Goal: Task Accomplishment & Management: Complete application form

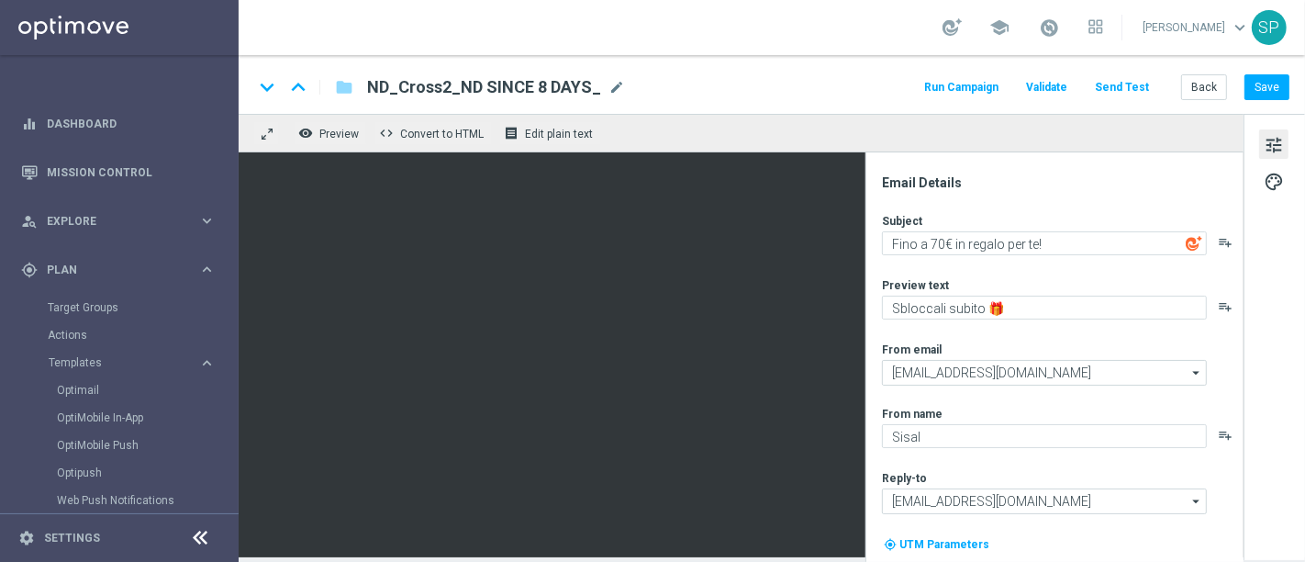
scroll to position [51, 0]
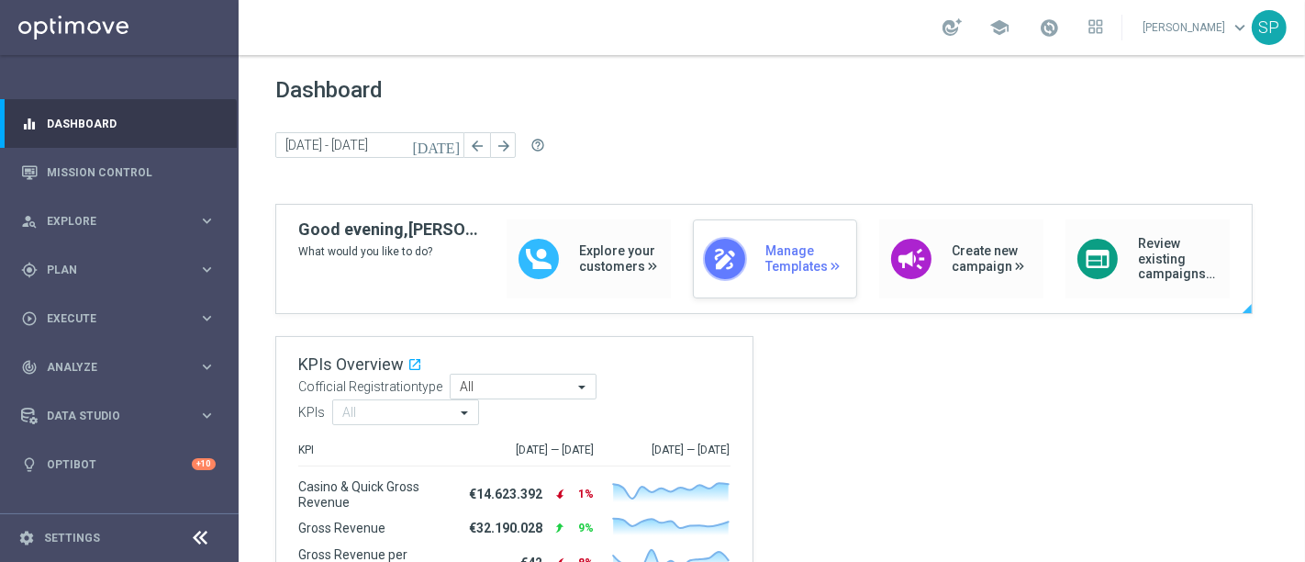
click at [786, 272] on span "Manage Templates" at bounding box center [806, 258] width 82 height 31
click at [99, 316] on span "Execute" at bounding box center [122, 318] width 151 height 11
click at [95, 358] on link "Campaign Builder" at bounding box center [119, 356] width 143 height 15
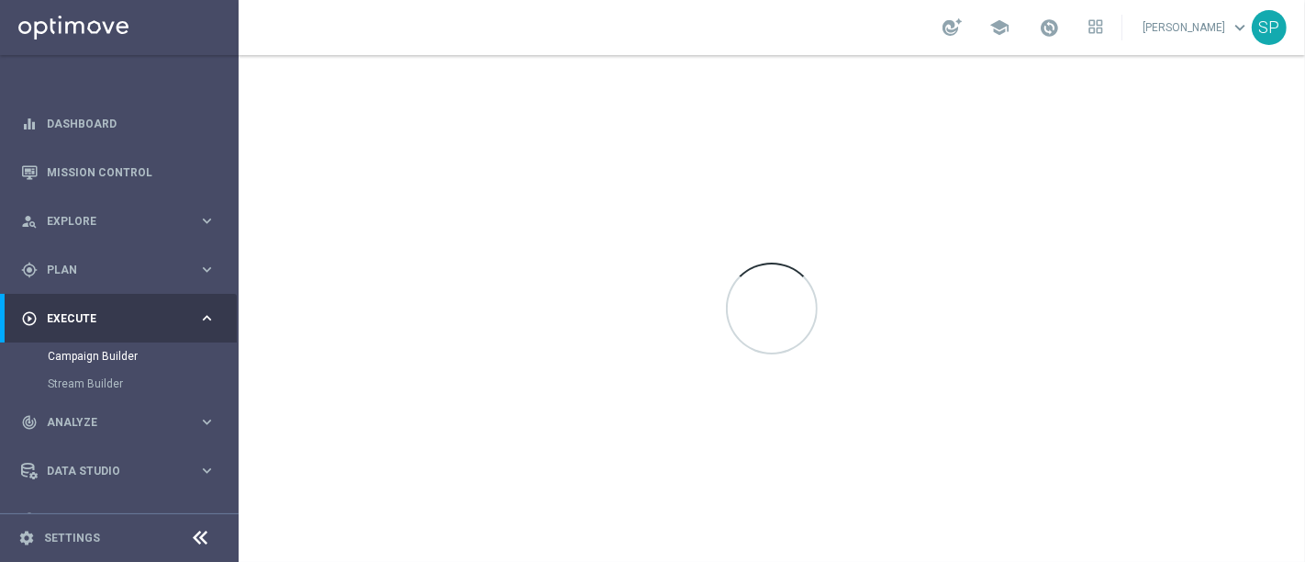
click at [1054, 40] on link at bounding box center [1049, 28] width 24 height 29
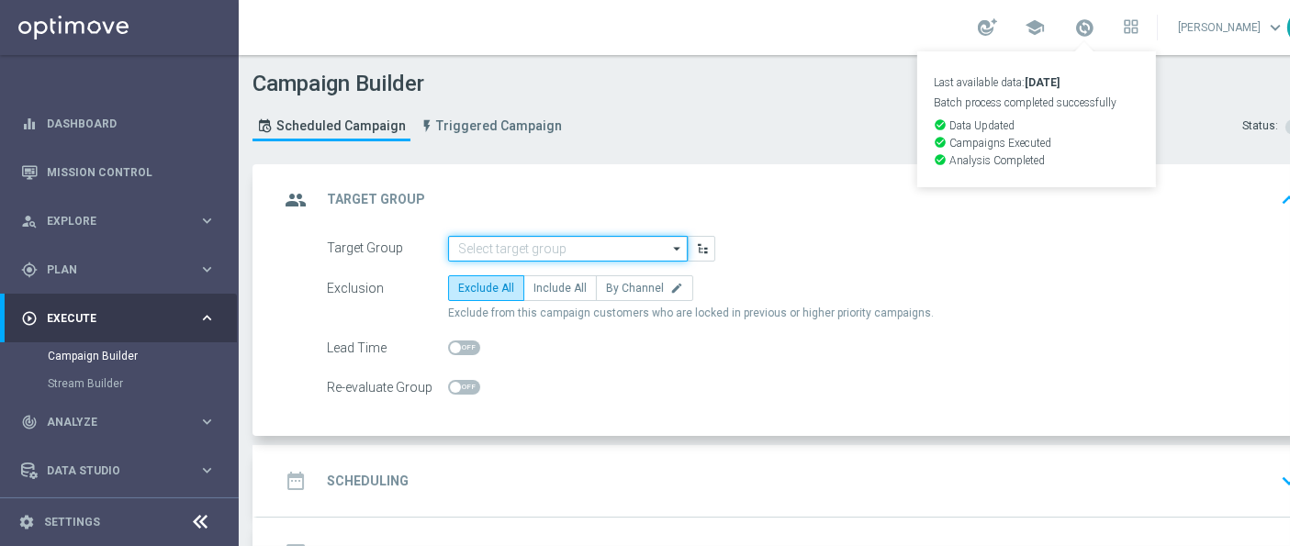
click at [530, 243] on input at bounding box center [568, 249] width 240 height 26
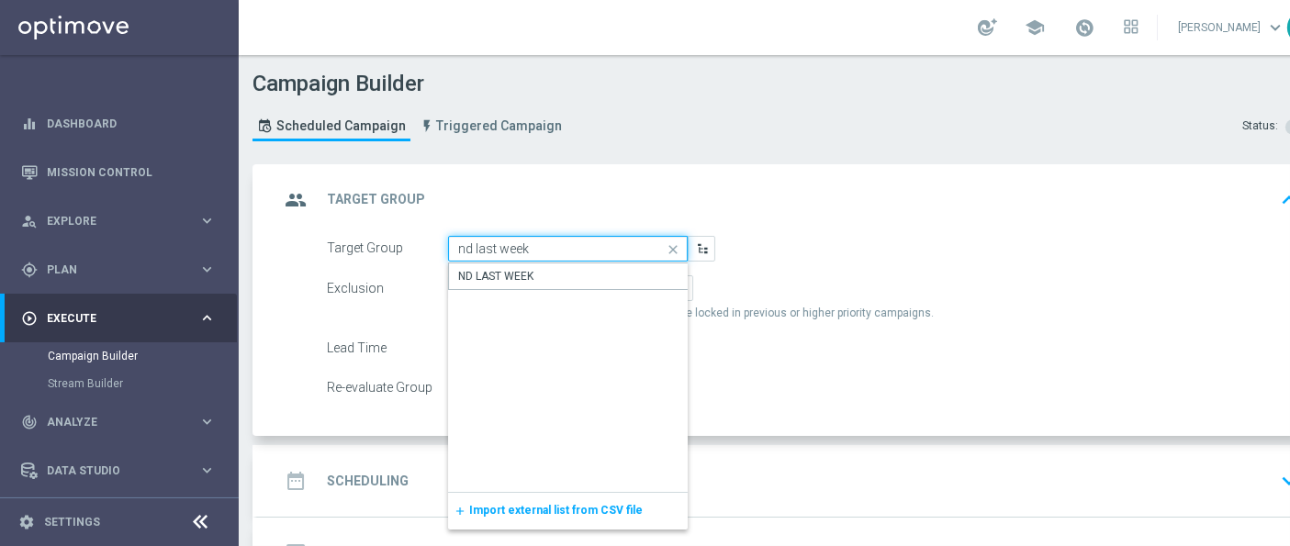
type input "ND LAST WEEK"
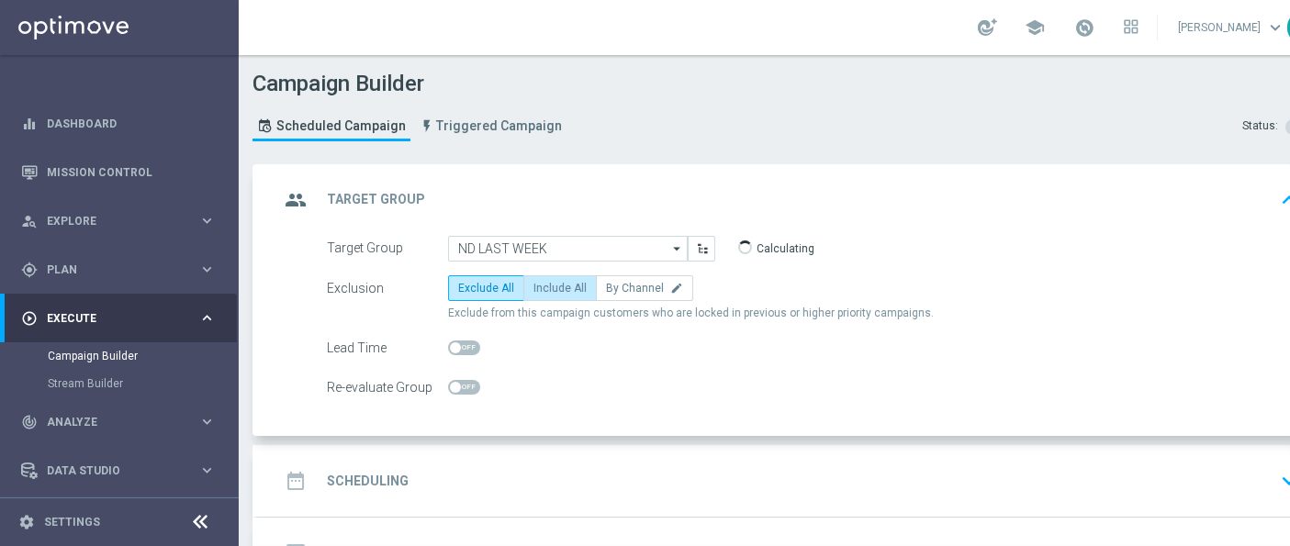
click at [560, 289] on span "Include All" at bounding box center [559, 288] width 53 height 13
click at [545, 289] on input "Include All" at bounding box center [539, 291] width 12 height 12
radio input "true"
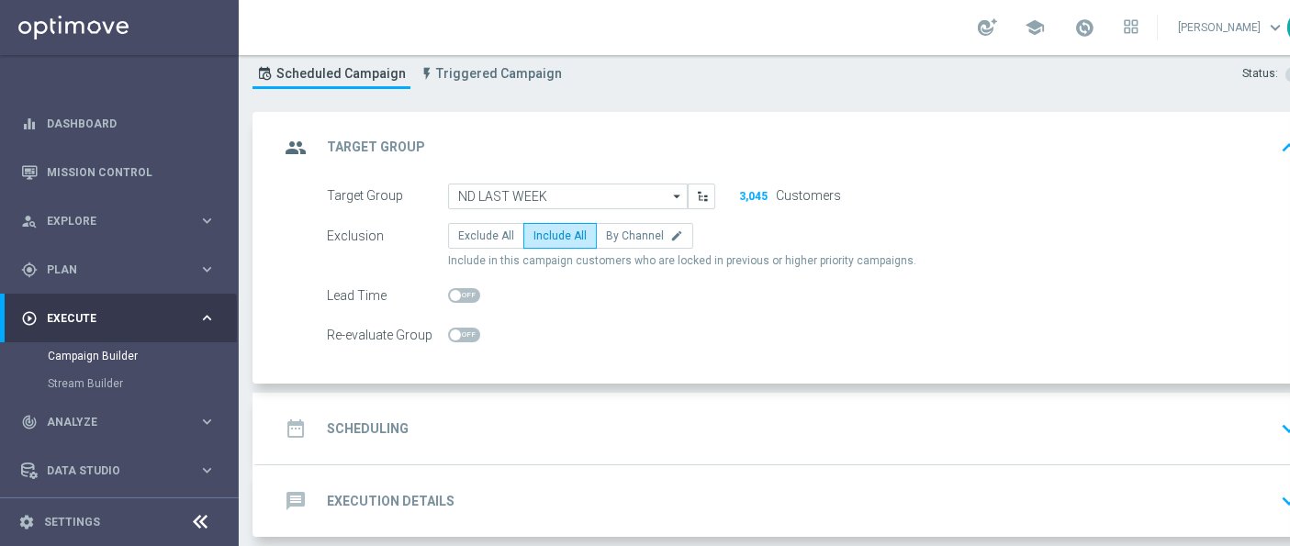
scroll to position [123, 0]
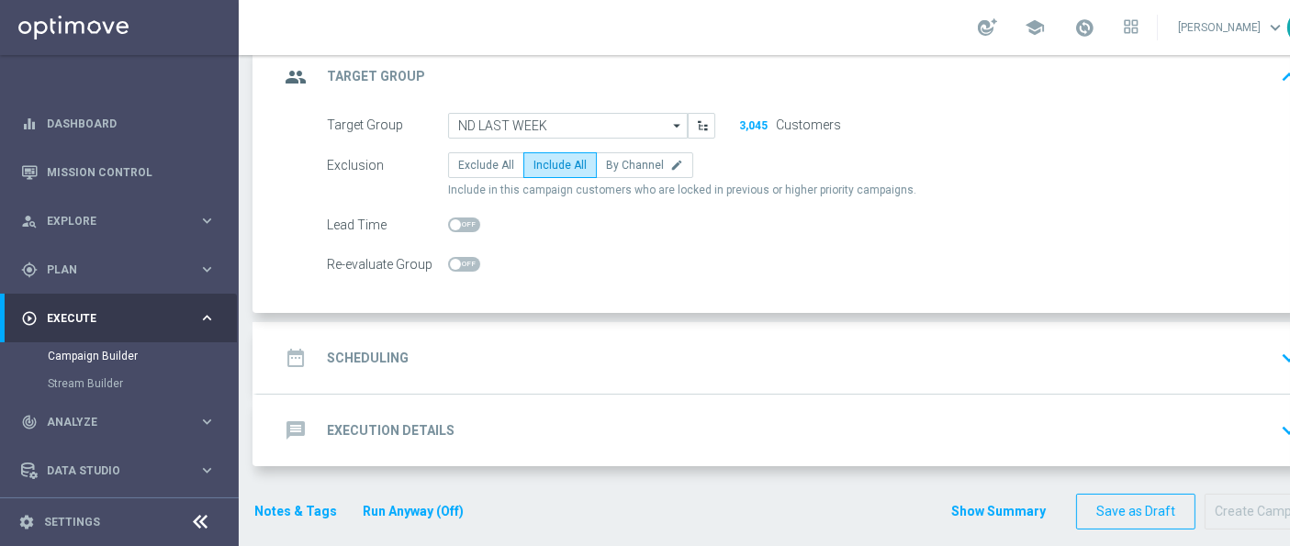
click at [568, 344] on div "date_range Scheduling keyboard_arrow_down" at bounding box center [791, 358] width 1025 height 35
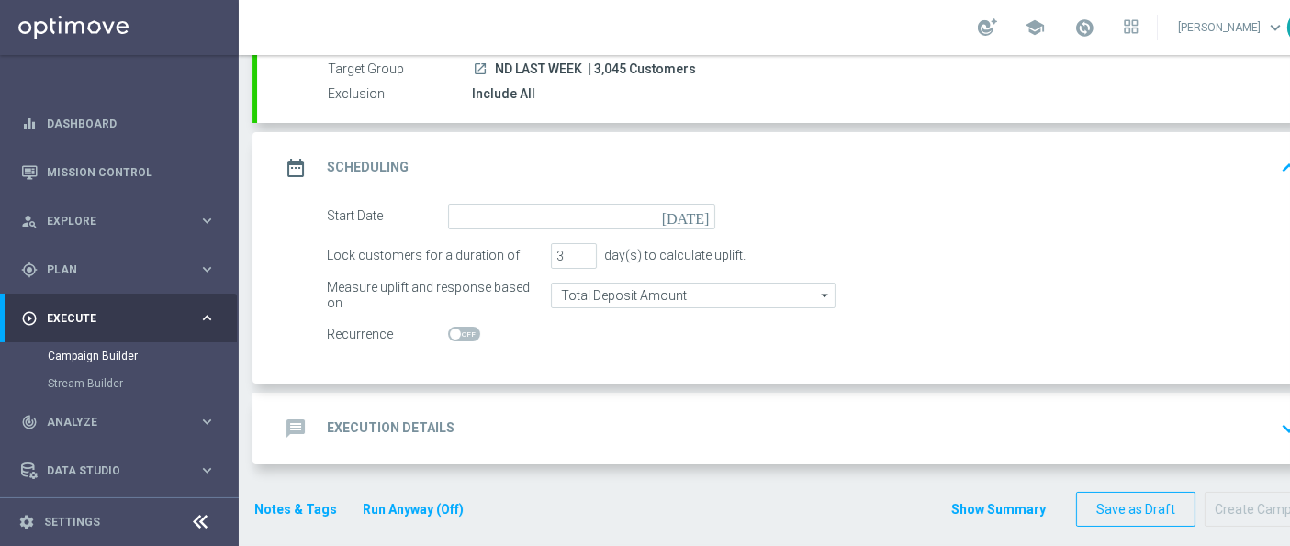
scroll to position [175, 0]
click at [637, 229] on form "Start Date [DATE] Lock customers for a duration of 3 day(s) to calculate uplift…" at bounding box center [812, 277] width 971 height 144
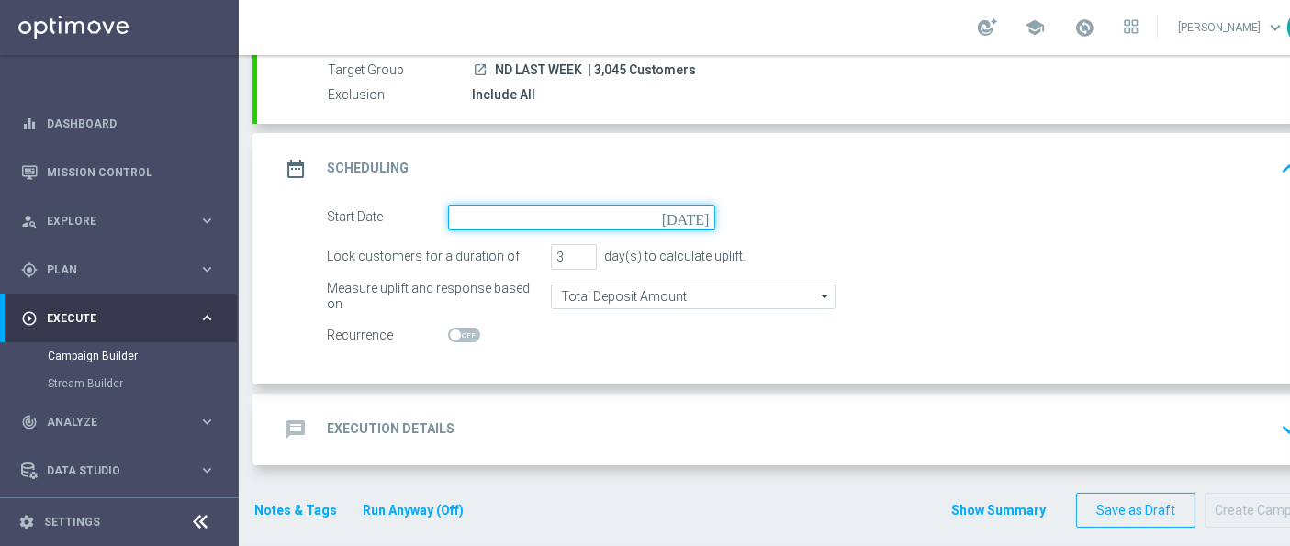
click at [653, 218] on input at bounding box center [581, 218] width 267 height 26
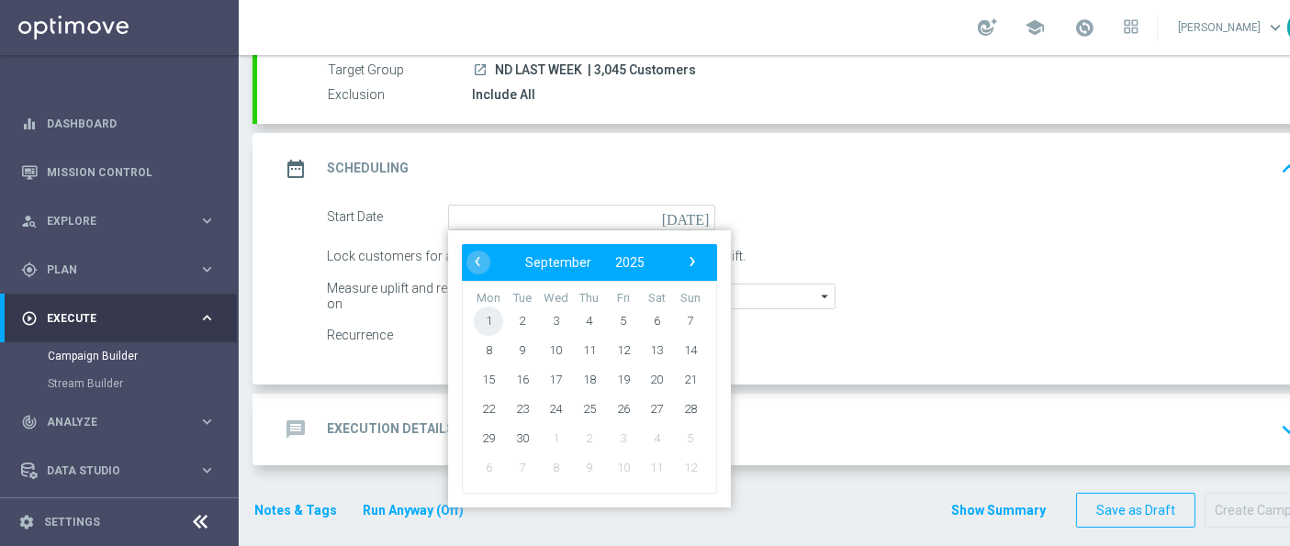
click at [477, 316] on span "1" at bounding box center [488, 320] width 29 height 29
type input "[DATE]"
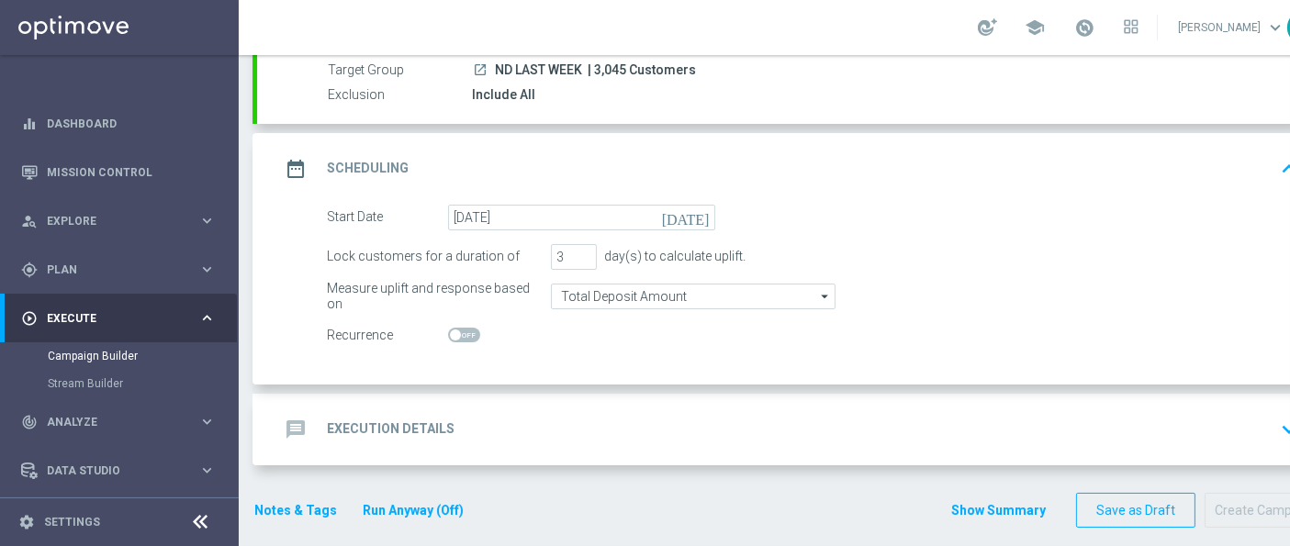
click at [516, 402] on div "message Execution Details keyboard_arrow_down" at bounding box center [791, 430] width 1069 height 72
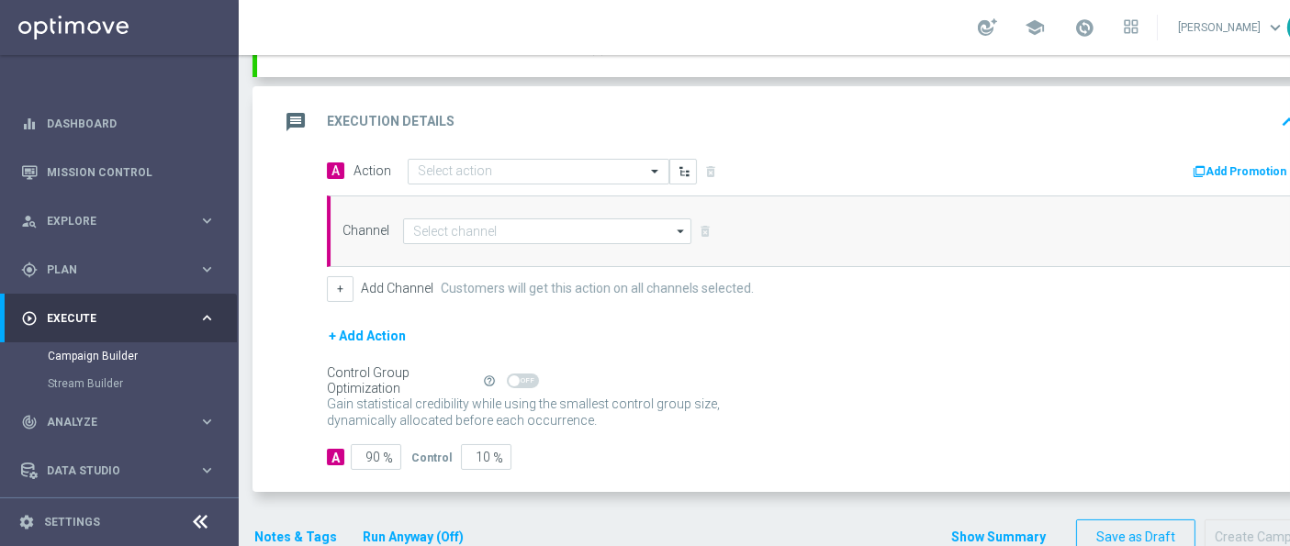
scroll to position [364, 0]
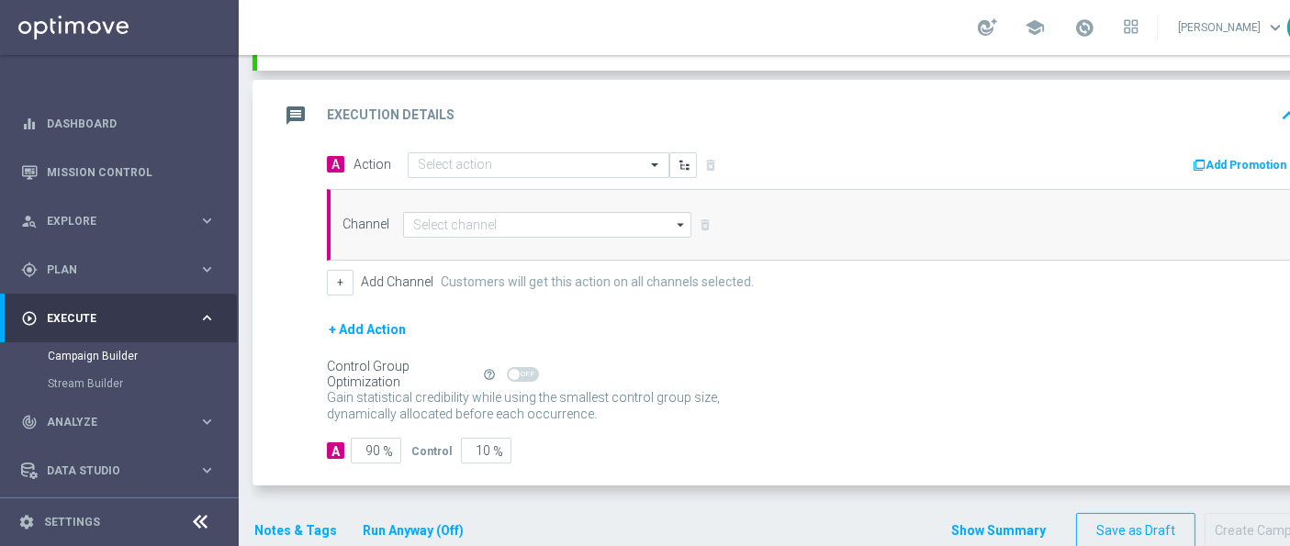
click at [618, 176] on div "A Action Select action delete_forever Add Promotion Channel arrow_drop_down Sho…" at bounding box center [812, 223] width 999 height 144
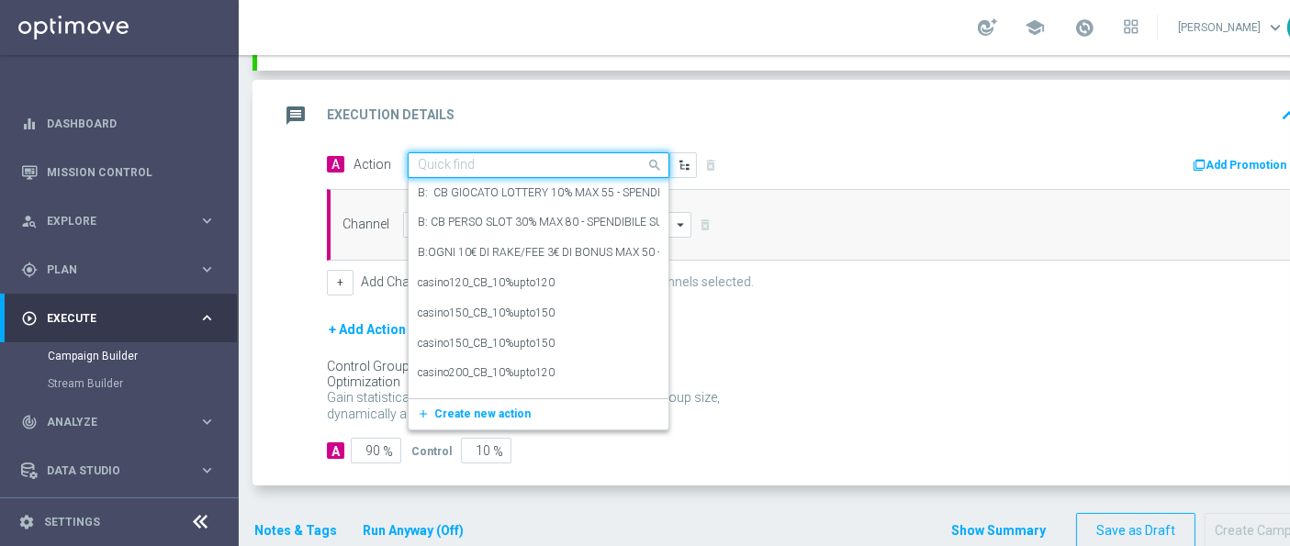
click at [635, 161] on div at bounding box center [538, 166] width 260 height 16
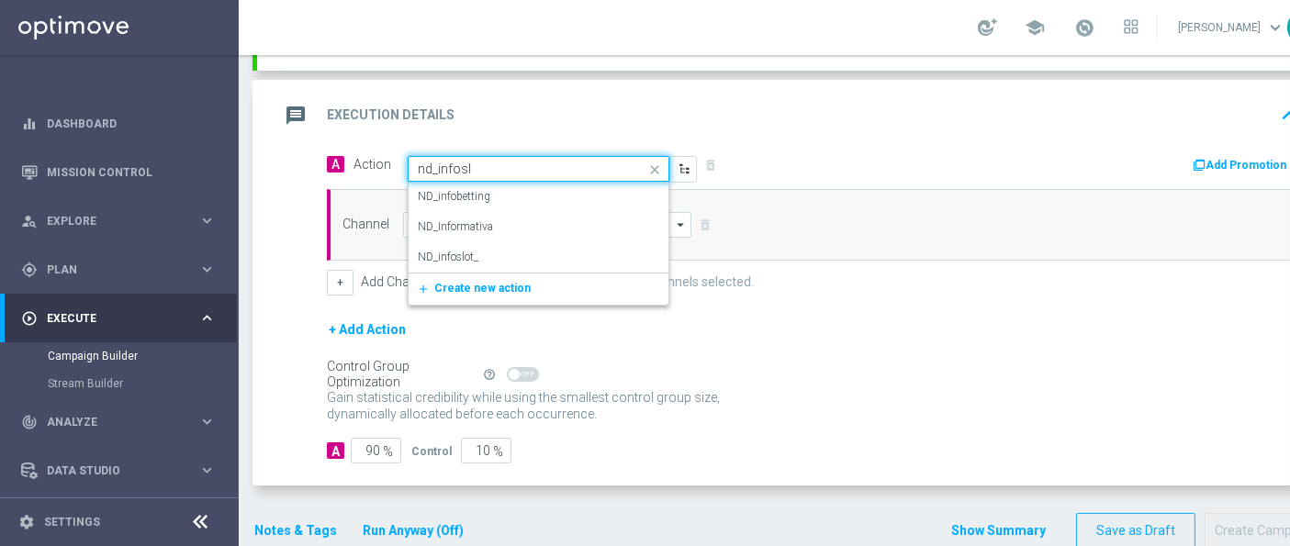
type input "nd_infoslo"
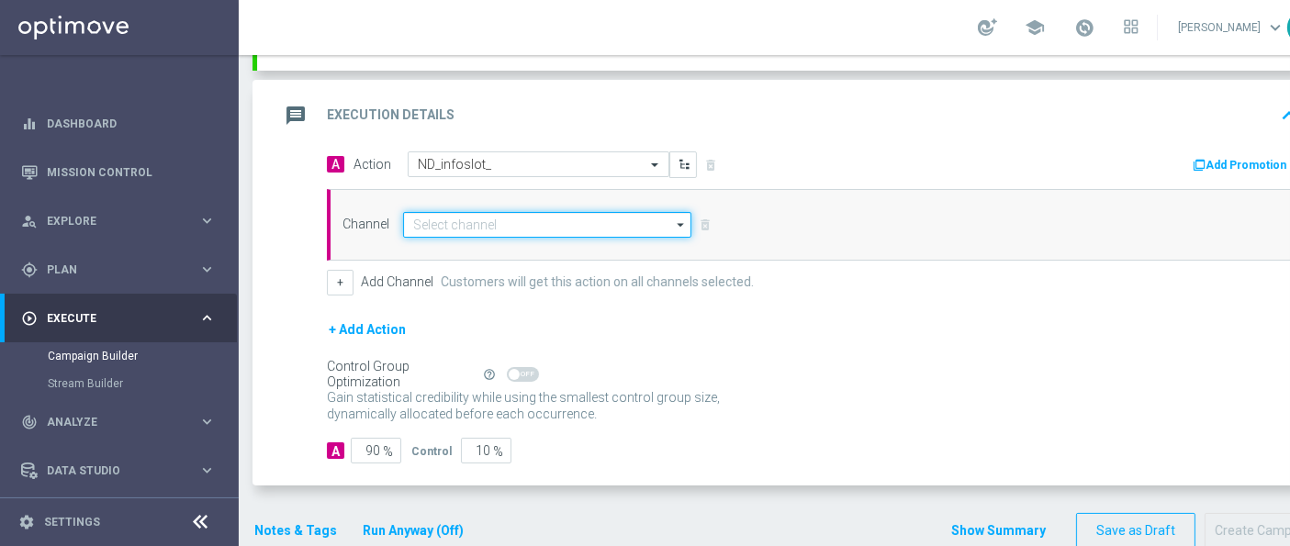
click at [605, 216] on input at bounding box center [547, 225] width 288 height 26
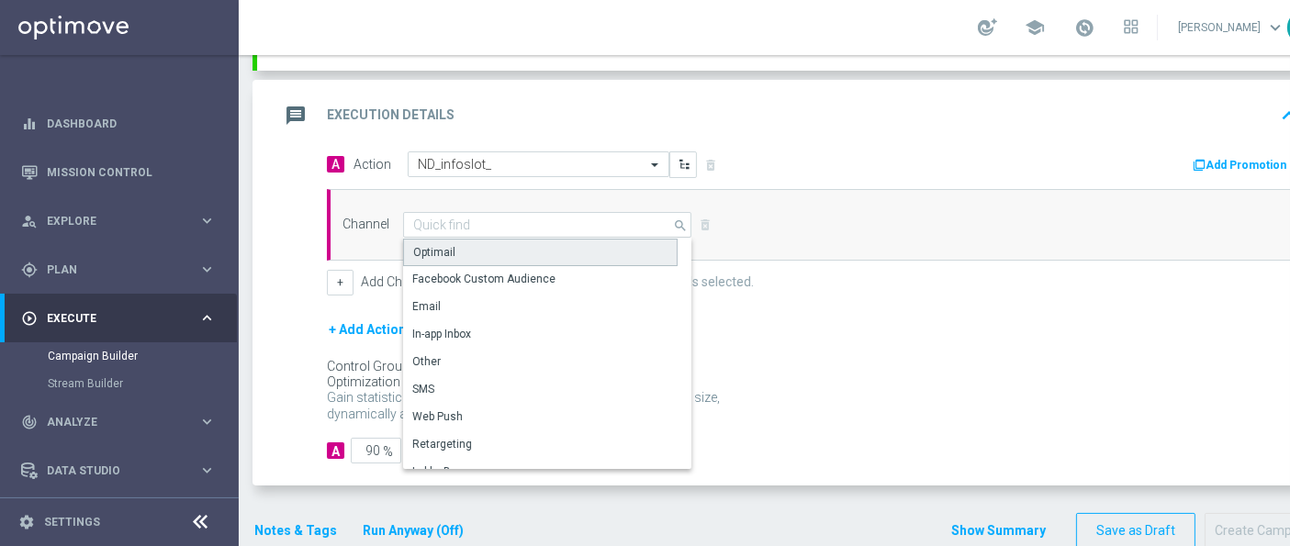
click at [586, 253] on div "Optimail" at bounding box center [540, 253] width 274 height 28
type input "Optimail"
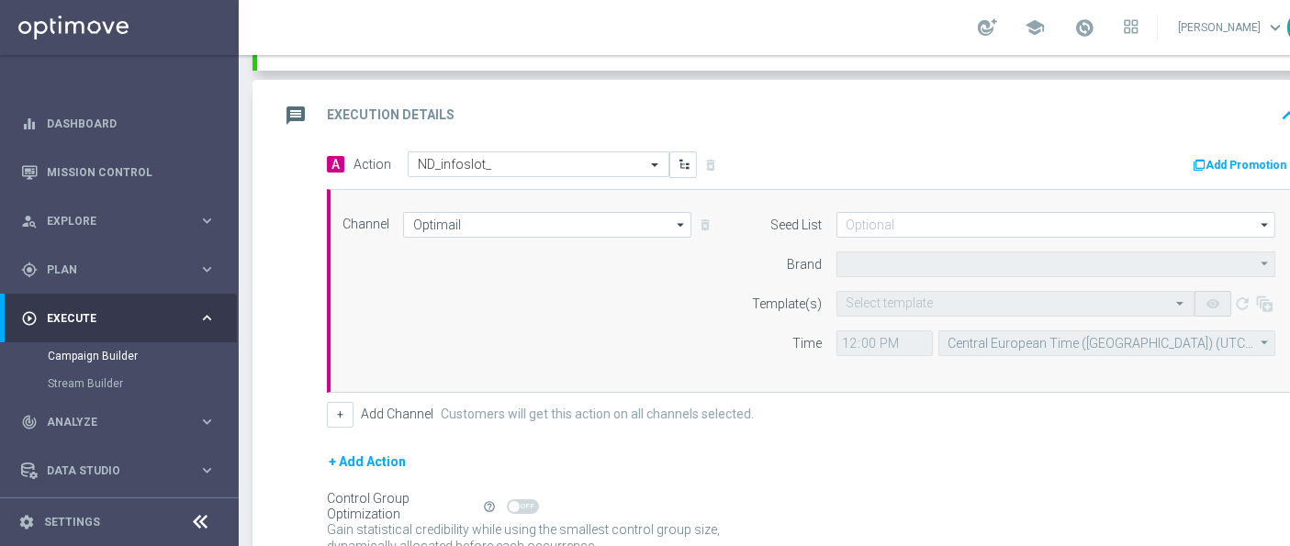
type input "Sisal Marketing"
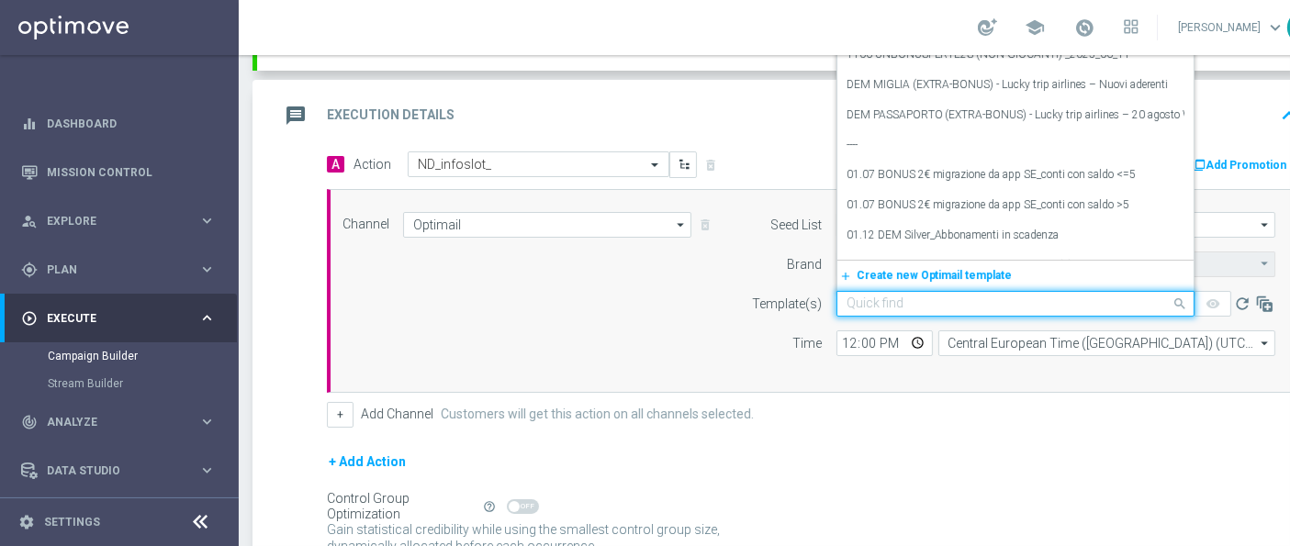
click at [918, 297] on input "text" at bounding box center [996, 304] width 301 height 16
paste input "Slotseriessummeredition_0109"
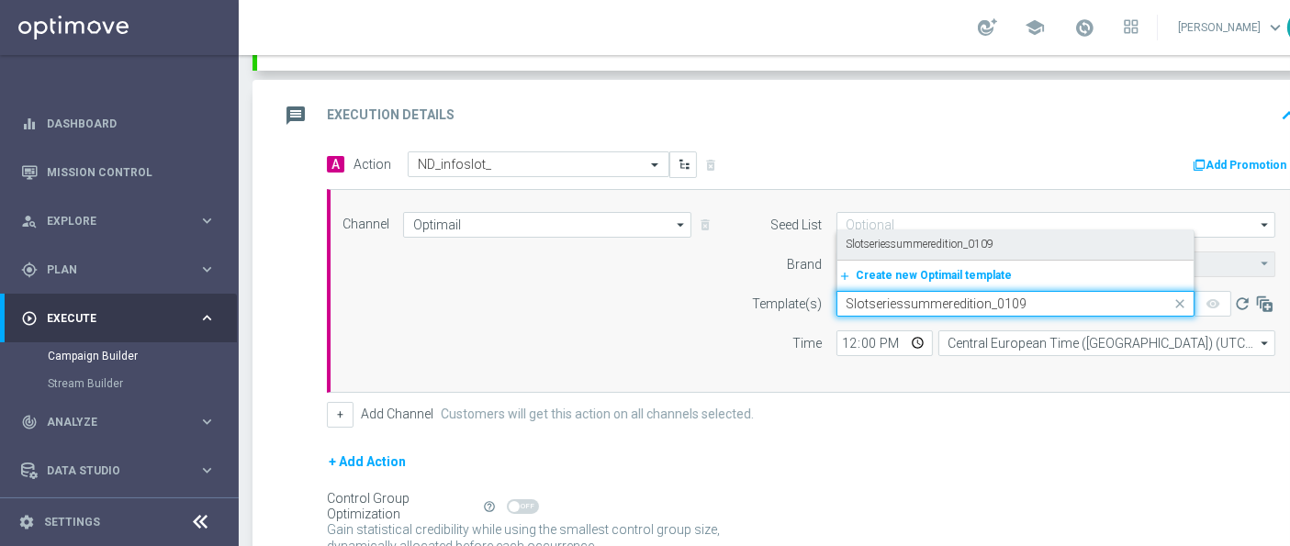
click at [977, 248] on label "Slotseriessummeredition_0109" at bounding box center [920, 245] width 148 height 16
type input "Slotseriessummeredition_0109"
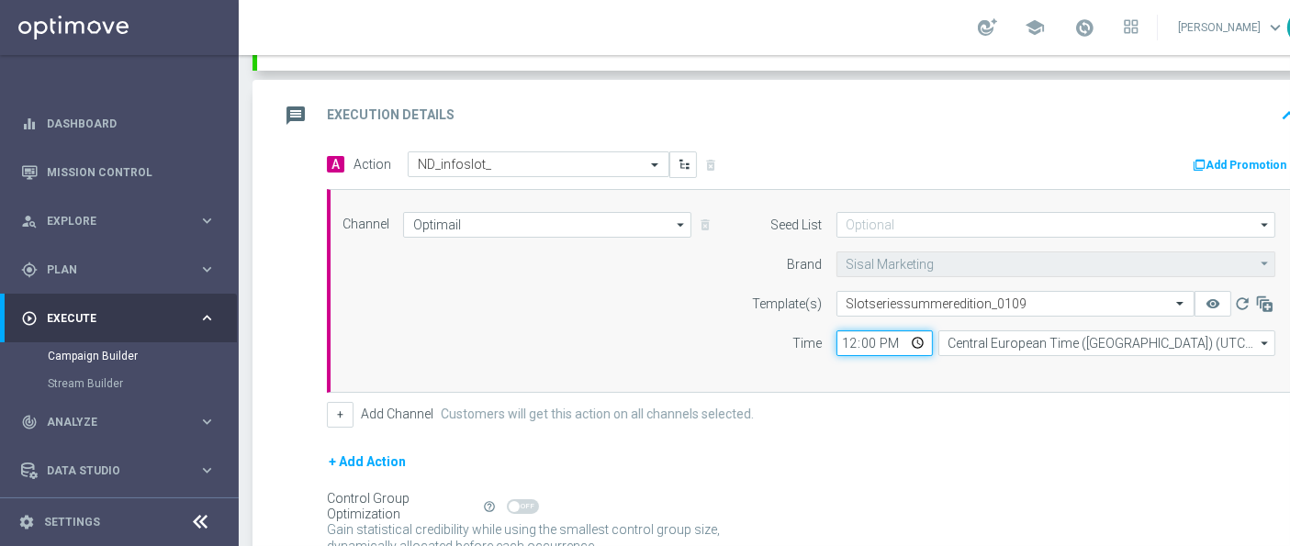
click at [844, 345] on input "12:00" at bounding box center [884, 343] width 96 height 26
type input "18:05"
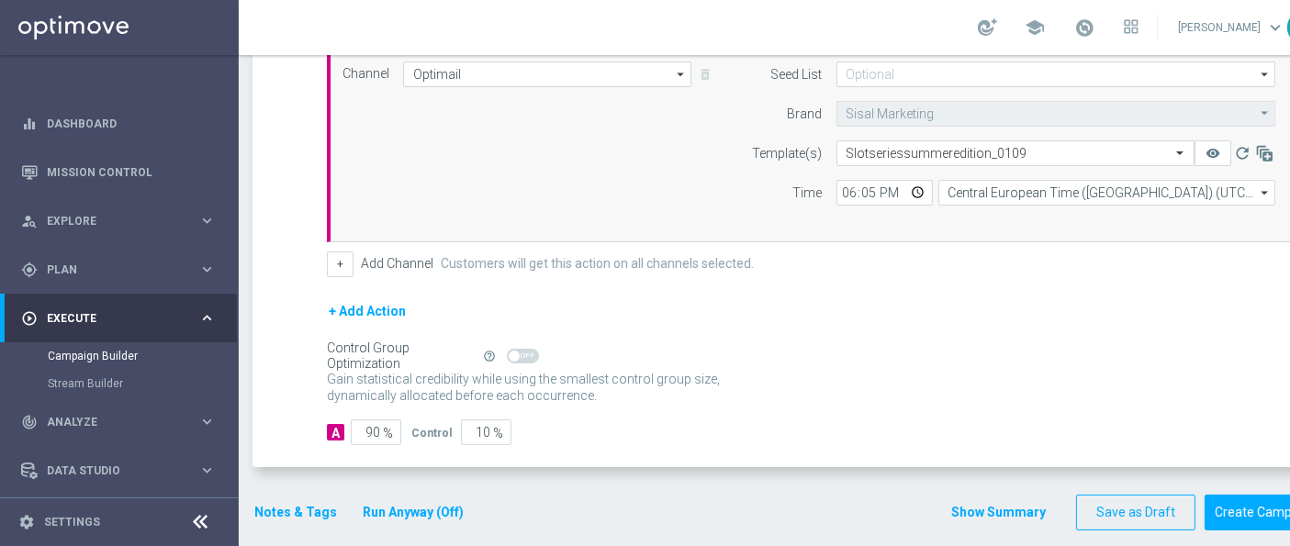
click at [285, 512] on button "Notes & Tags" at bounding box center [295, 512] width 86 height 23
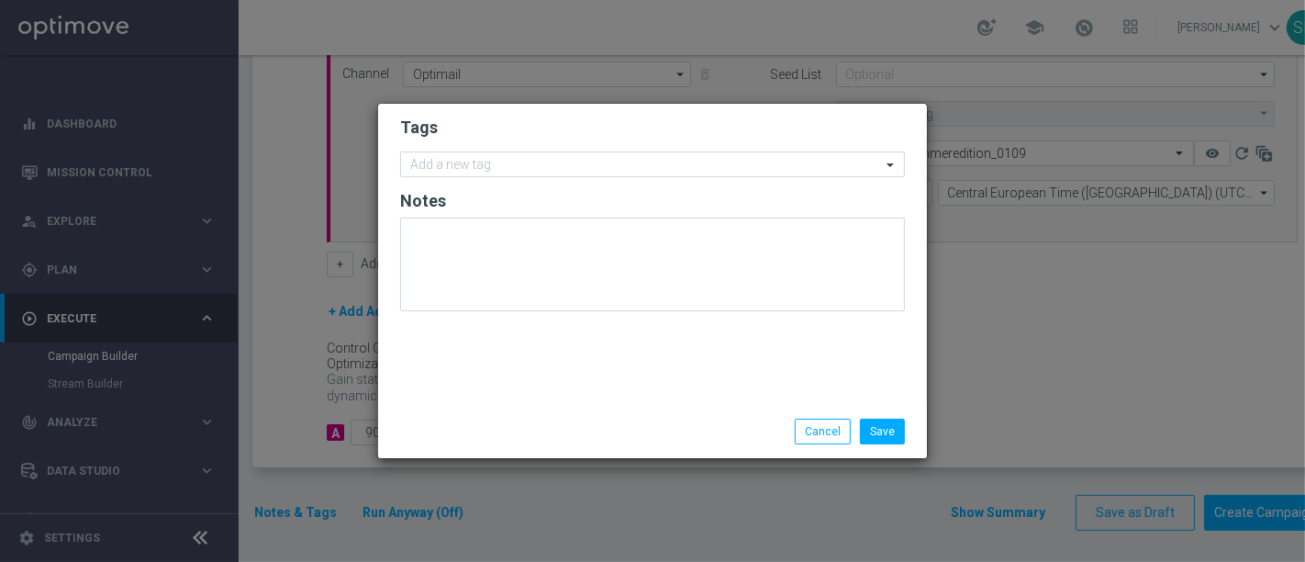
click at [666, 178] on form "Tags Add a new tag Notes" at bounding box center [652, 218] width 505 height 213
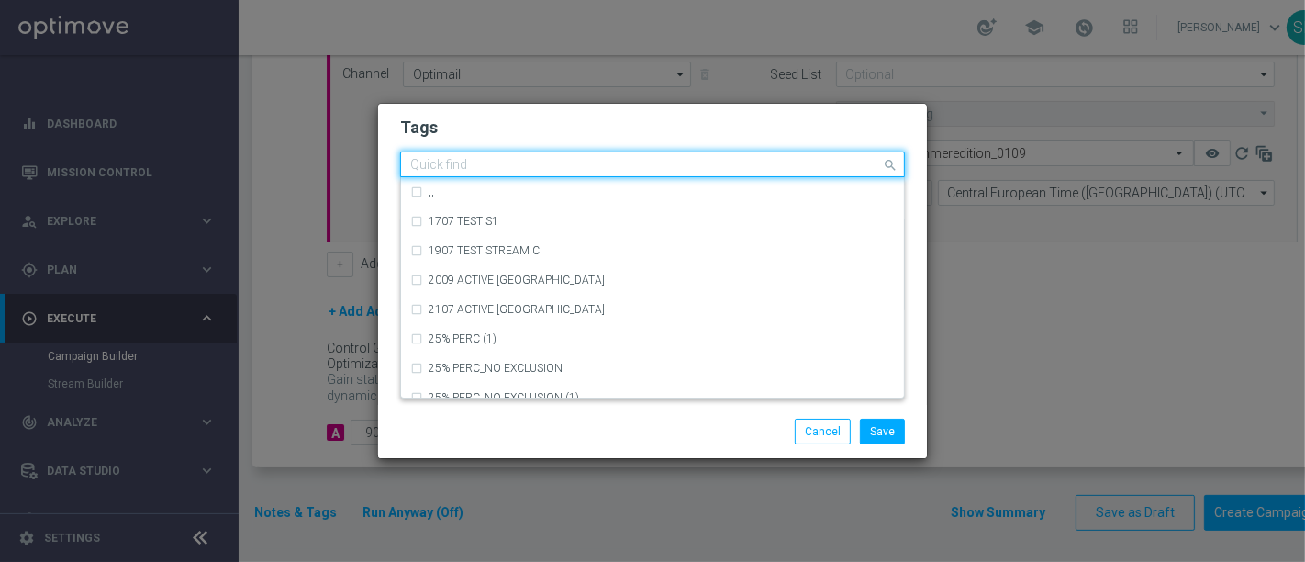
click at [672, 169] on input "text" at bounding box center [645, 166] width 471 height 16
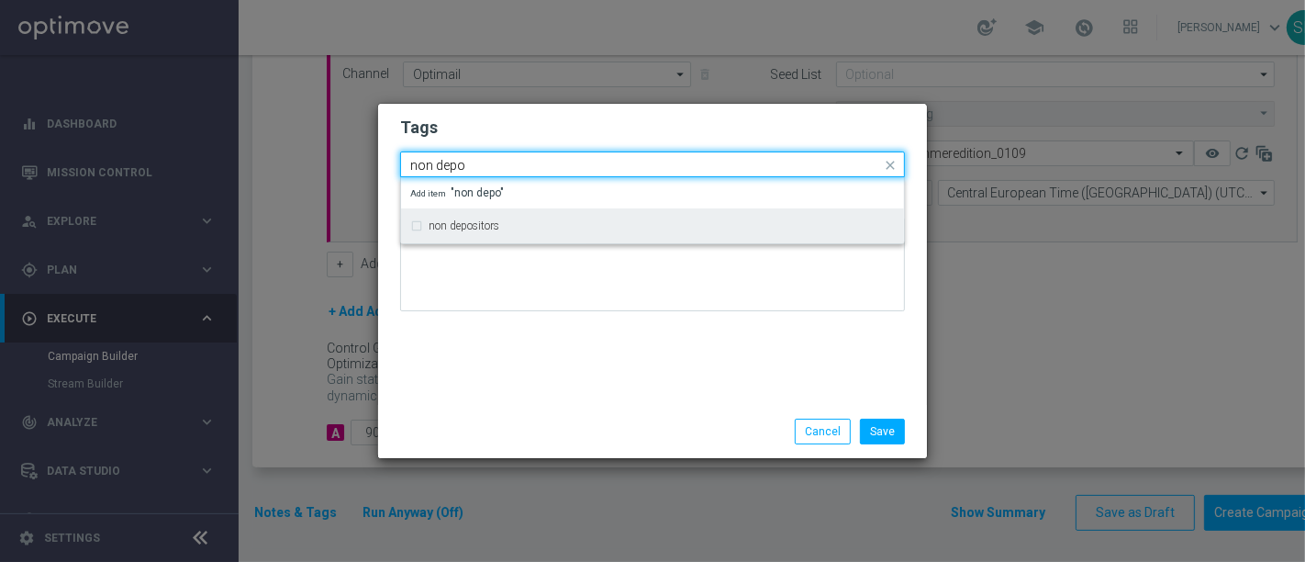
type input "non depo"
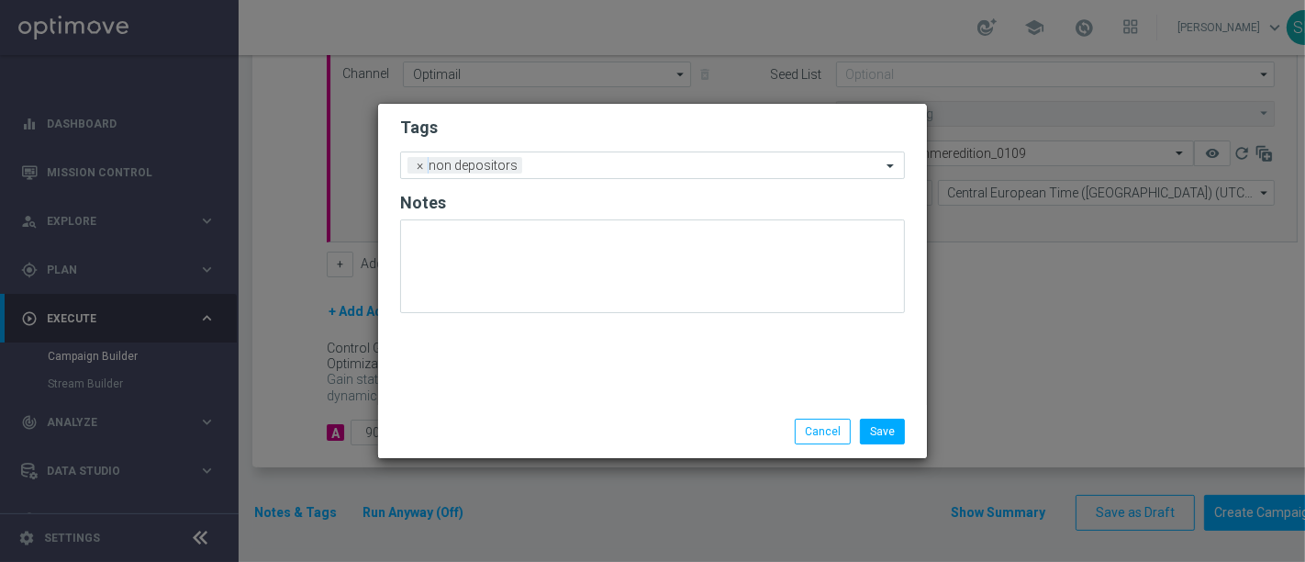
click at [661, 142] on form "Tags Add a new tag × non depositors Notes" at bounding box center [652, 219] width 505 height 215
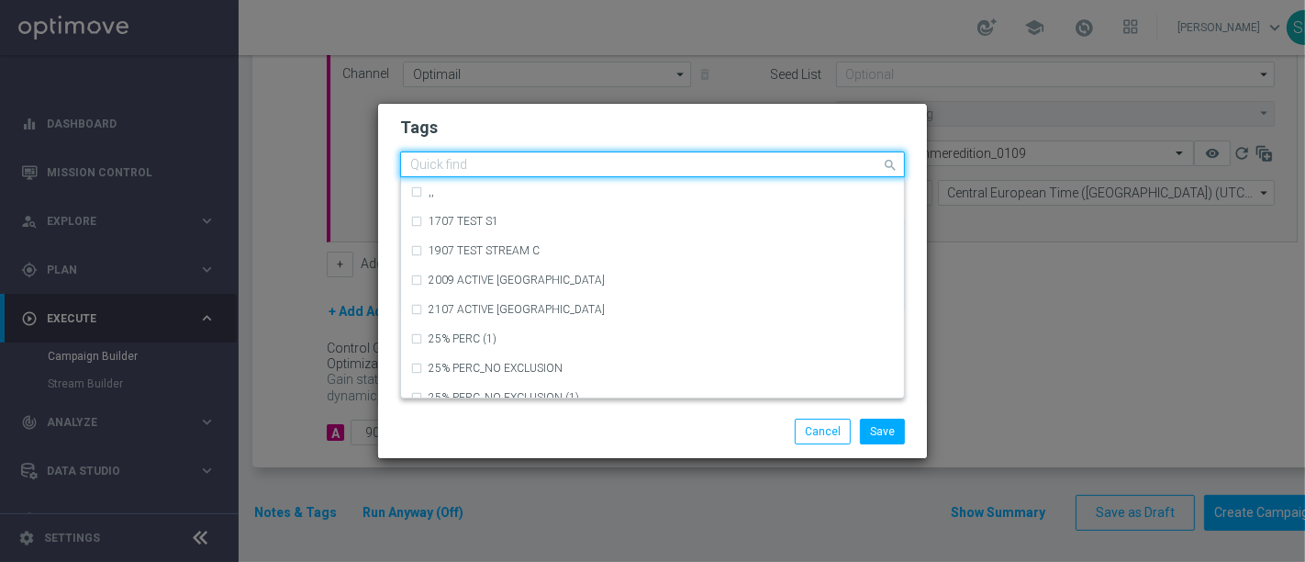
click at [652, 166] on input "text" at bounding box center [645, 166] width 471 height 16
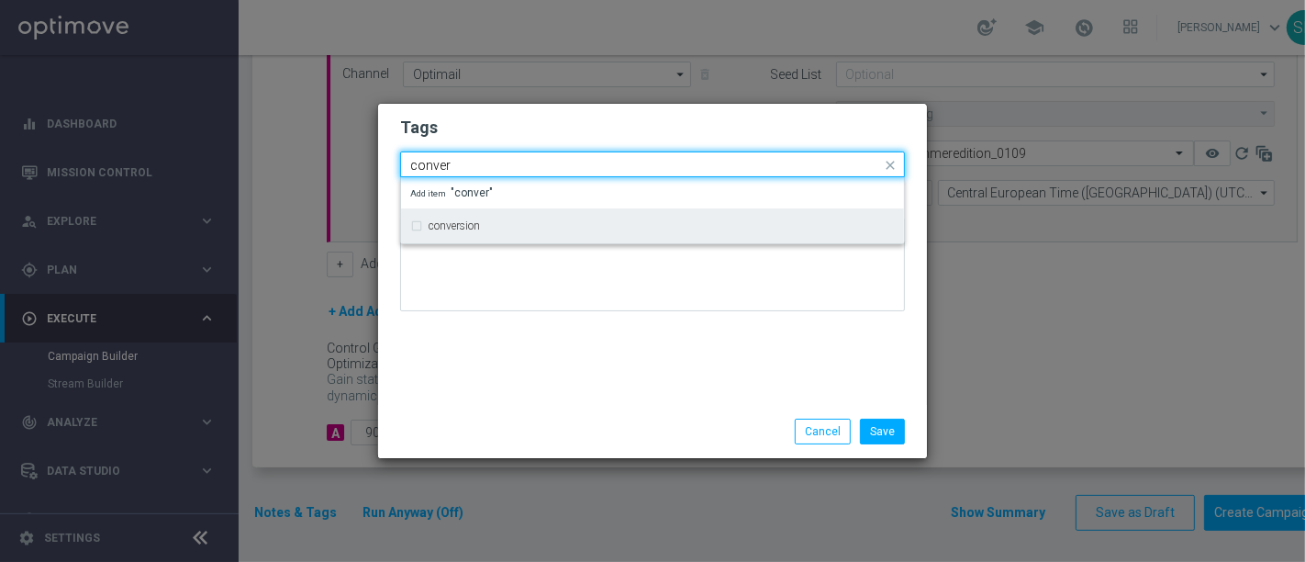
type input "conver"
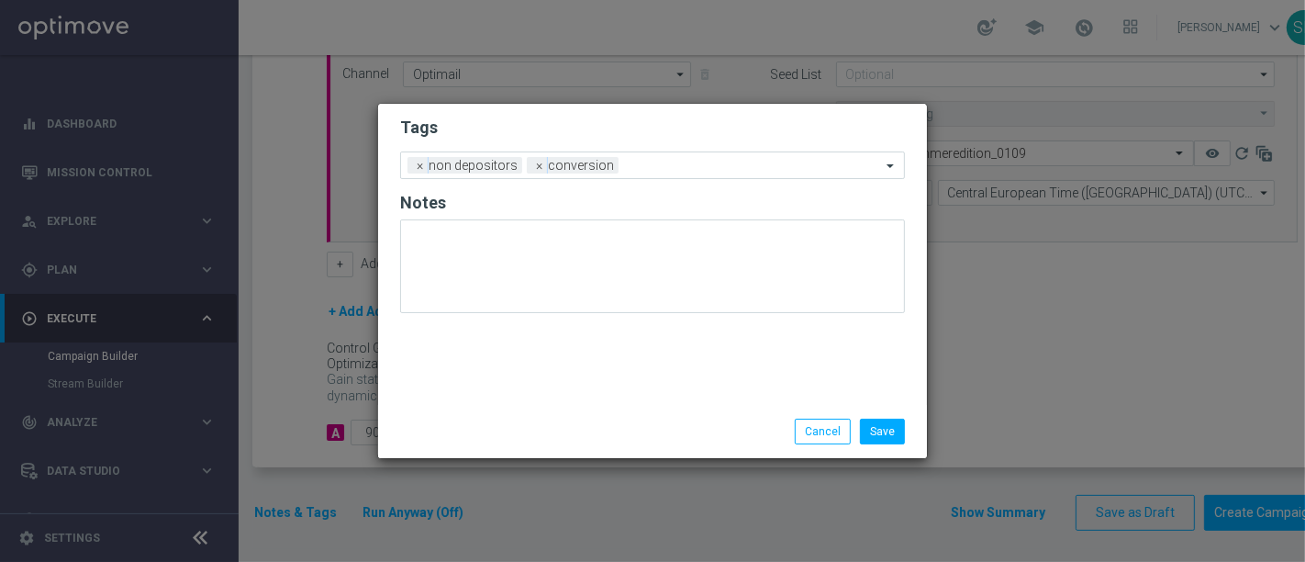
click at [668, 117] on h2 "Tags" at bounding box center [652, 128] width 505 height 22
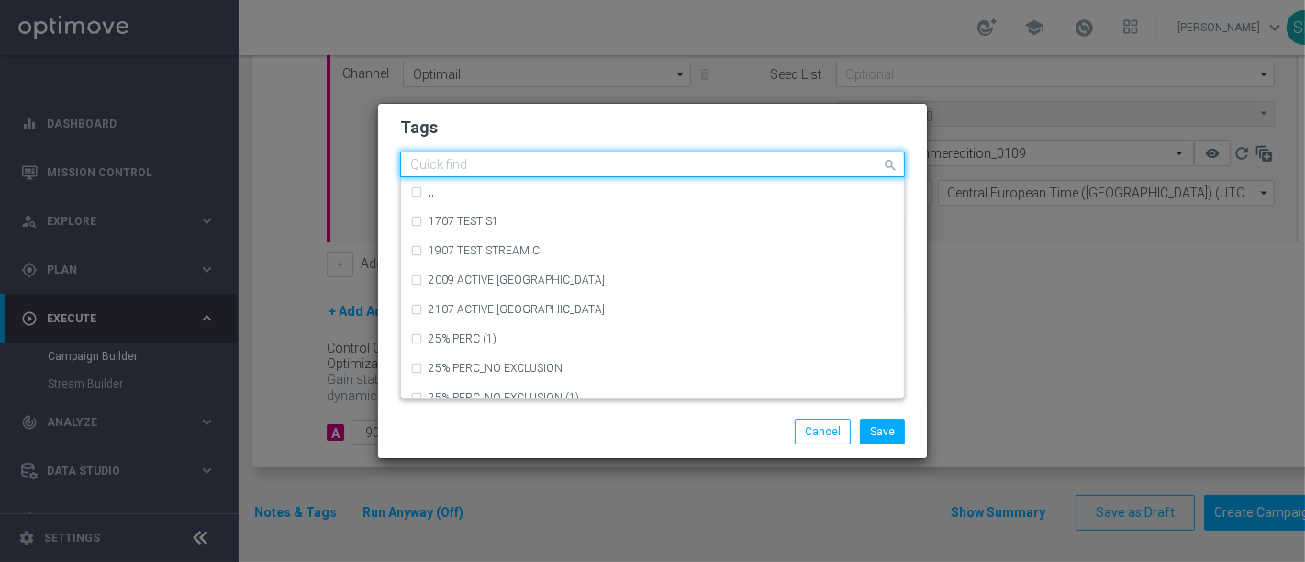
click at [671, 169] on input "text" at bounding box center [645, 166] width 471 height 16
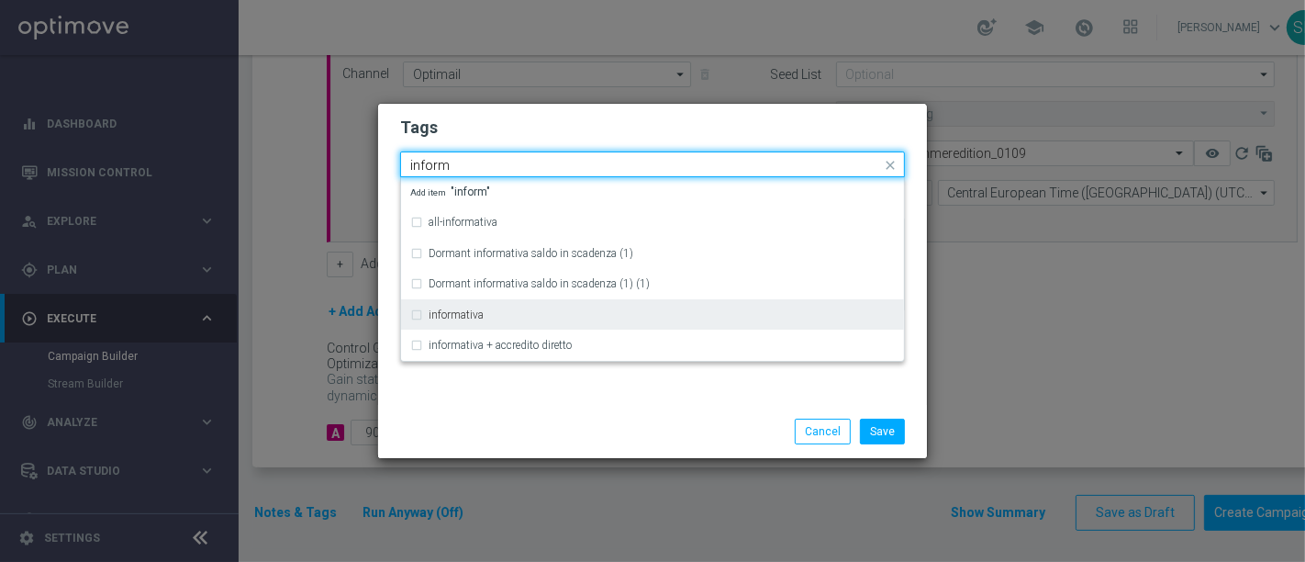
type input "inform"
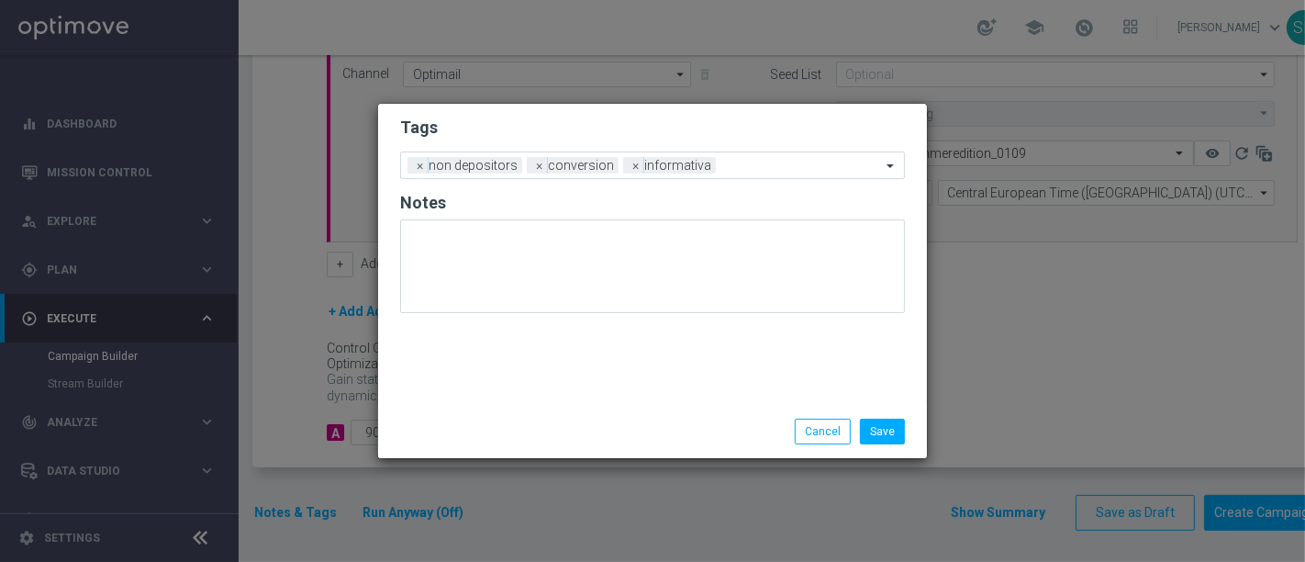
click at [717, 149] on form "Tags Add a new tag × non depositors × conversion × informativa Notes" at bounding box center [652, 219] width 505 height 215
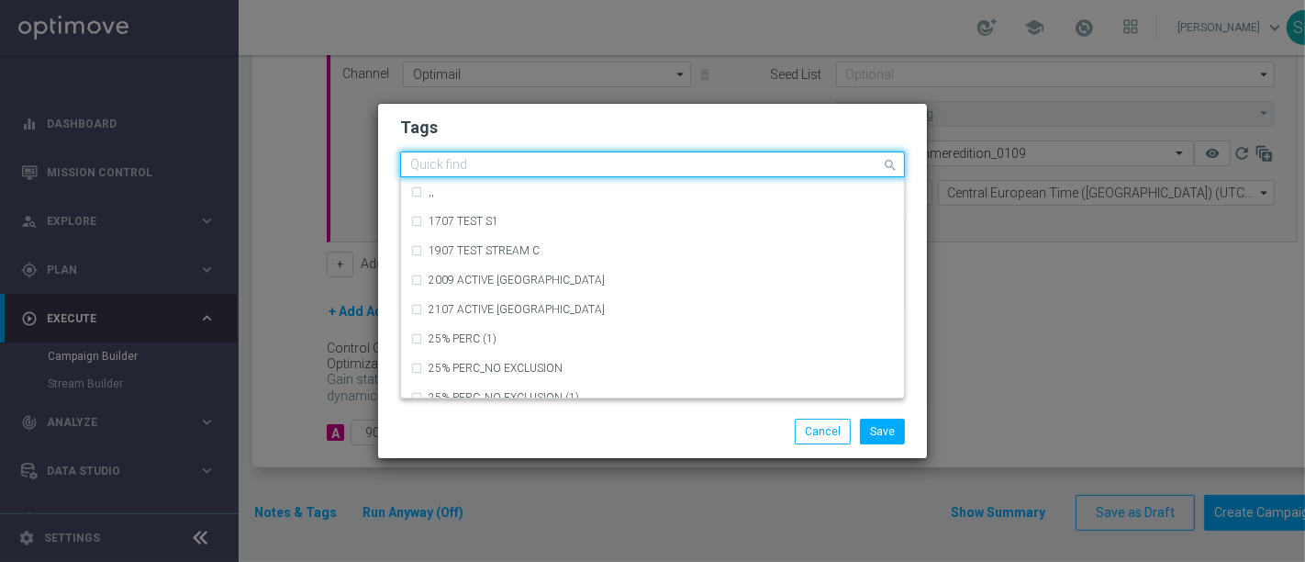
click at [725, 158] on div "Quick find × non depositors × conversion × informativa" at bounding box center [641, 164] width 480 height 23
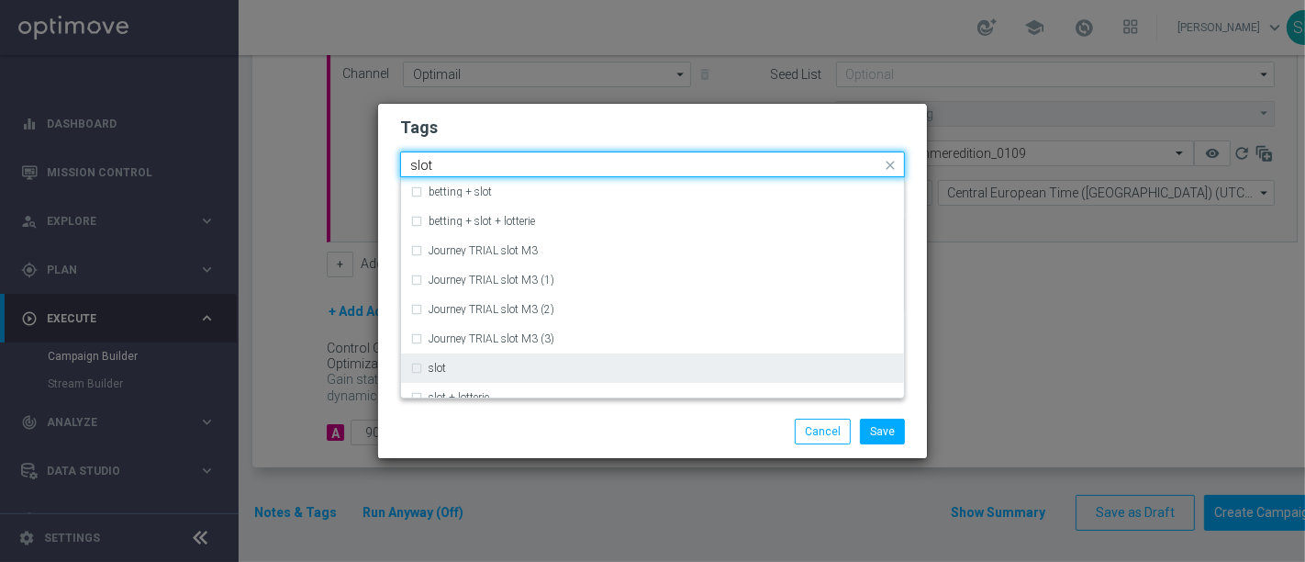
type input "slot"
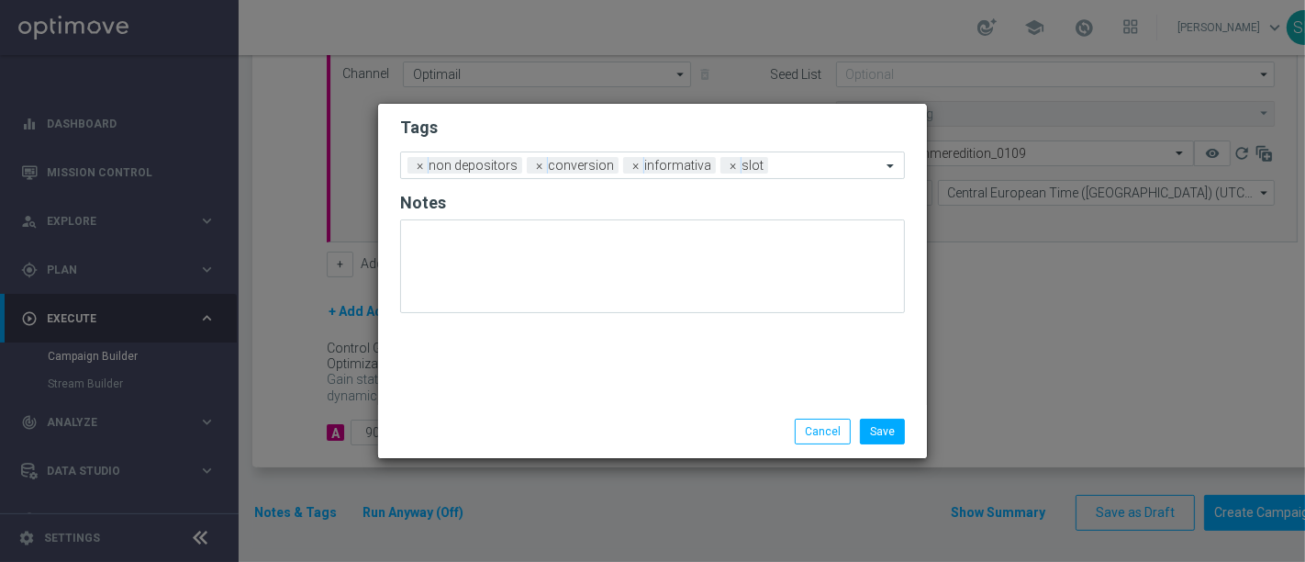
click at [757, 145] on form "Tags Add a new tag × non depositors × conversion × informativa × slot Notes" at bounding box center [652, 219] width 505 height 215
click at [781, 166] on input "text" at bounding box center [829, 167] width 106 height 16
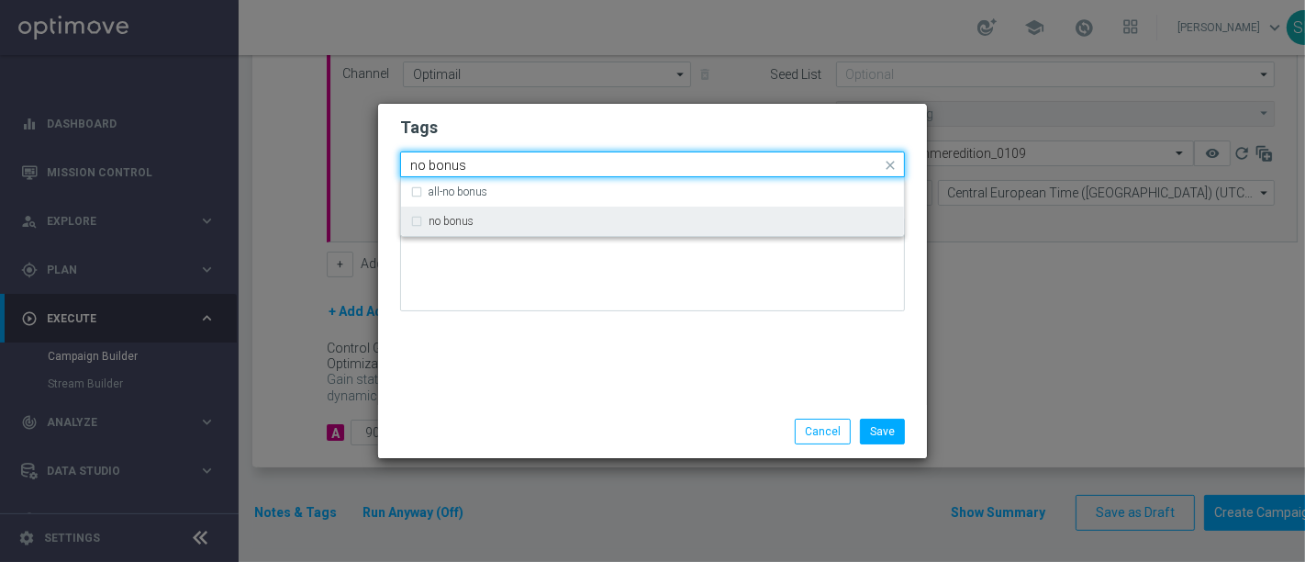
click at [737, 221] on div "no bonus" at bounding box center [662, 221] width 466 height 11
type input "no bonus"
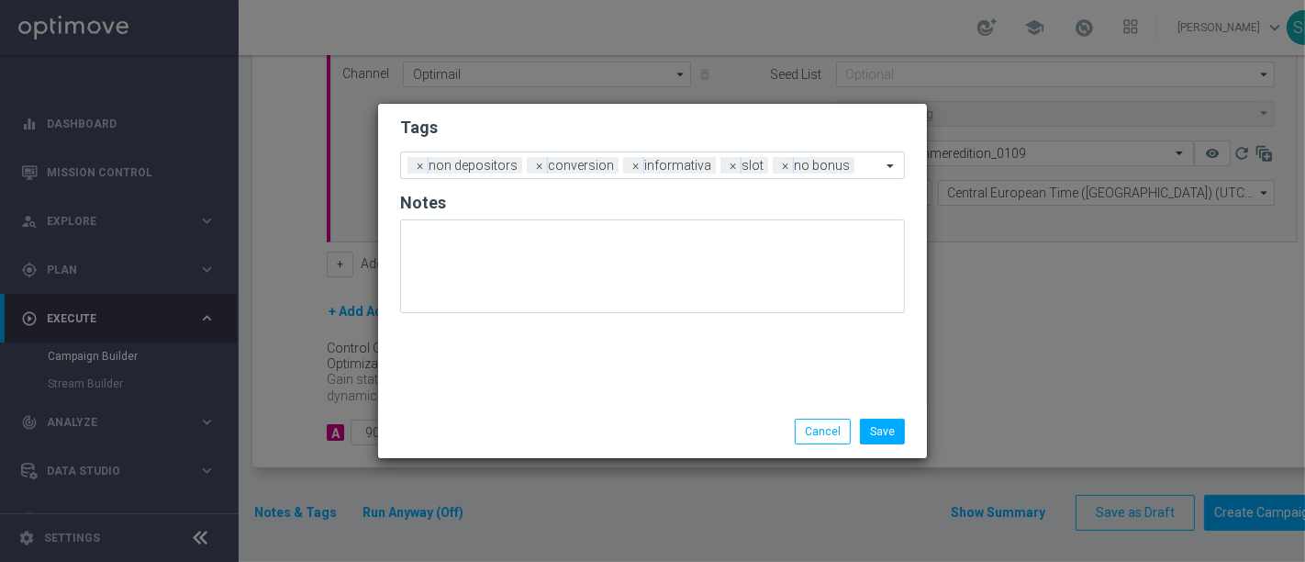
click at [761, 341] on div "Tags Add a new tag × non depositors × conversion × informativa × slot × no bonu…" at bounding box center [652, 254] width 549 height 301
click at [875, 425] on button "Save" at bounding box center [882, 432] width 45 height 26
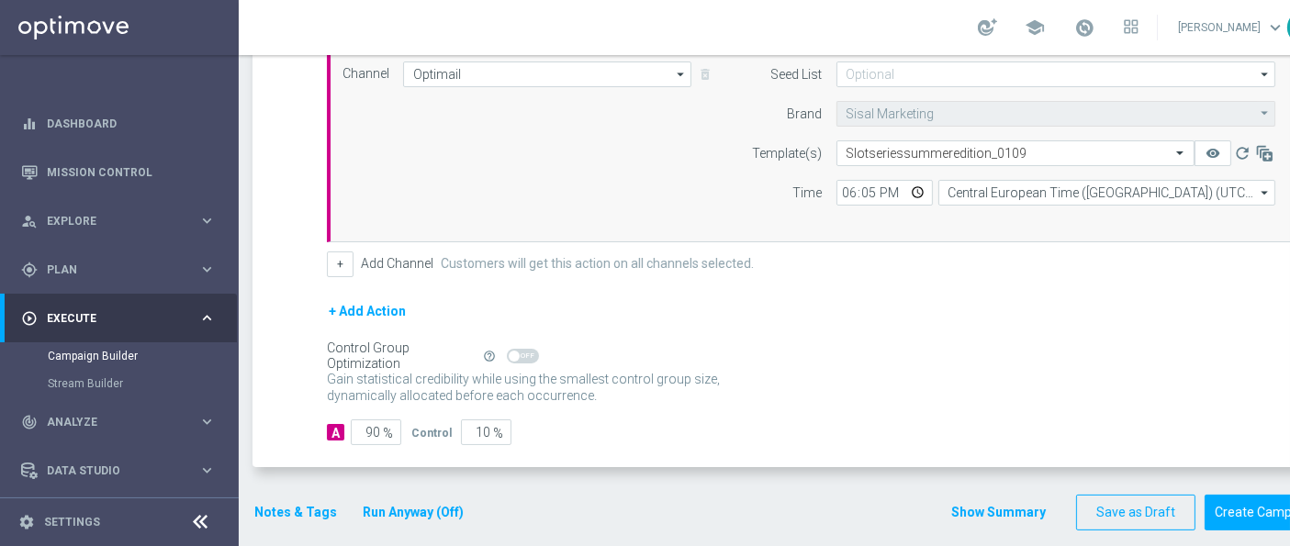
click at [997, 502] on button "Show Summary" at bounding box center [998, 512] width 96 height 21
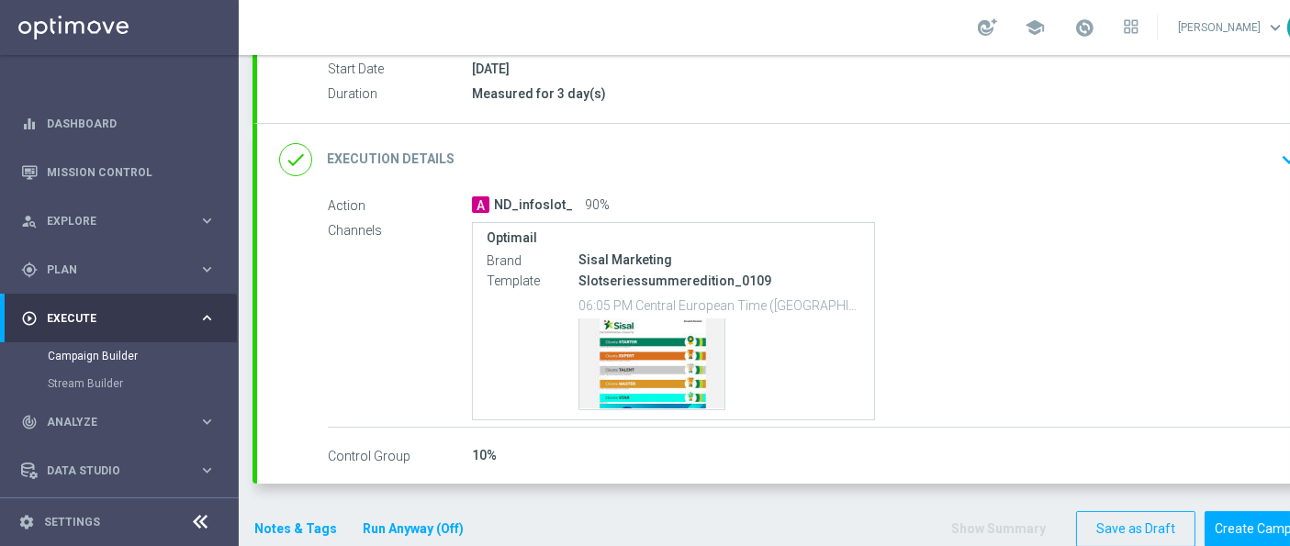
scroll to position [330, 0]
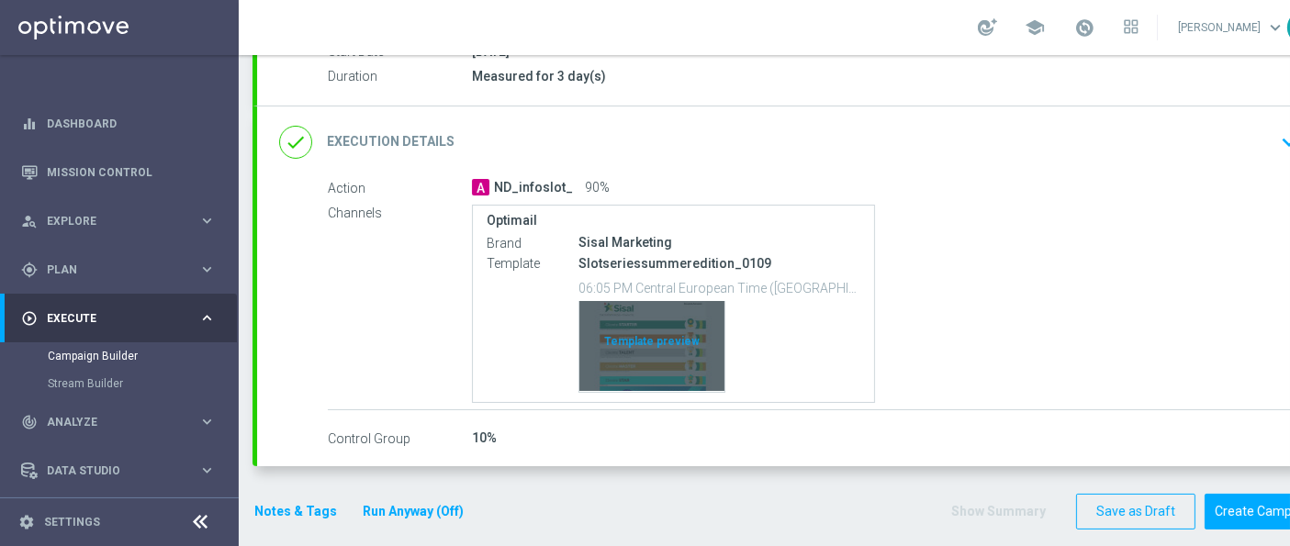
click at [606, 354] on div "Template preview" at bounding box center [651, 346] width 145 height 90
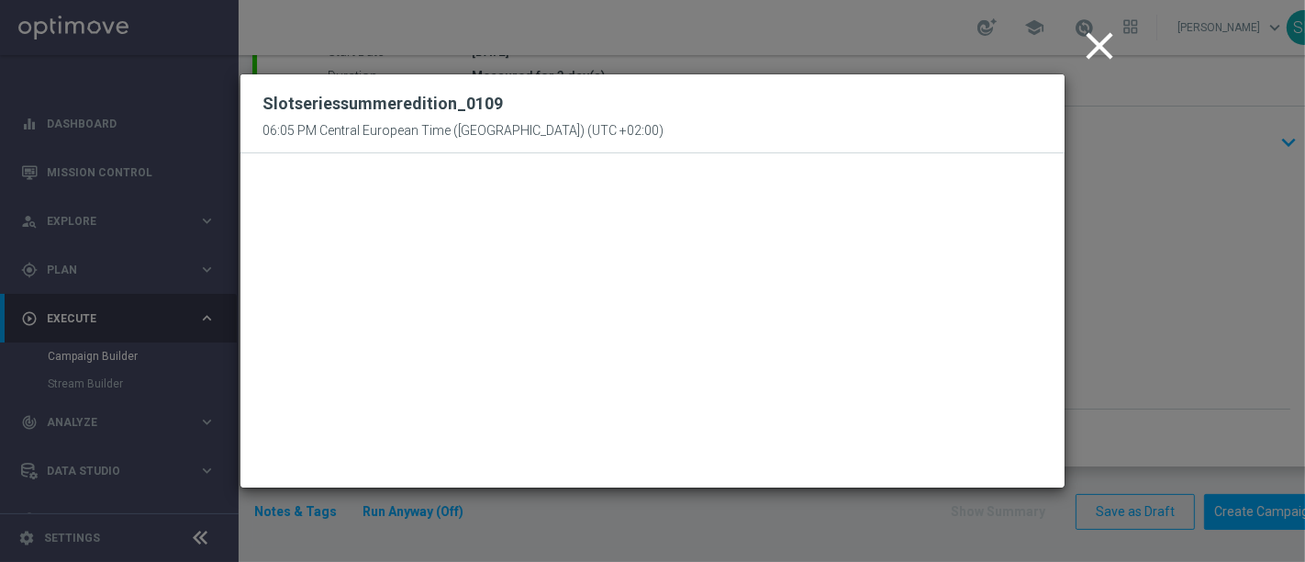
click at [1099, 46] on icon "close" at bounding box center [1100, 46] width 46 height 46
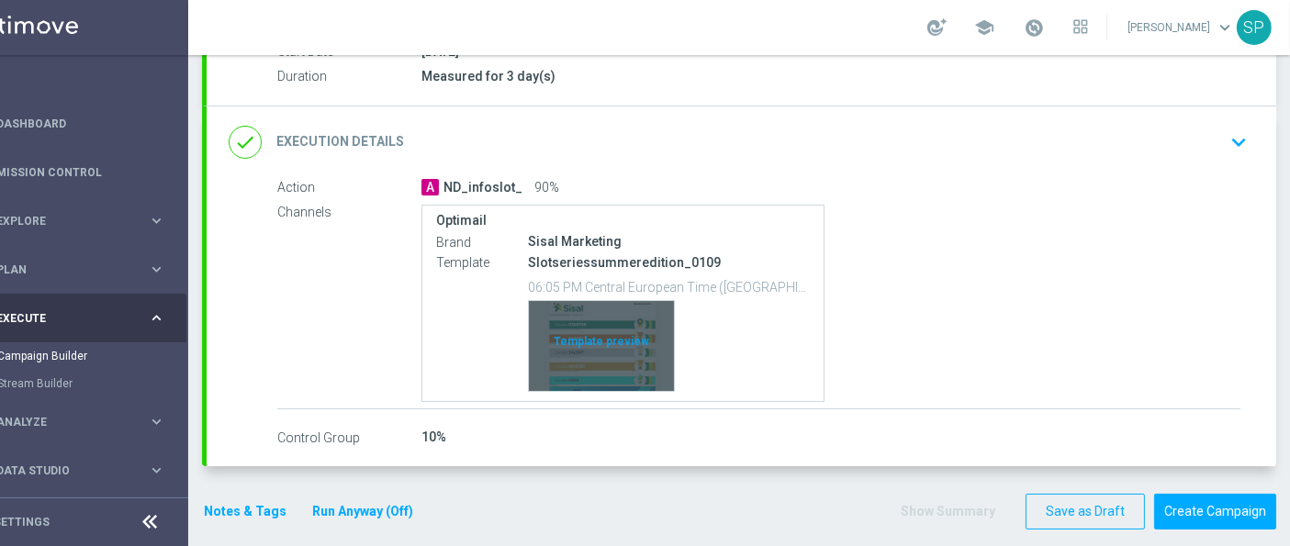
click at [616, 343] on div "Template preview" at bounding box center [601, 346] width 145 height 90
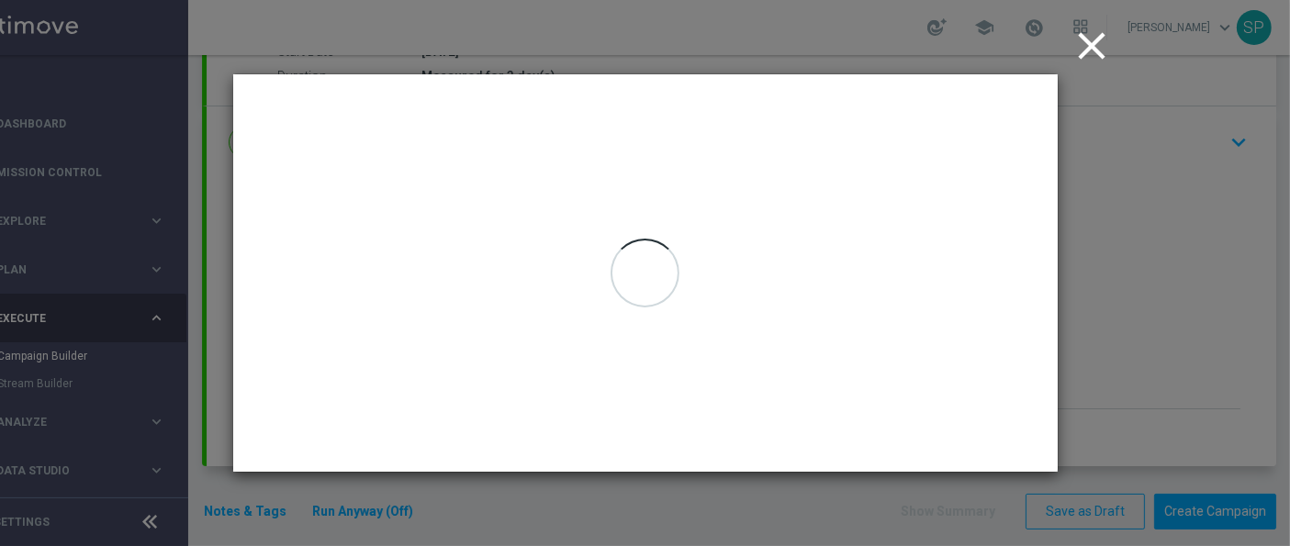
scroll to position [0, 50]
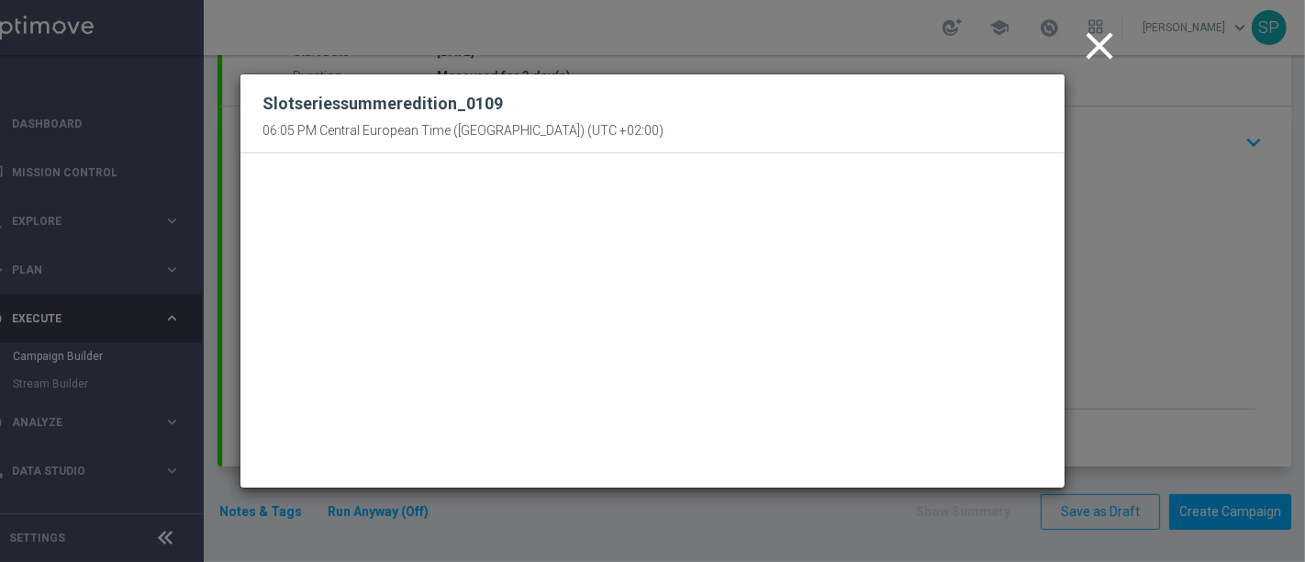
click at [1087, 46] on icon "close" at bounding box center [1100, 46] width 46 height 46
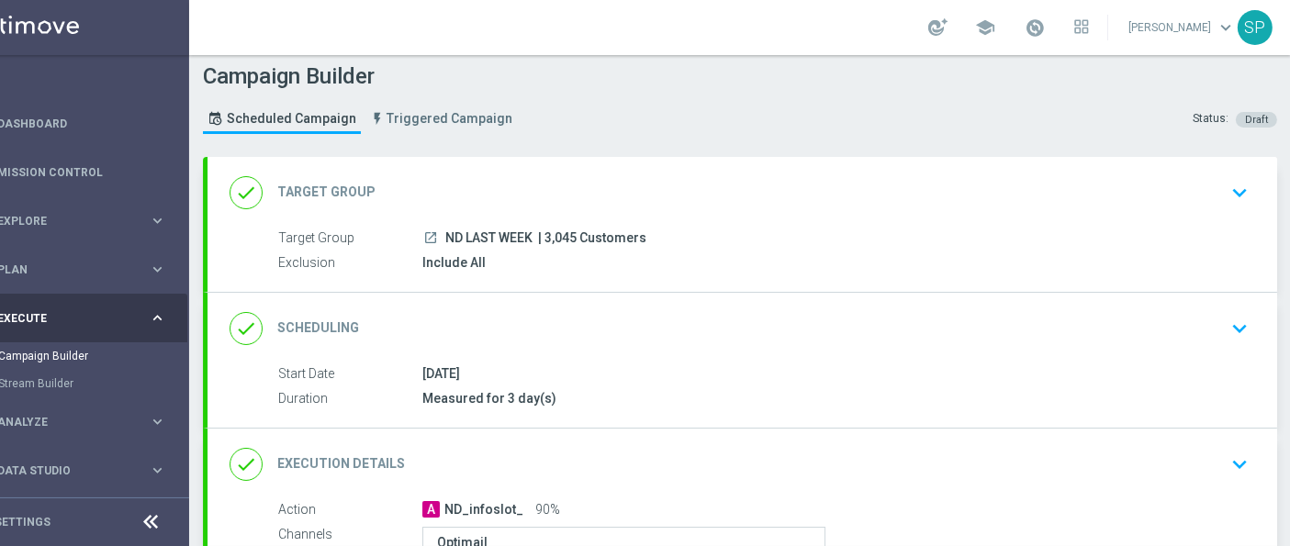
scroll to position [330, 0]
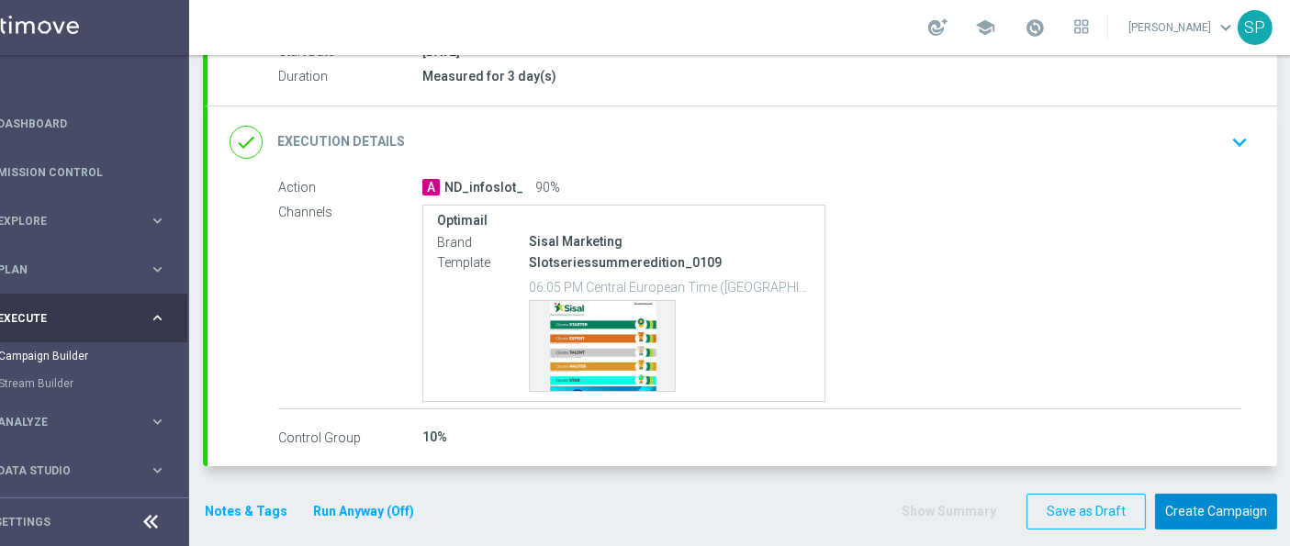
click at [1227, 519] on button "Create Campaign" at bounding box center [1216, 512] width 122 height 36
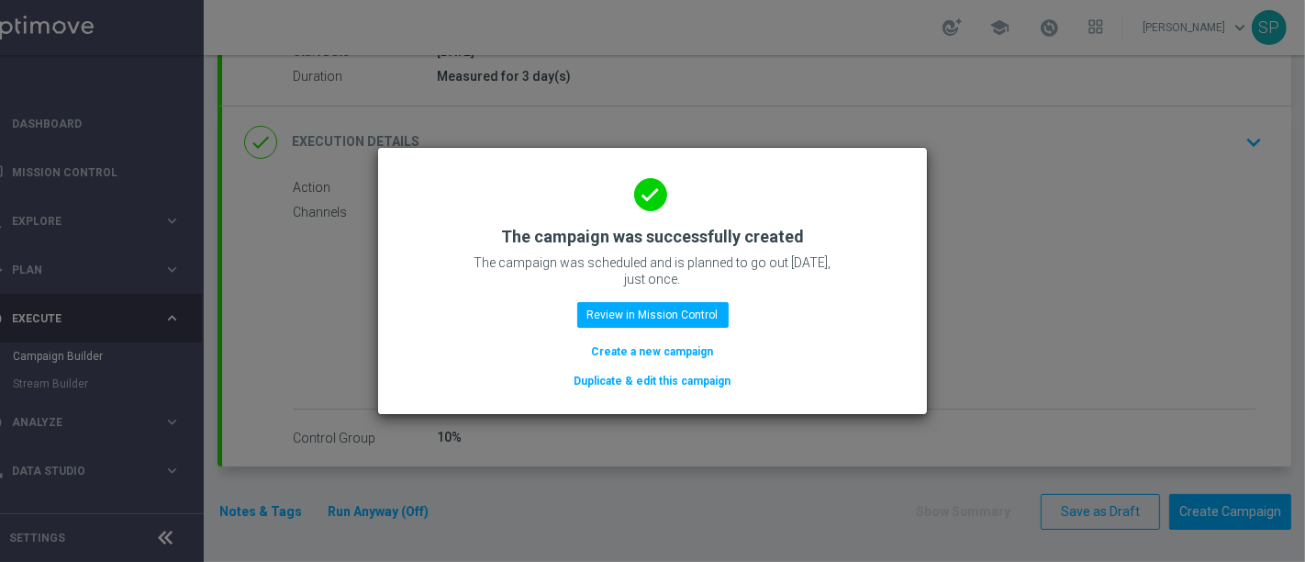
click at [688, 345] on button "Create a new campaign" at bounding box center [653, 351] width 126 height 20
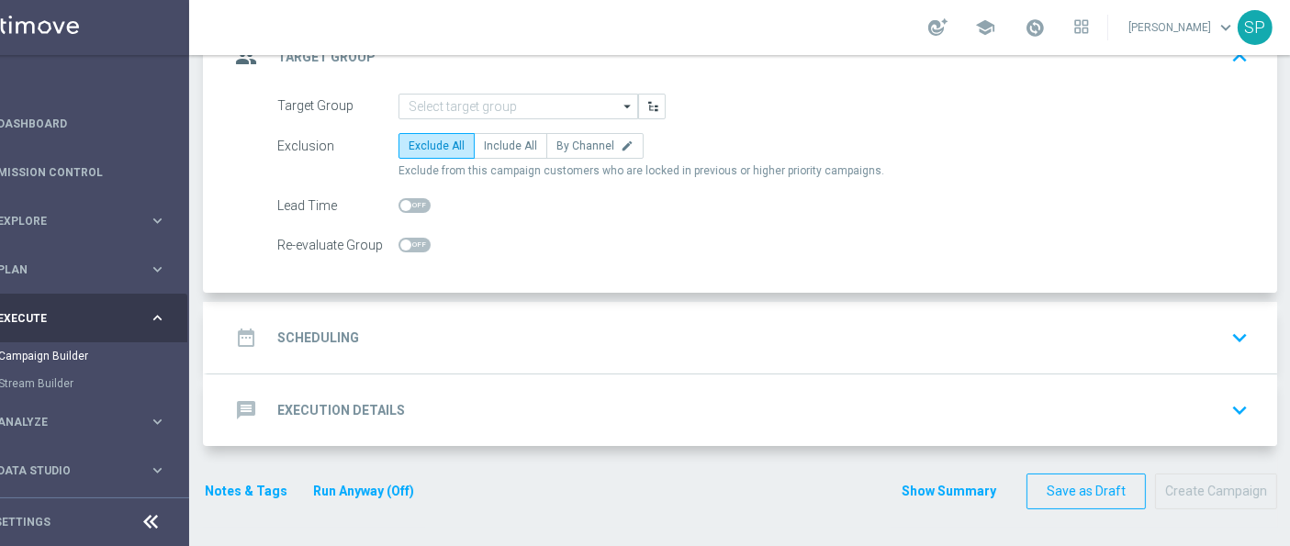
scroll to position [0, 0]
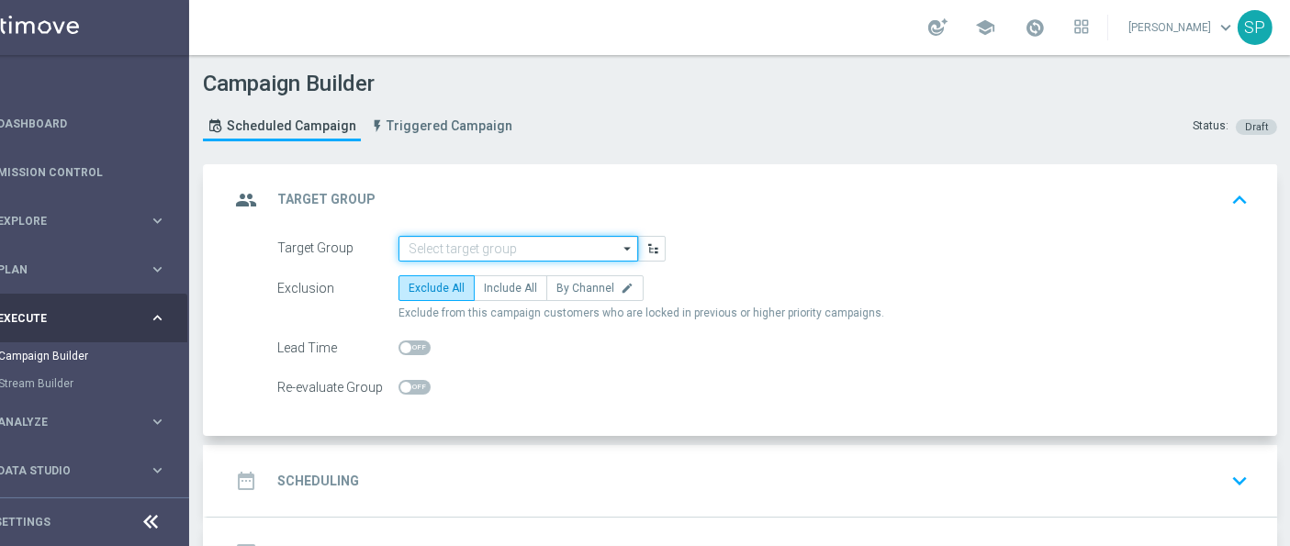
click at [442, 246] on input at bounding box center [518, 249] width 240 height 26
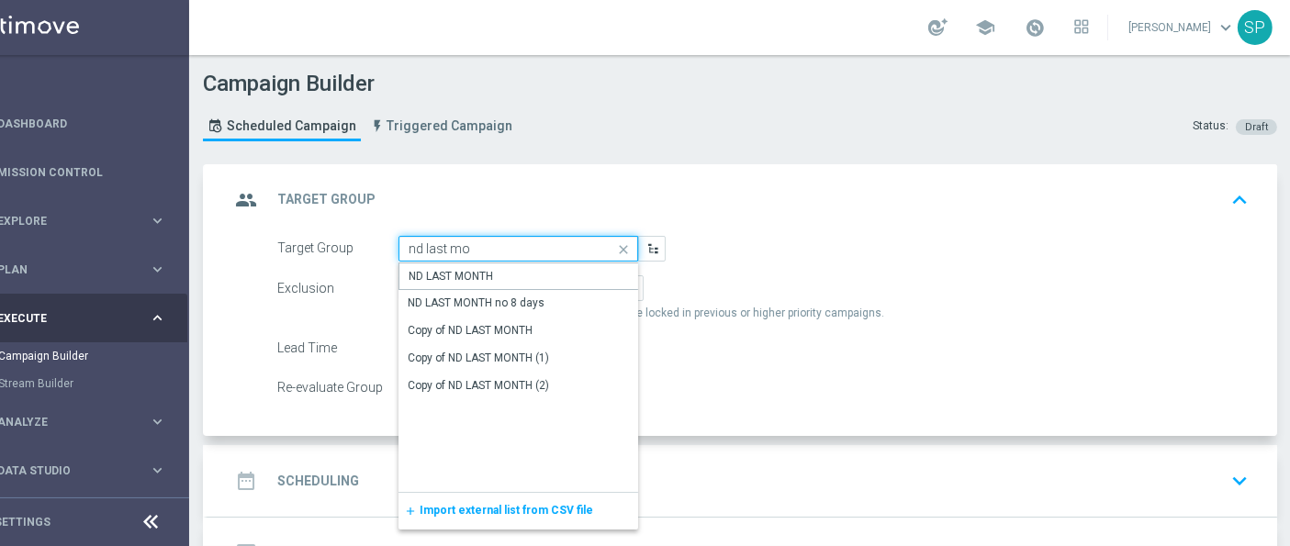
type input "ND LAST MONTH"
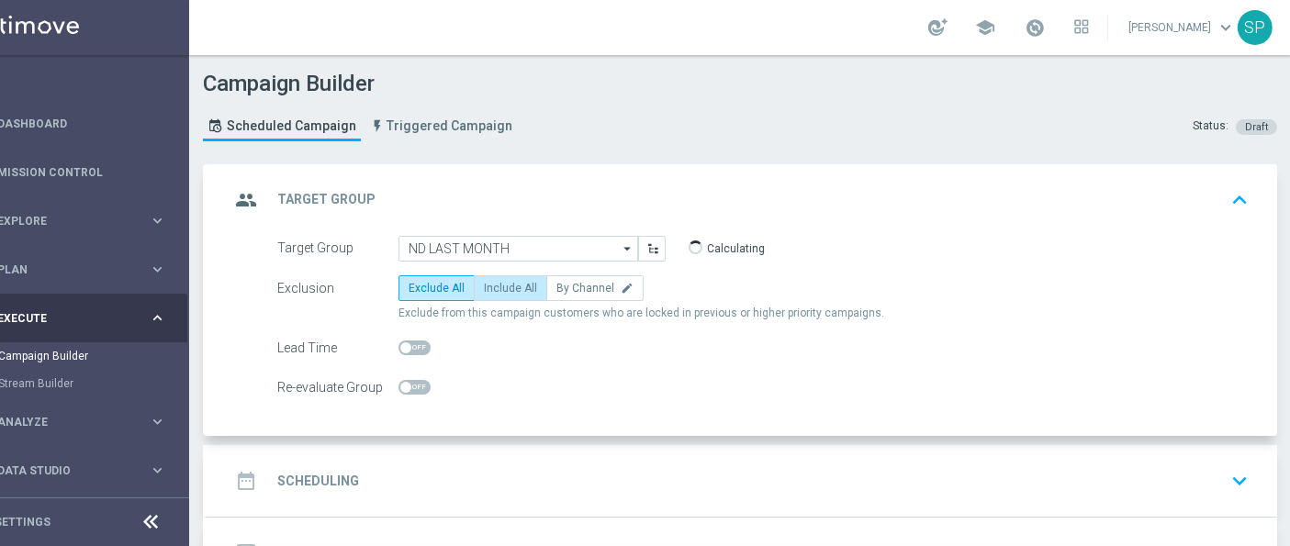
click at [512, 286] on span "Include All" at bounding box center [510, 288] width 53 height 13
click at [496, 286] on input "Include All" at bounding box center [490, 291] width 12 height 12
radio input "true"
click at [519, 506] on div "date_range Scheduling keyboard_arrow_down" at bounding box center [741, 481] width 1069 height 72
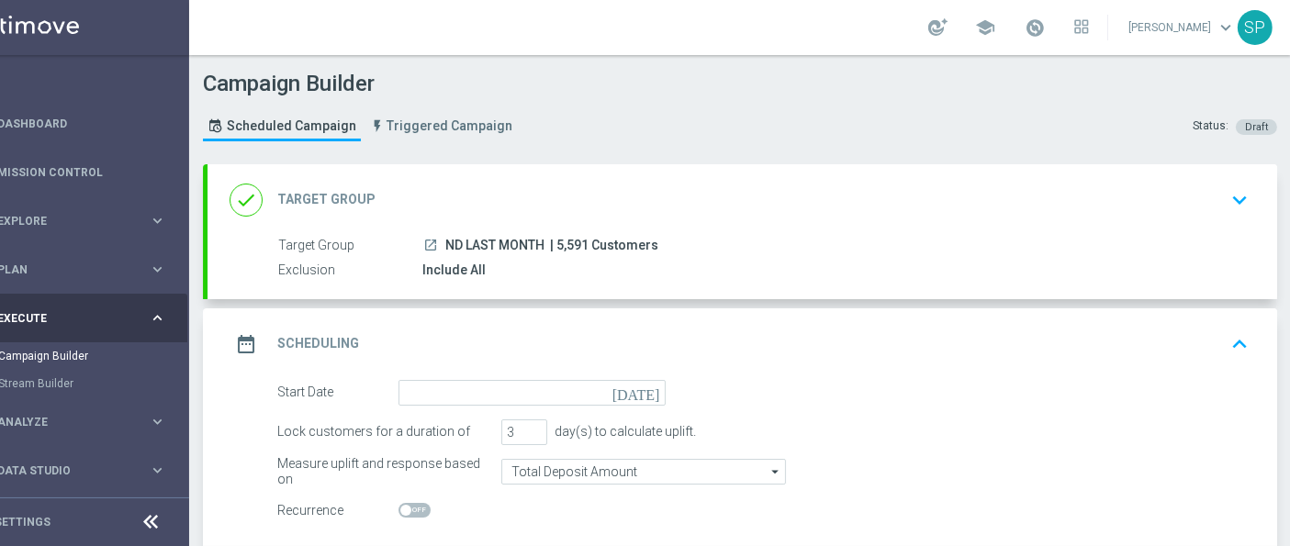
scroll to position [175, 0]
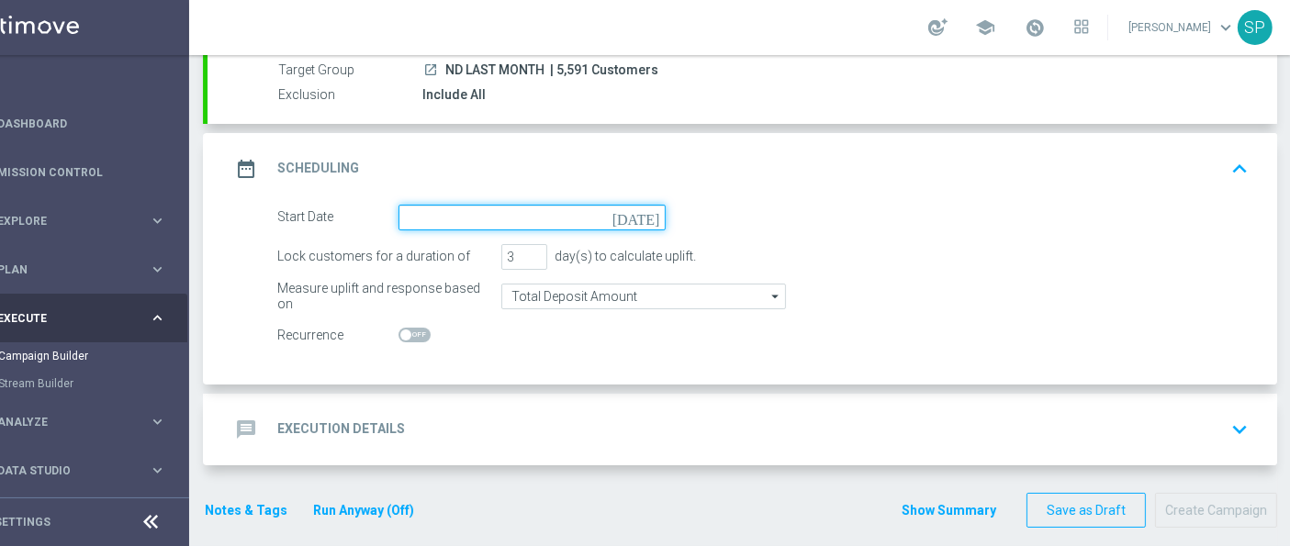
click at [527, 206] on input at bounding box center [531, 218] width 267 height 26
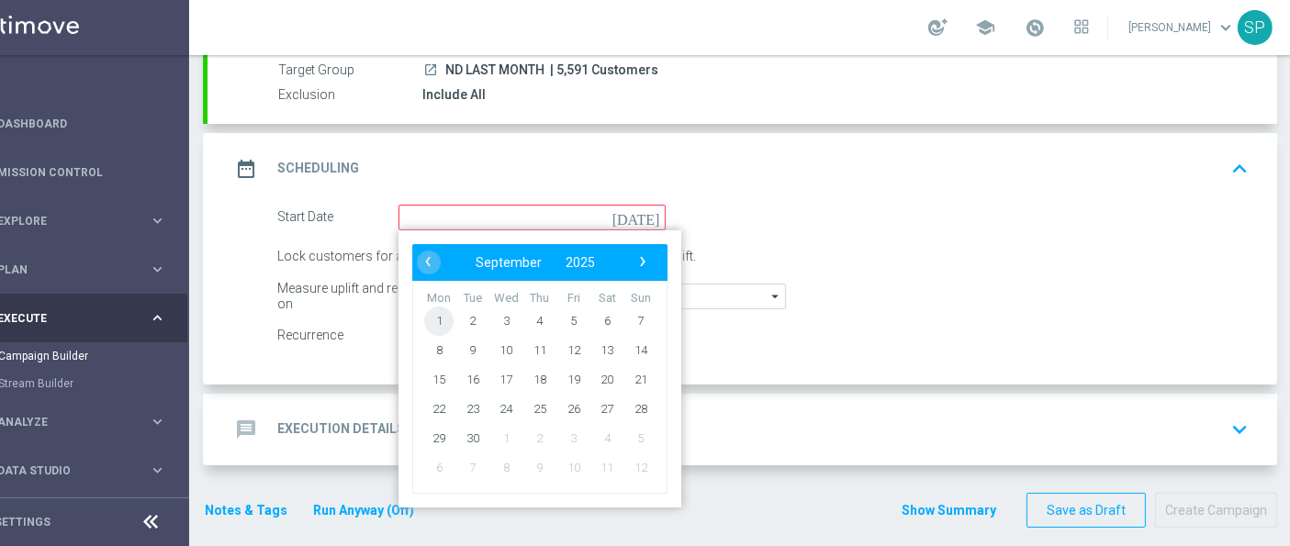
click at [436, 308] on span "1" at bounding box center [438, 320] width 29 height 29
type input "[DATE]"
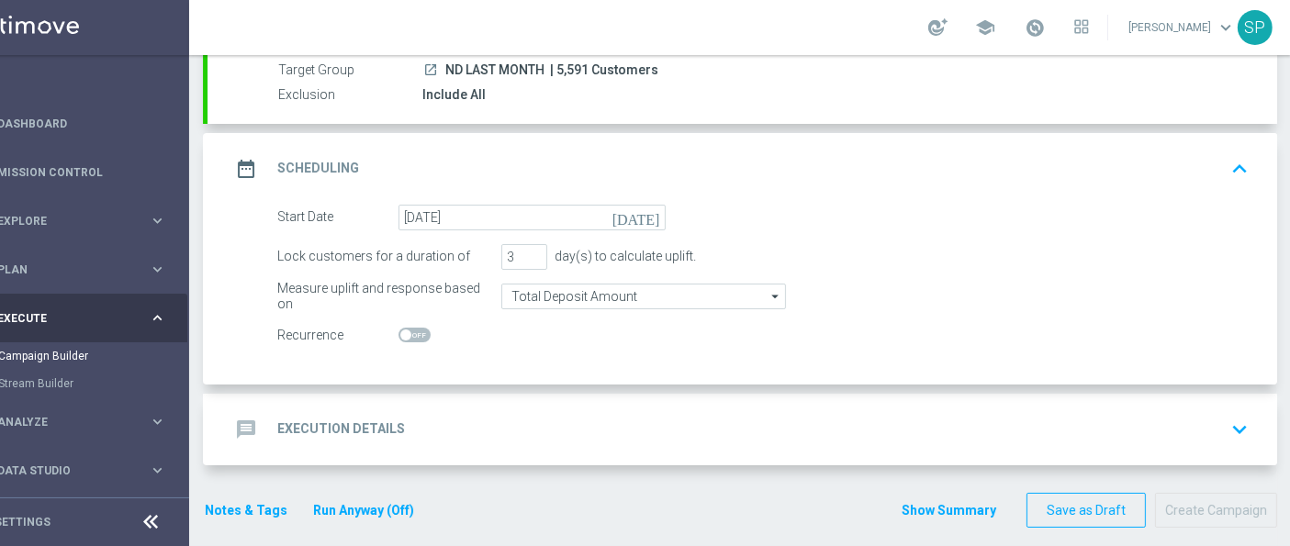
click at [562, 437] on div "message Execution Details keyboard_arrow_down" at bounding box center [741, 429] width 1025 height 35
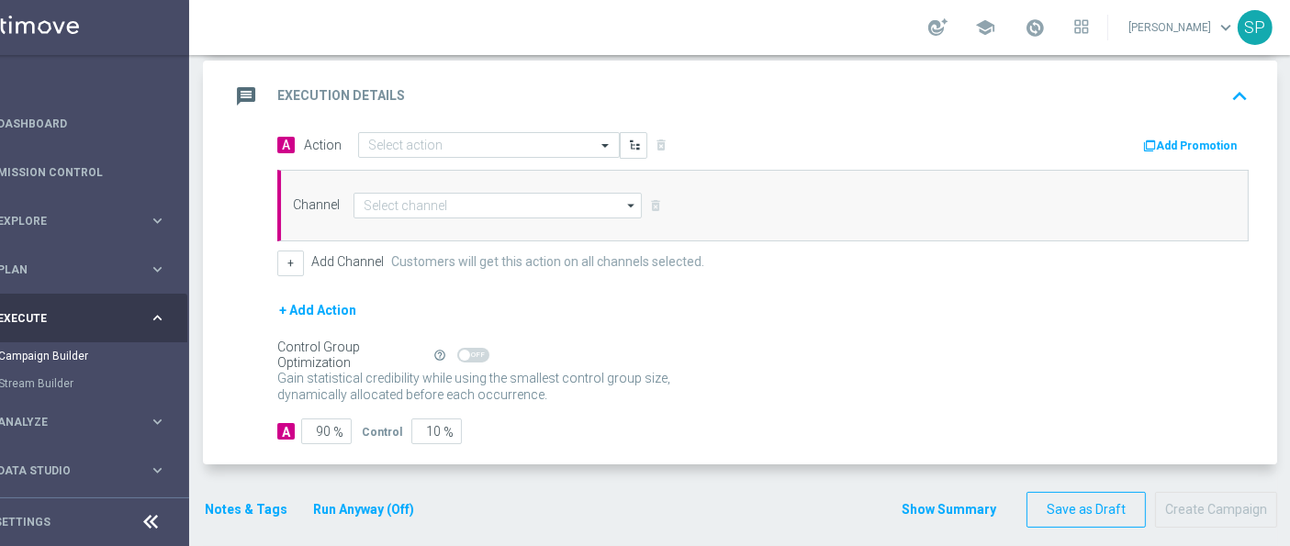
scroll to position [383, 0]
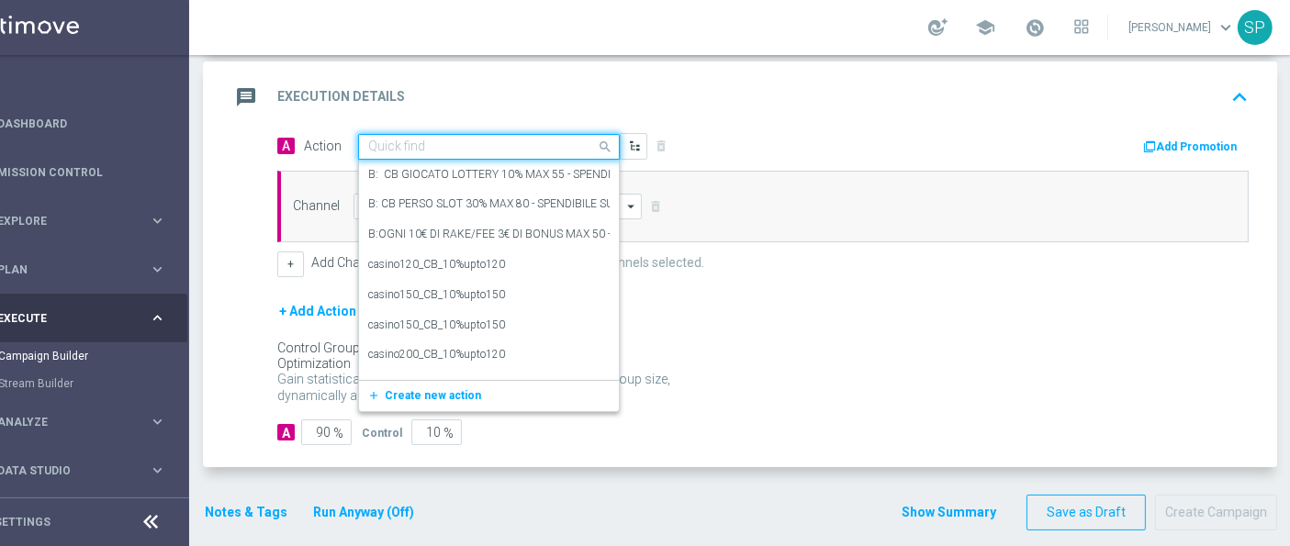
click at [522, 143] on input "text" at bounding box center [470, 148] width 205 height 16
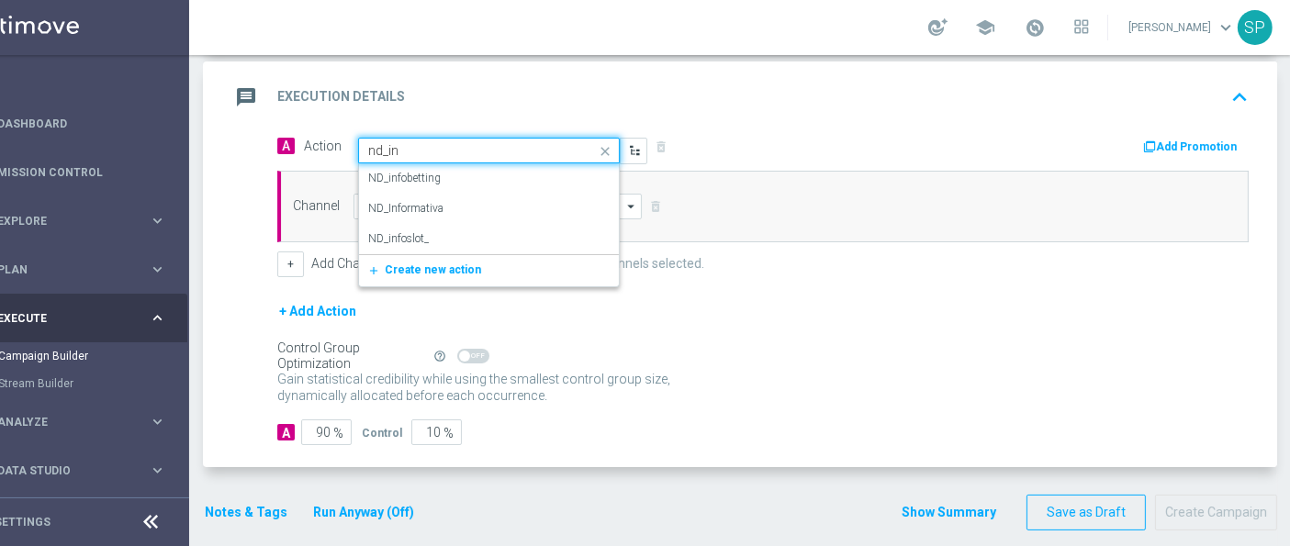
type input "nd_inf"
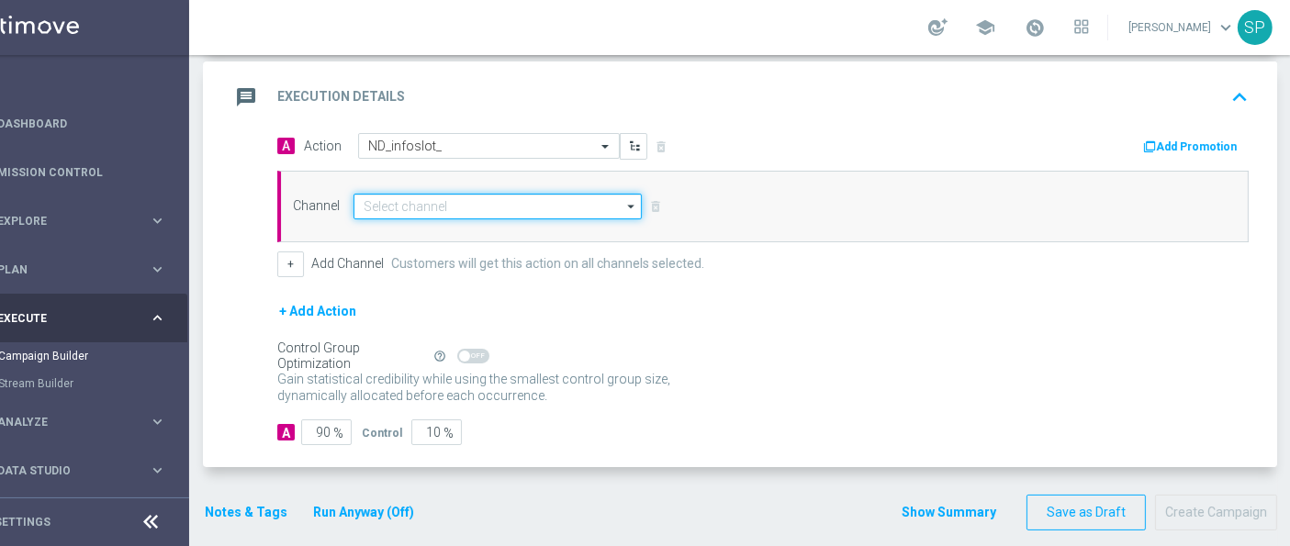
click at [517, 208] on input at bounding box center [497, 207] width 288 height 26
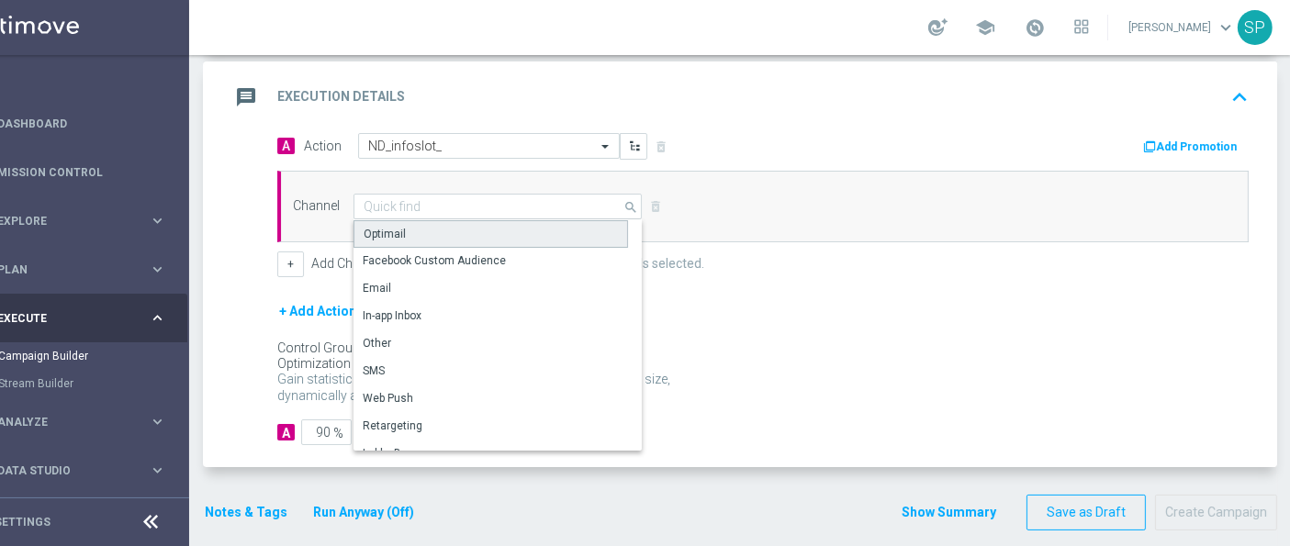
click at [519, 236] on div "Optimail" at bounding box center [490, 234] width 274 height 28
type input "Optimail"
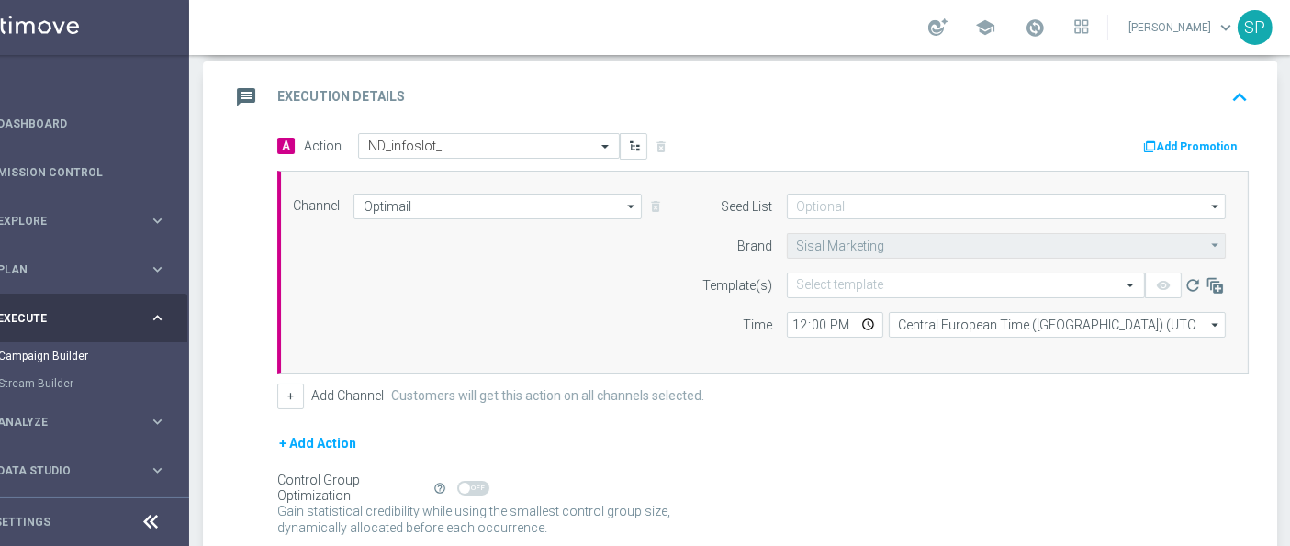
scroll to position [399, 0]
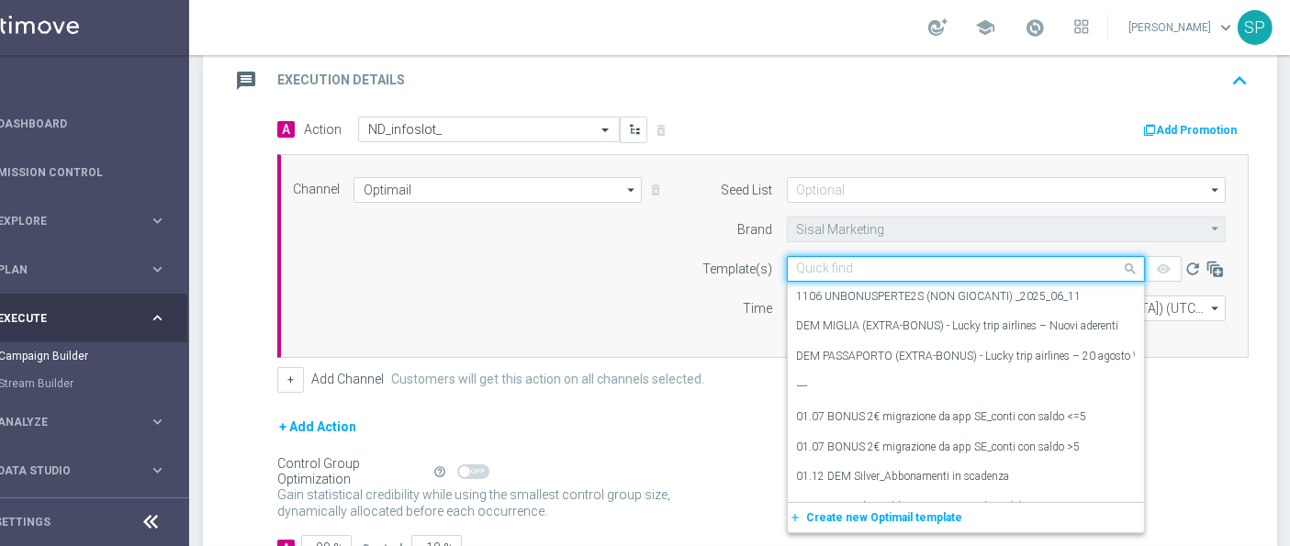
click at [812, 262] on input "text" at bounding box center [947, 270] width 301 height 16
paste input "Slotseriessummeredition_0109"
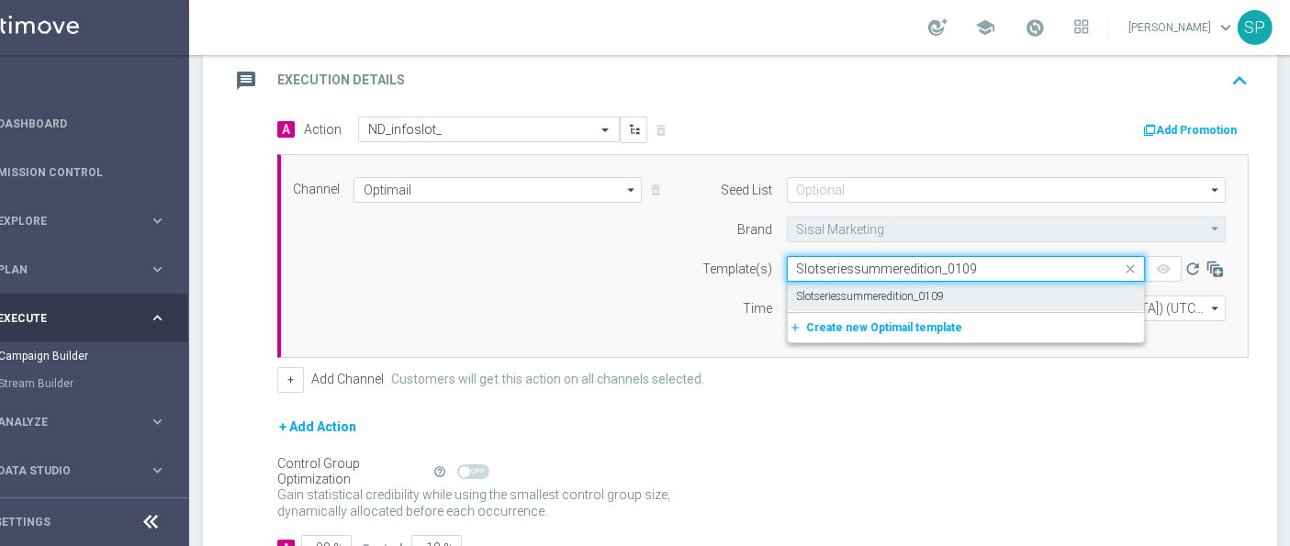
click at [829, 290] on label "Slotseriessummeredition_0109" at bounding box center [871, 297] width 148 height 16
type input "Slotseriessummeredition_0109"
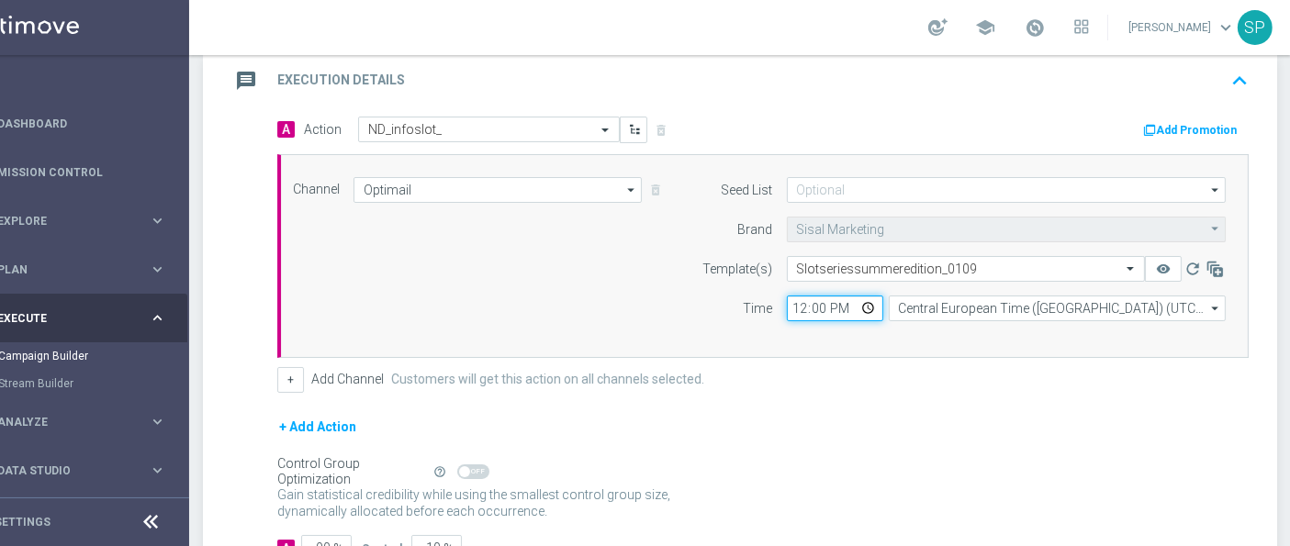
click at [799, 300] on input "12:00" at bounding box center [835, 309] width 96 height 26
type input "18:05"
click at [607, 289] on div "Channel Optimail Optimail arrow_drop_down Show Selected 1 of 20 Optimail" at bounding box center [759, 256] width 960 height 158
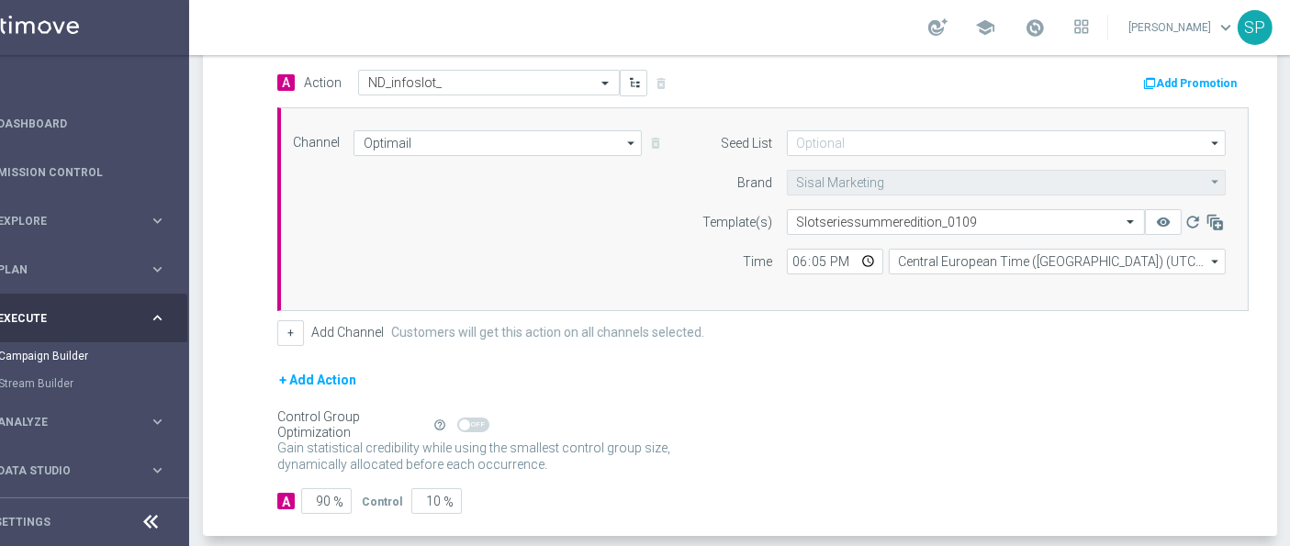
scroll to position [515, 0]
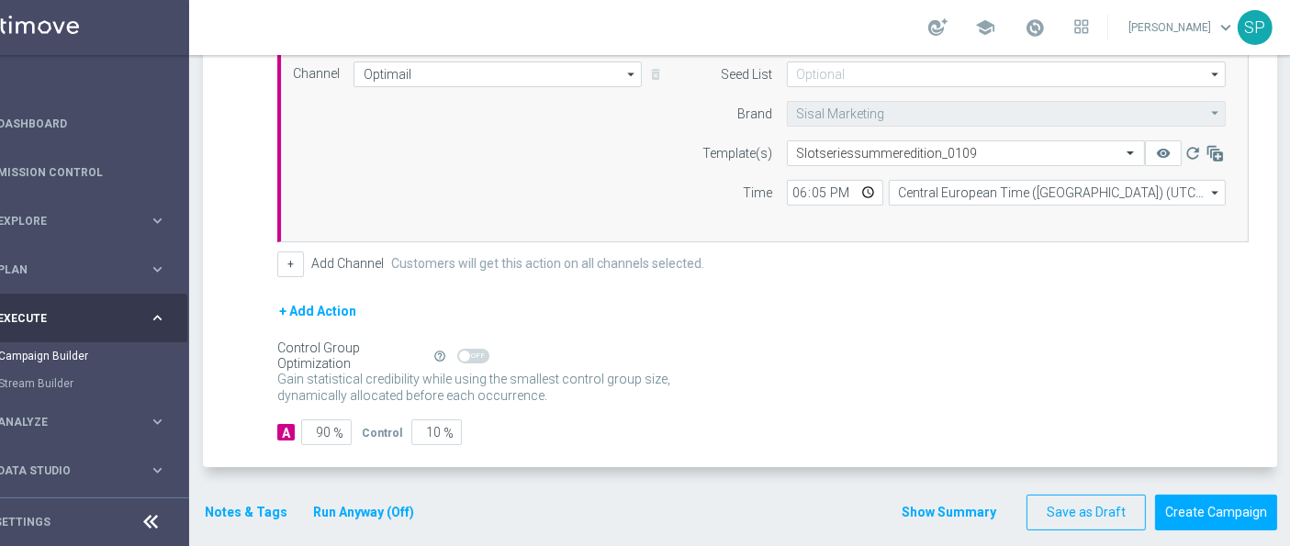
click at [230, 516] on button "Notes & Tags" at bounding box center [246, 512] width 86 height 23
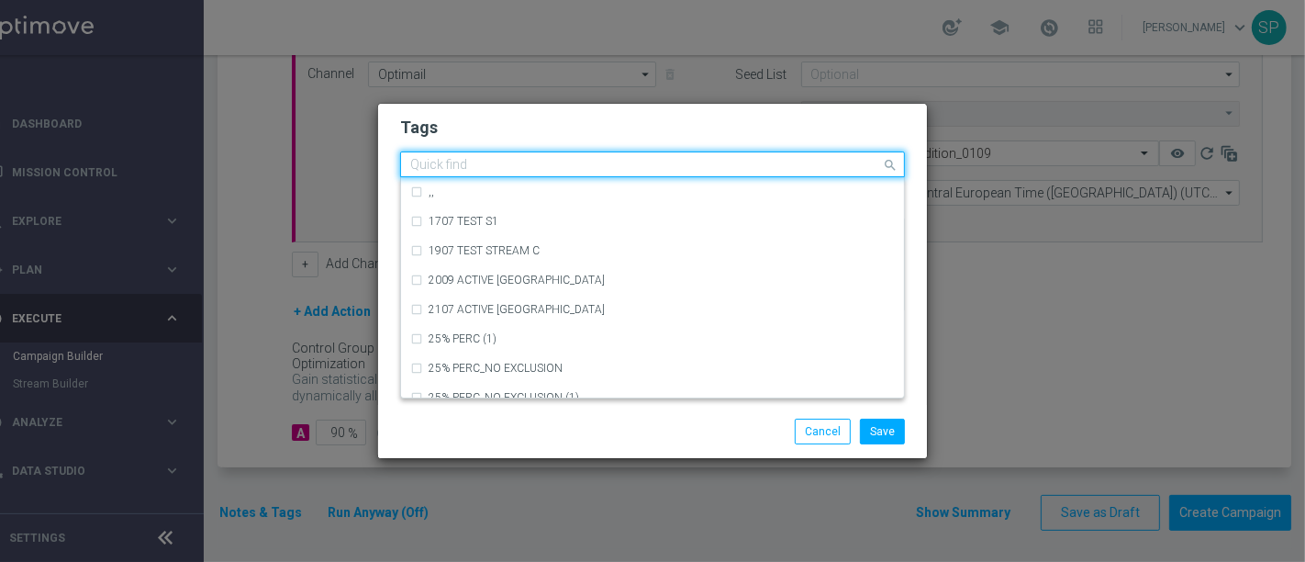
click at [553, 156] on div "Quick find" at bounding box center [641, 164] width 480 height 23
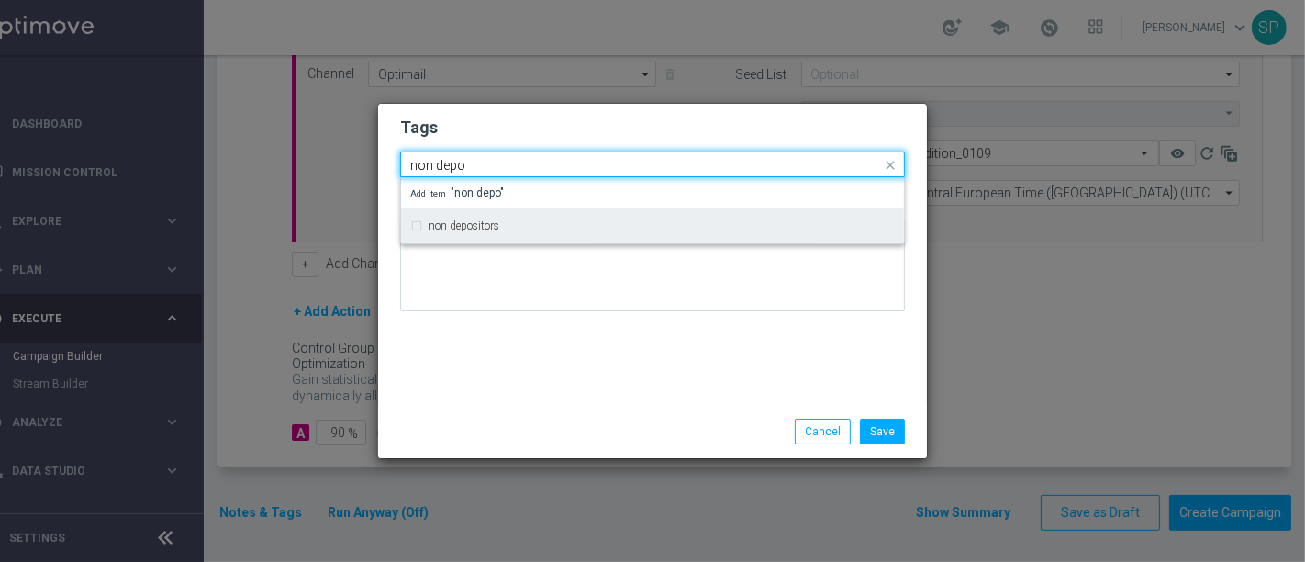
type input "non depo"
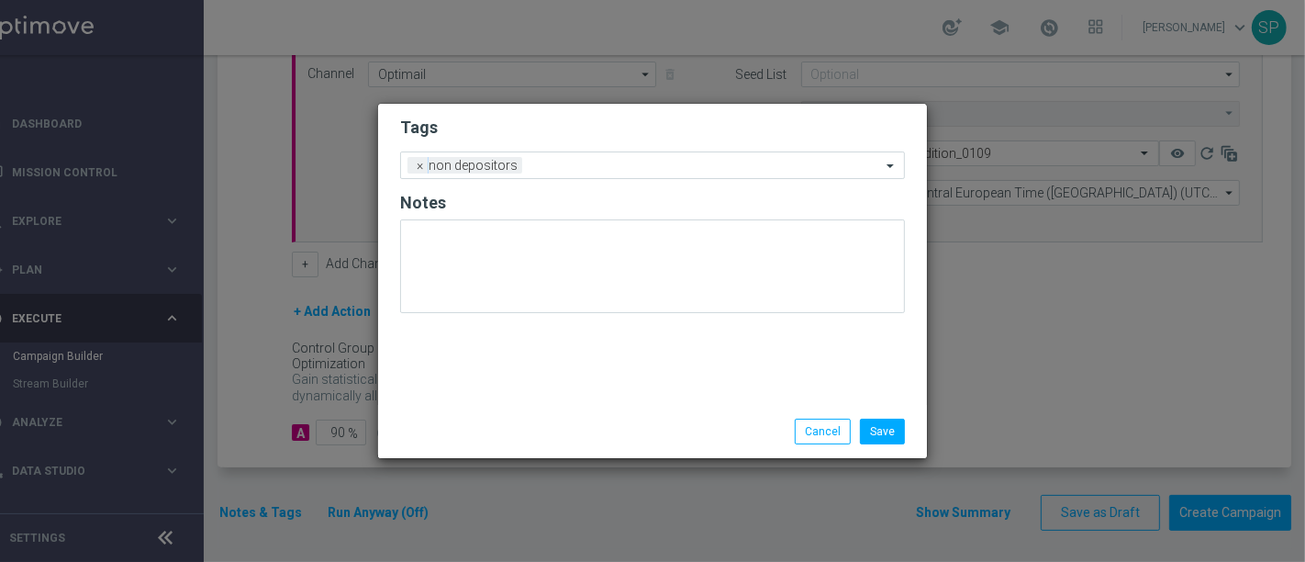
click at [662, 98] on modal-container "Tags Add a new tag × non depositors Notes Save Cancel" at bounding box center [652, 281] width 1305 height 562
click at [639, 161] on input "text" at bounding box center [706, 167] width 352 height 16
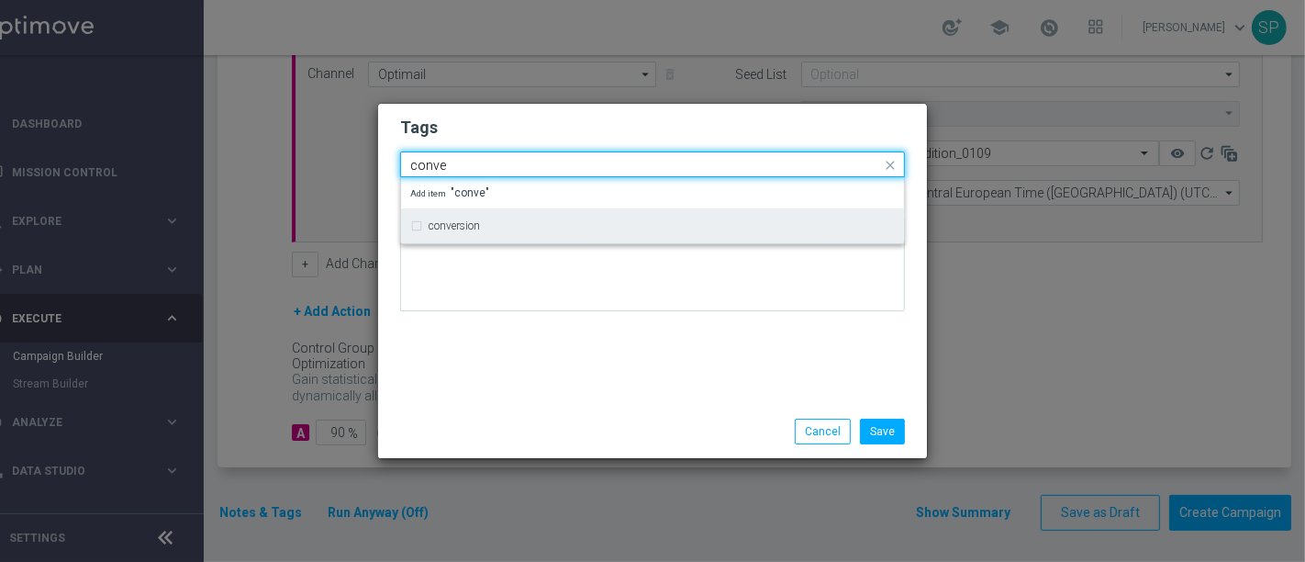
type input "conve"
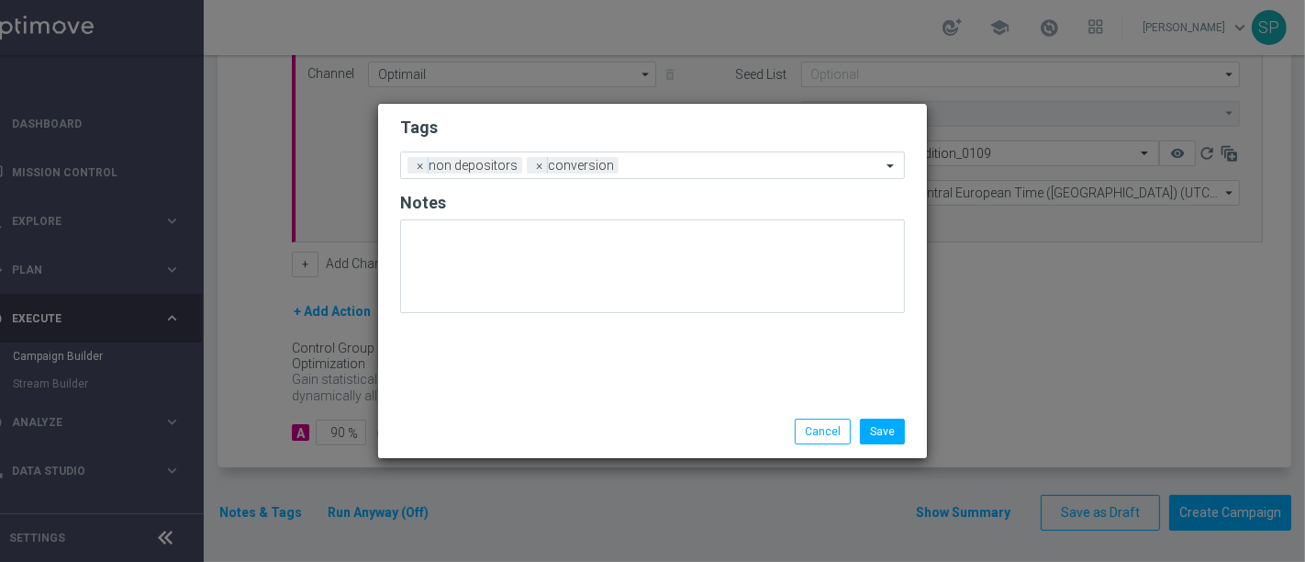
click at [661, 150] on form "Tags Add a new tag × non depositors × conversion Notes" at bounding box center [652, 219] width 505 height 215
click at [663, 156] on div "Add a new tag × non depositors × conversion" at bounding box center [641, 165] width 480 height 26
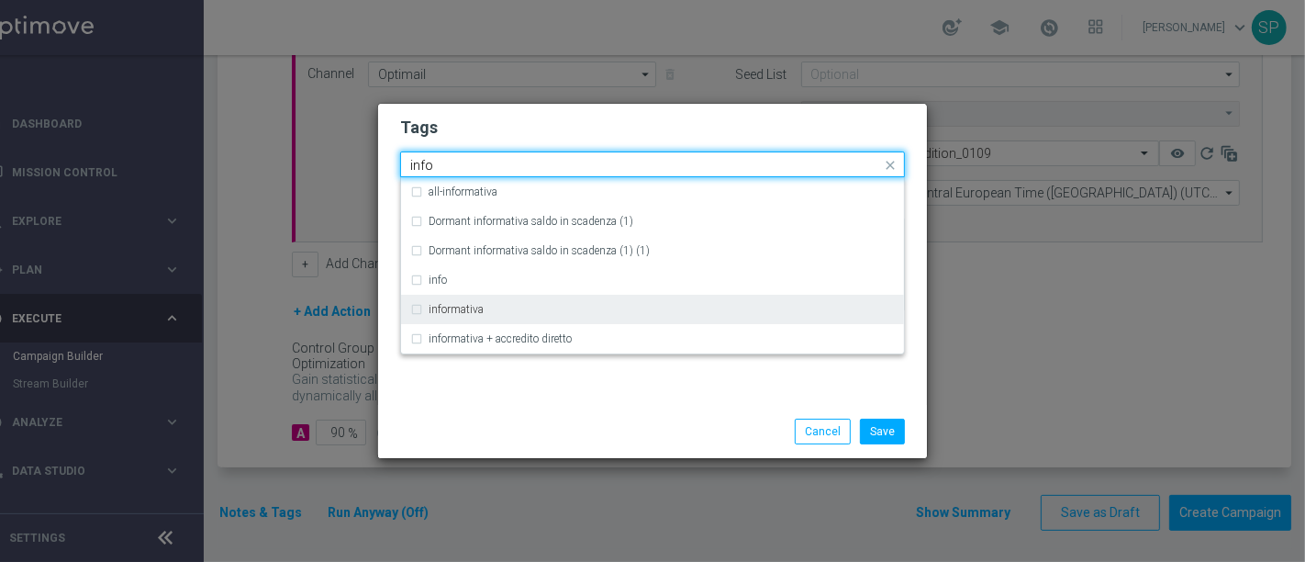
type input "info"
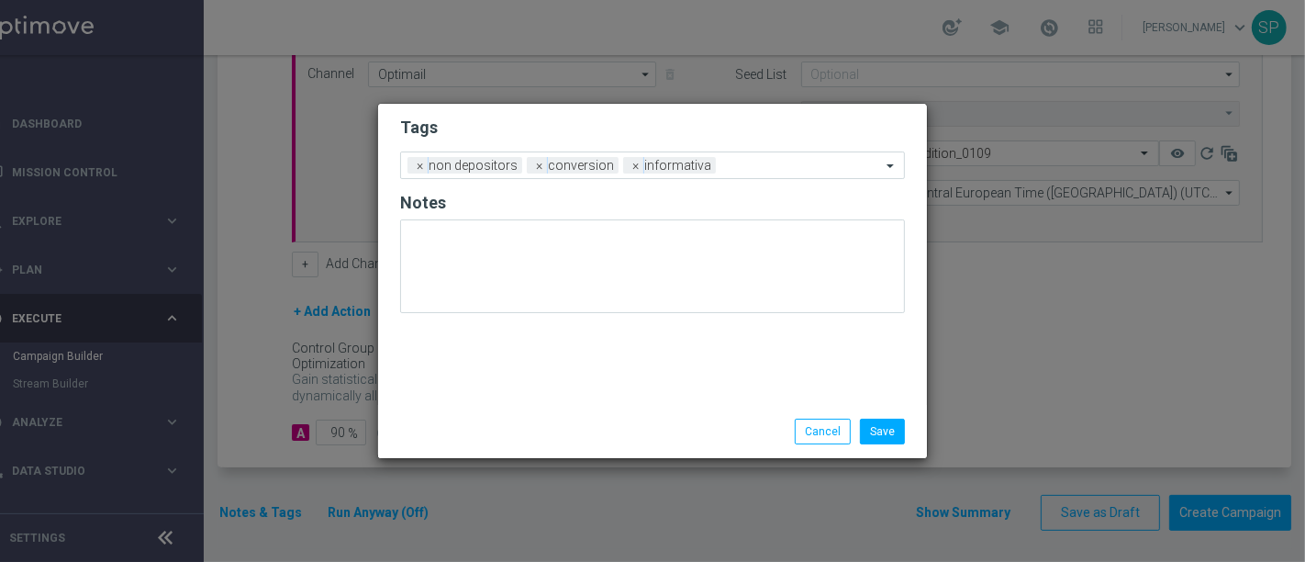
click at [718, 121] on h2 "Tags" at bounding box center [652, 128] width 505 height 22
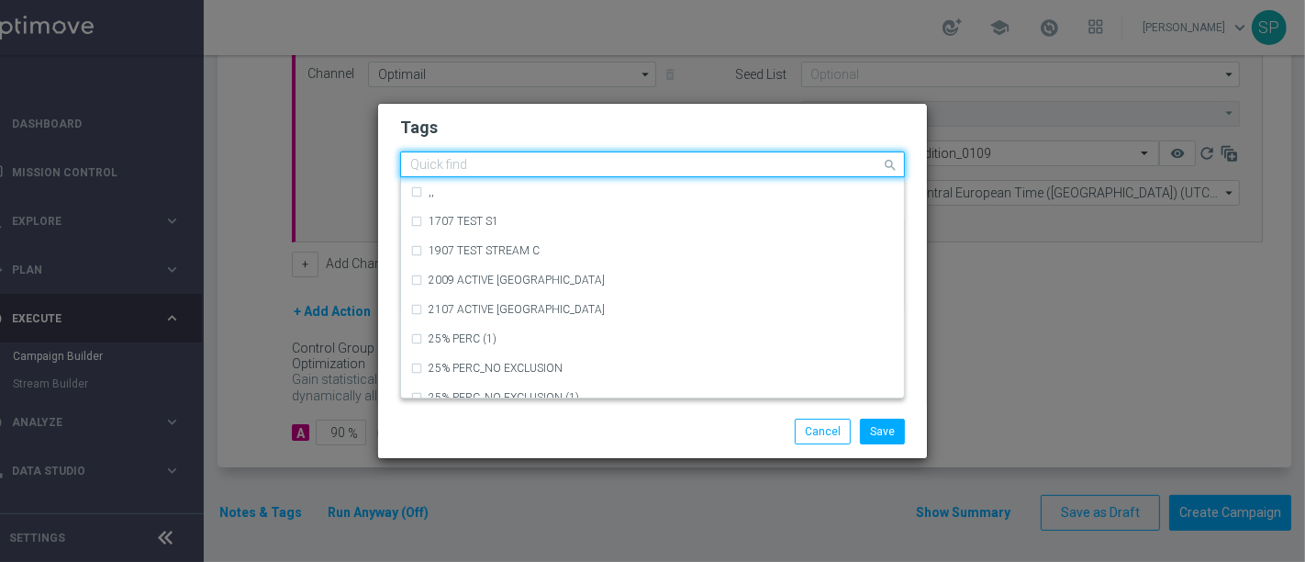
click at [731, 156] on div "Quick find × non depositors × conversion × informativa" at bounding box center [641, 164] width 480 height 23
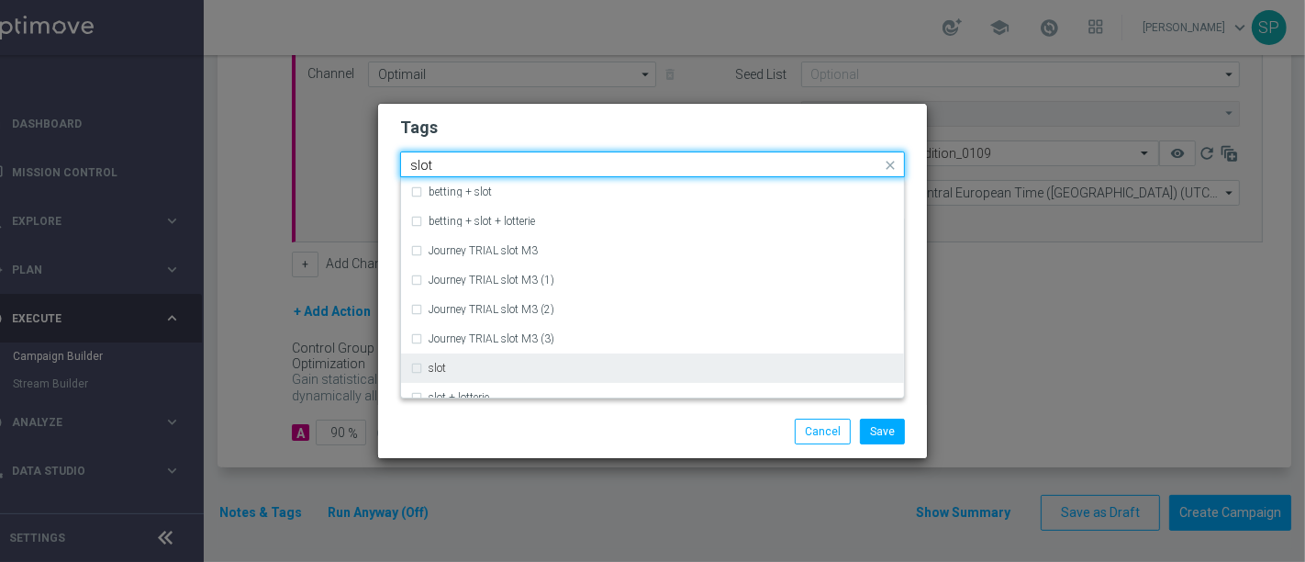
click at [640, 363] on div "slot" at bounding box center [662, 368] width 466 height 11
type input "slot"
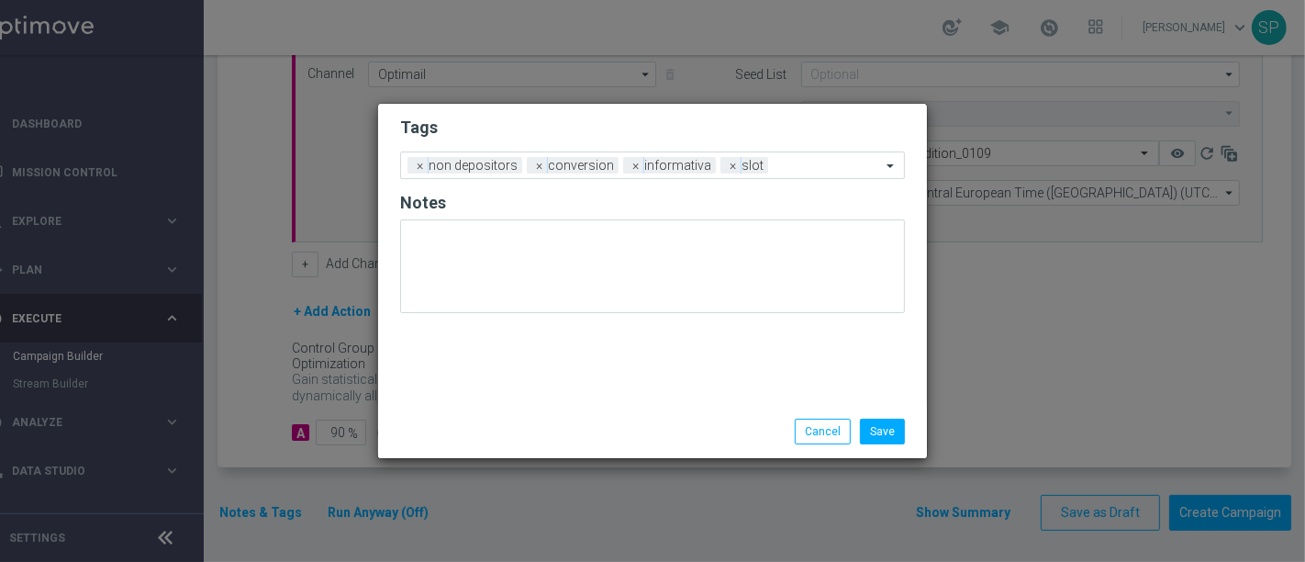
click at [717, 121] on h2 "Tags" at bounding box center [652, 128] width 505 height 22
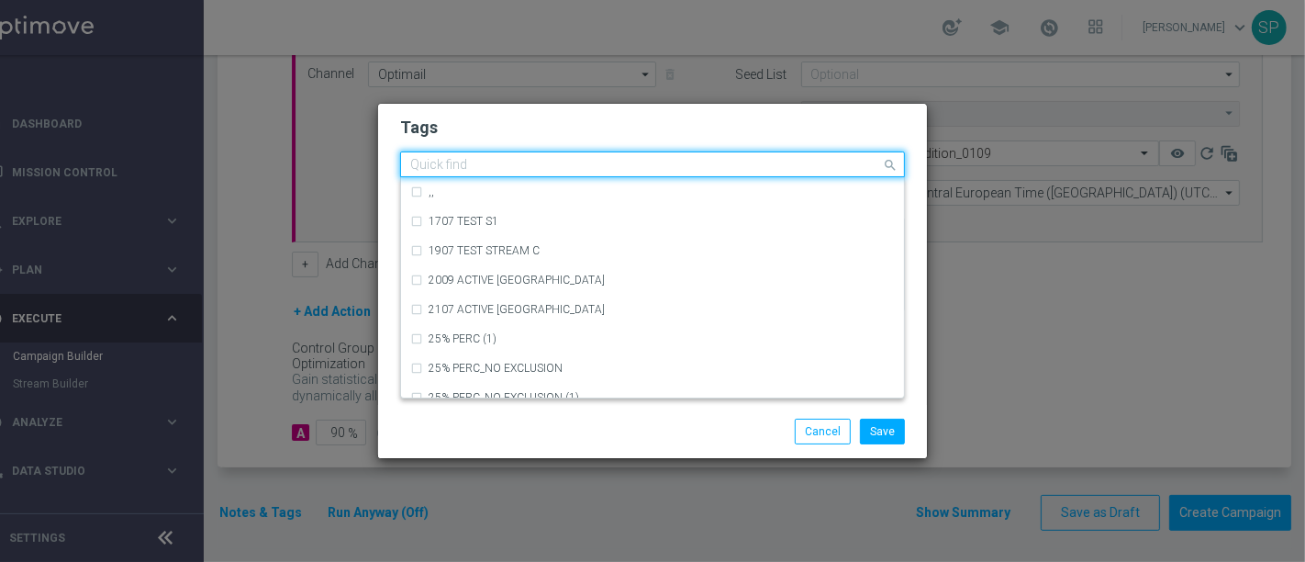
click at [799, 166] on input "text" at bounding box center [645, 166] width 471 height 16
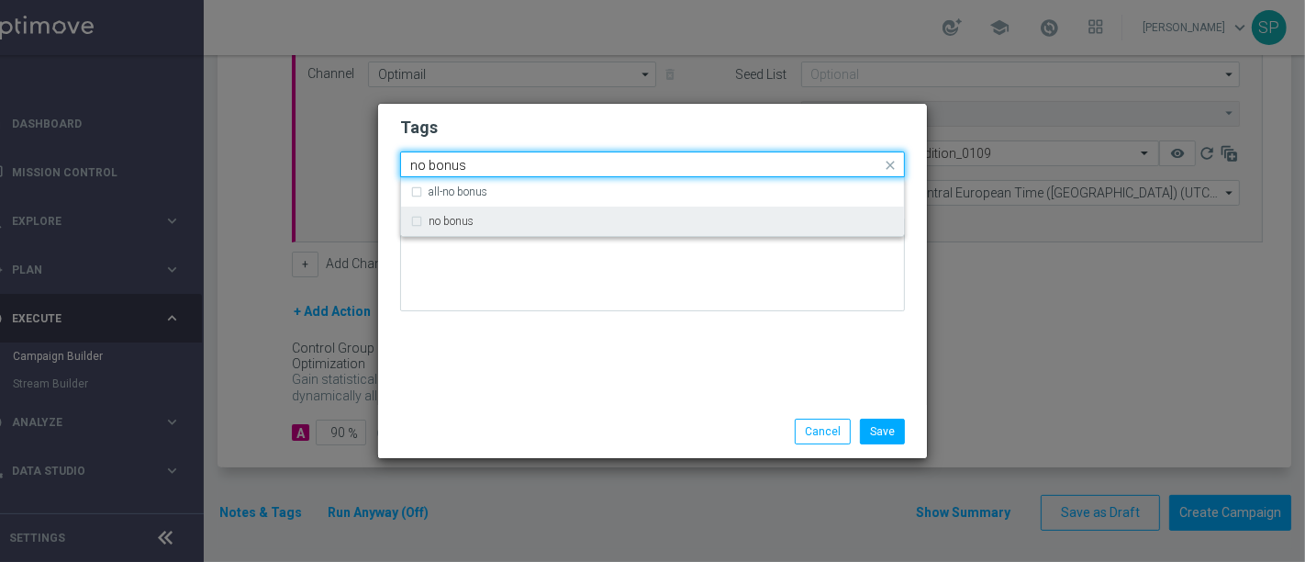
click at [779, 227] on div "no bonus" at bounding box center [652, 221] width 485 height 29
type input "no bonus"
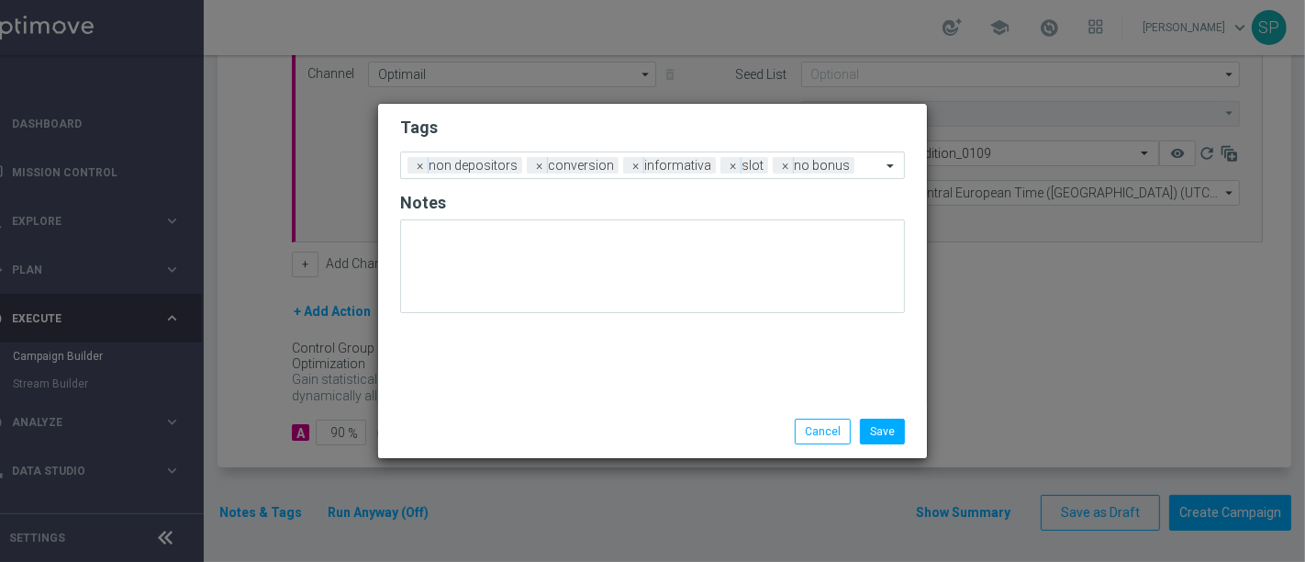
click at [760, 322] on div at bounding box center [652, 272] width 505 height 107
click at [900, 437] on button "Save" at bounding box center [882, 432] width 45 height 26
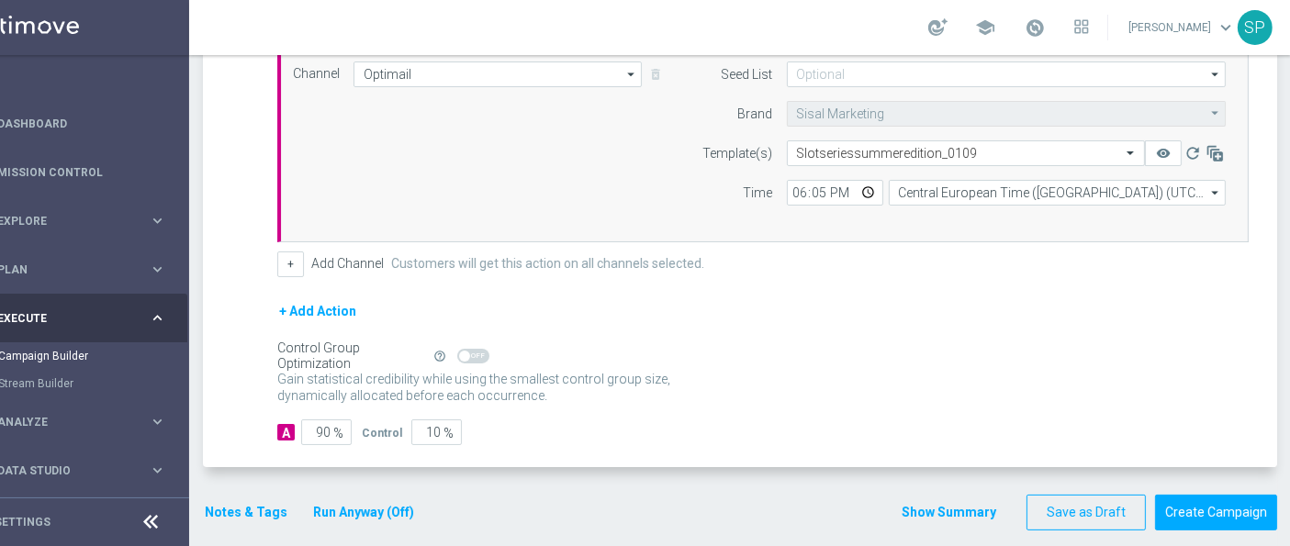
click at [954, 509] on button "Show Summary" at bounding box center [948, 512] width 96 height 21
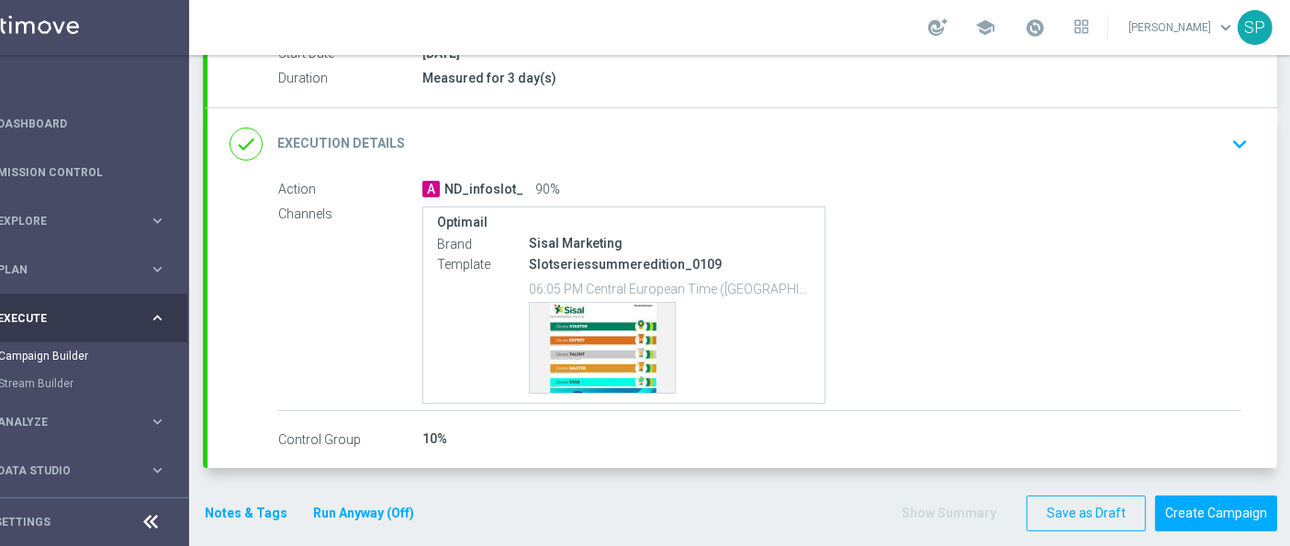
scroll to position [330, 0]
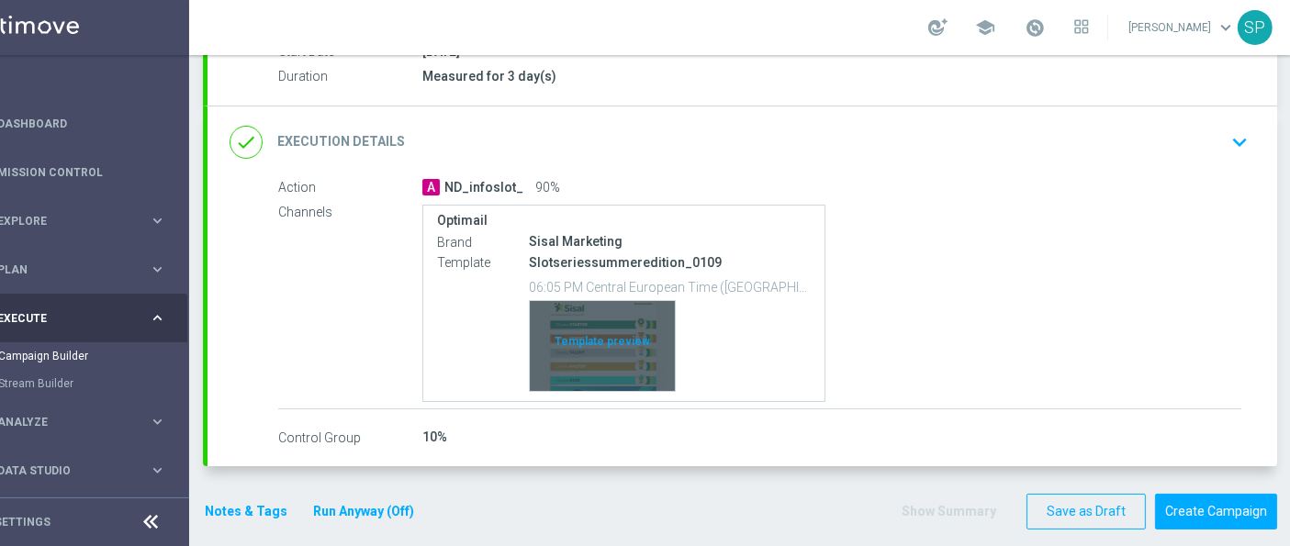
click at [625, 341] on div "Template preview" at bounding box center [602, 346] width 145 height 90
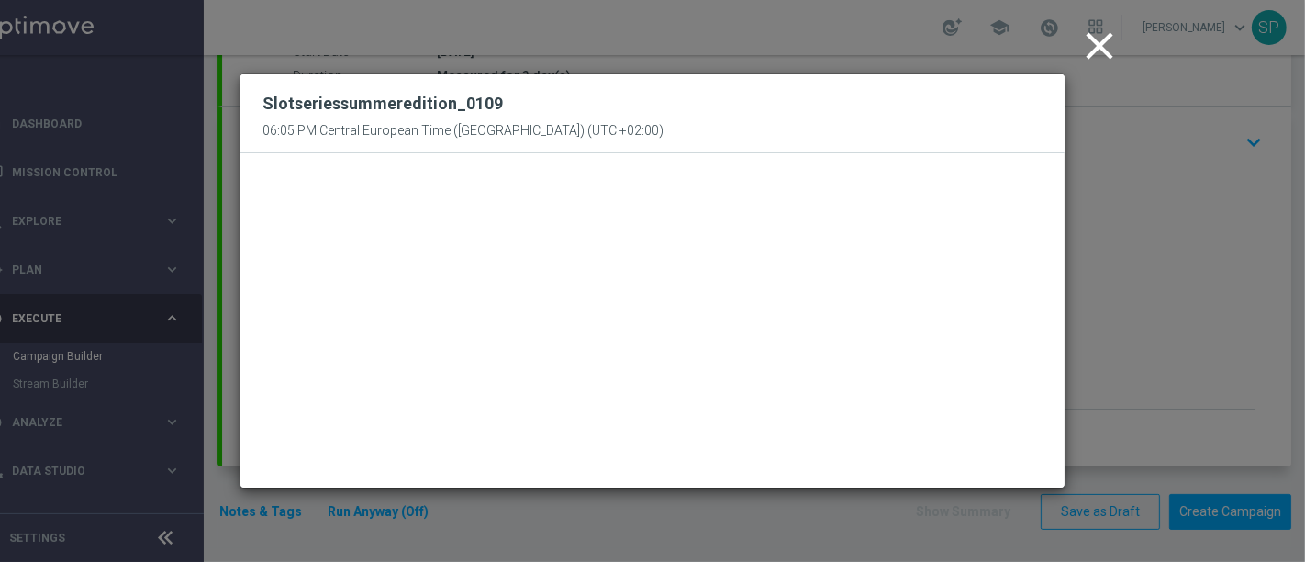
click at [1097, 46] on icon "close" at bounding box center [1100, 46] width 46 height 46
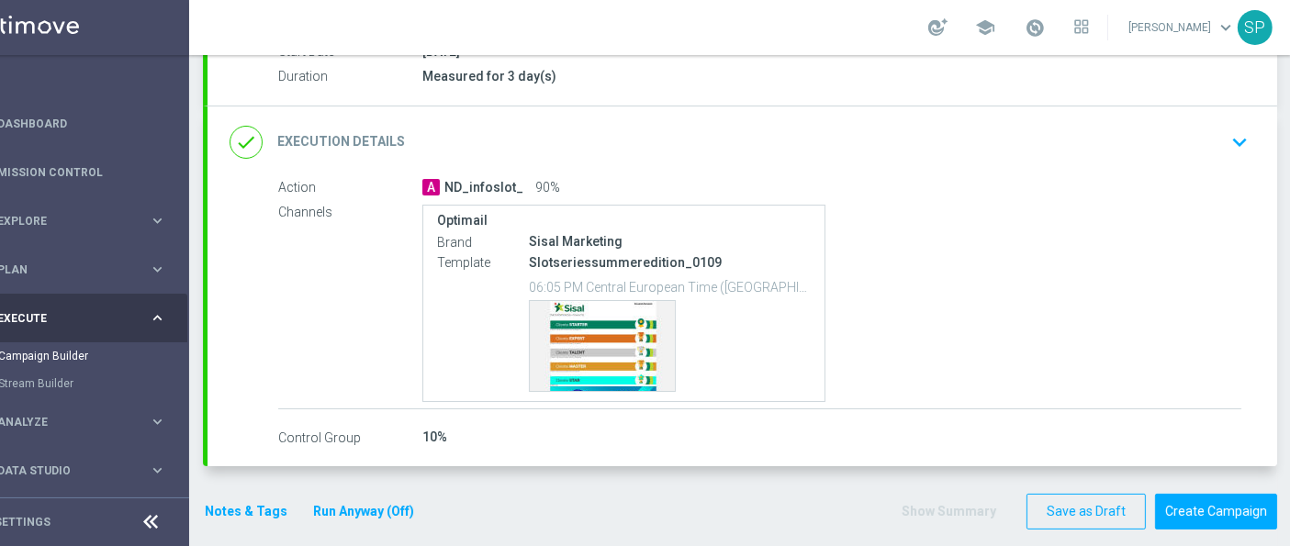
click at [263, 500] on button "Notes & Tags" at bounding box center [246, 511] width 86 height 23
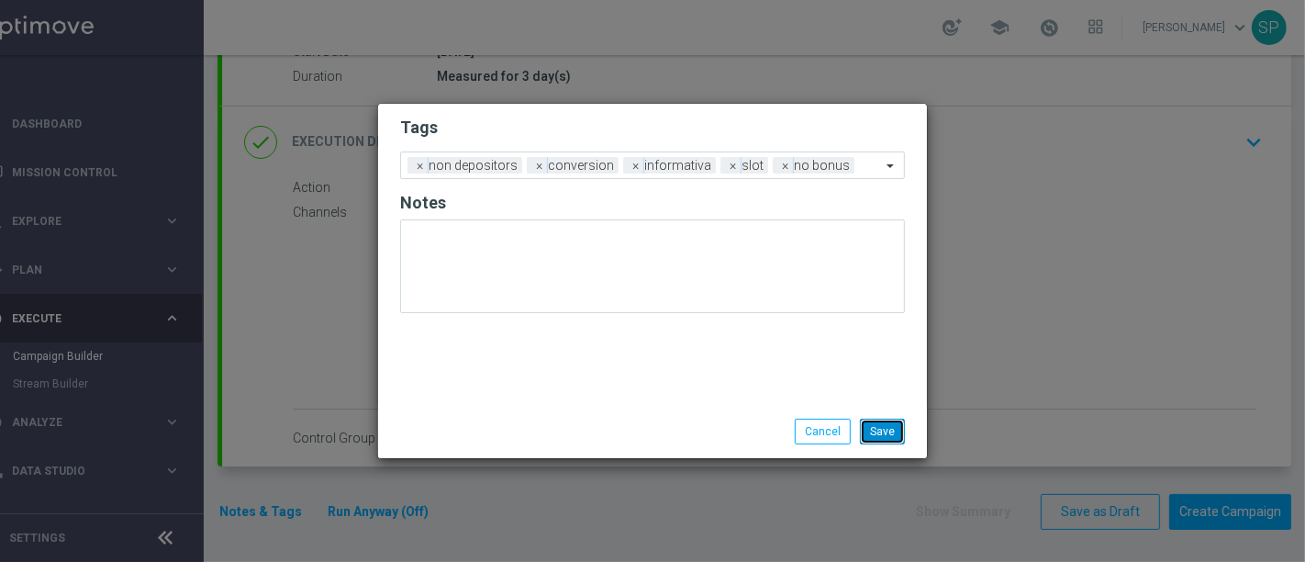
click at [873, 431] on button "Save" at bounding box center [882, 432] width 45 height 26
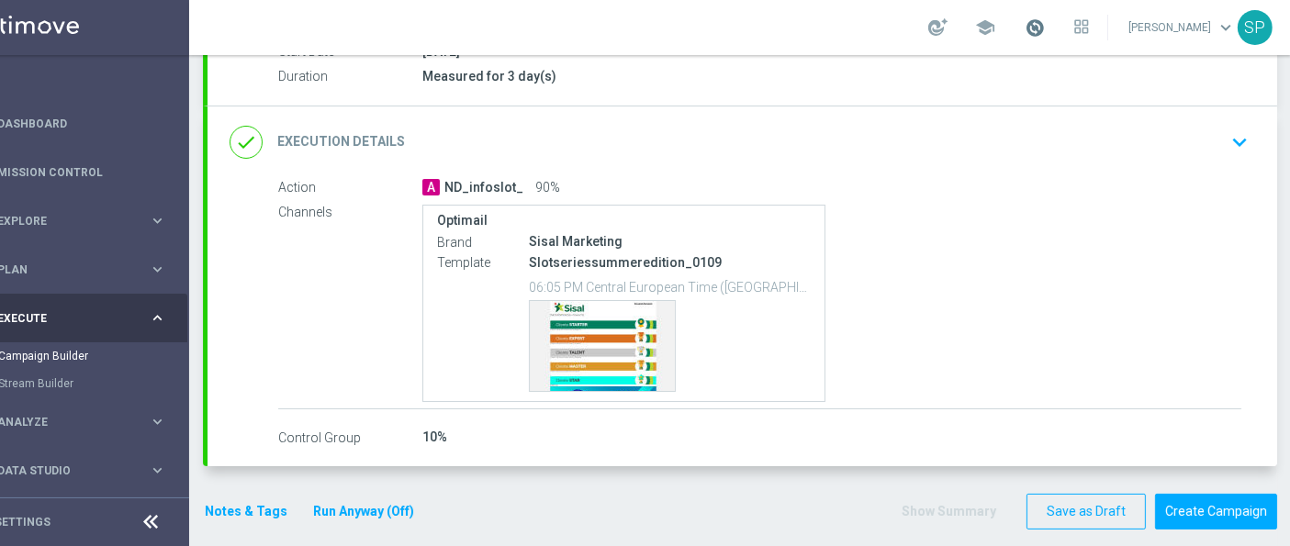
click at [1045, 32] on span at bounding box center [1034, 27] width 20 height 20
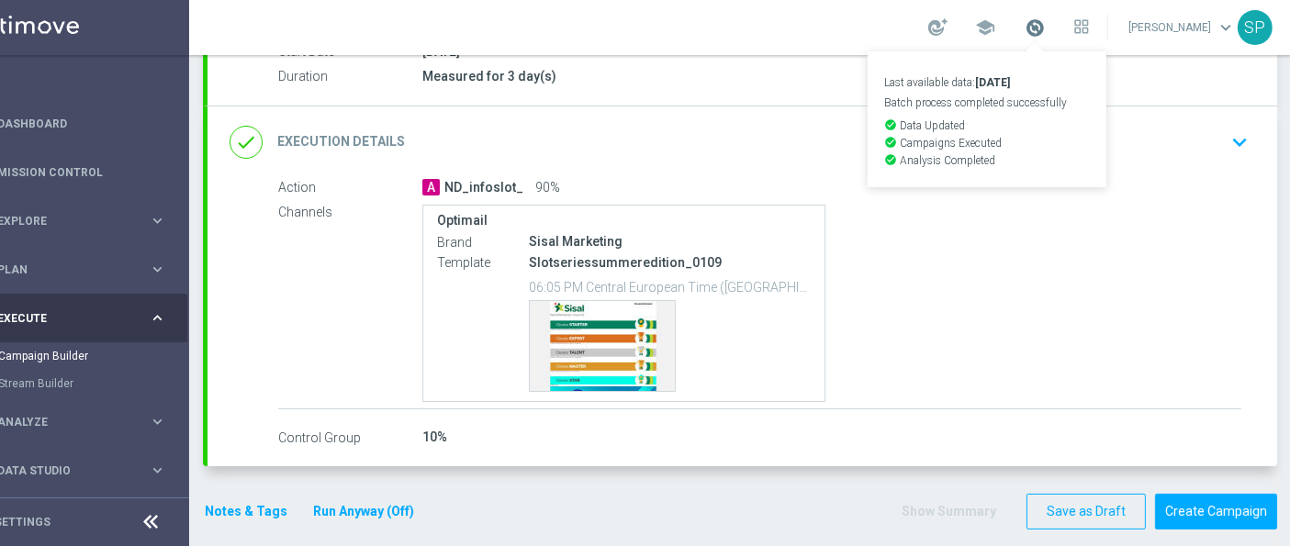
click at [1045, 32] on span at bounding box center [1034, 27] width 20 height 20
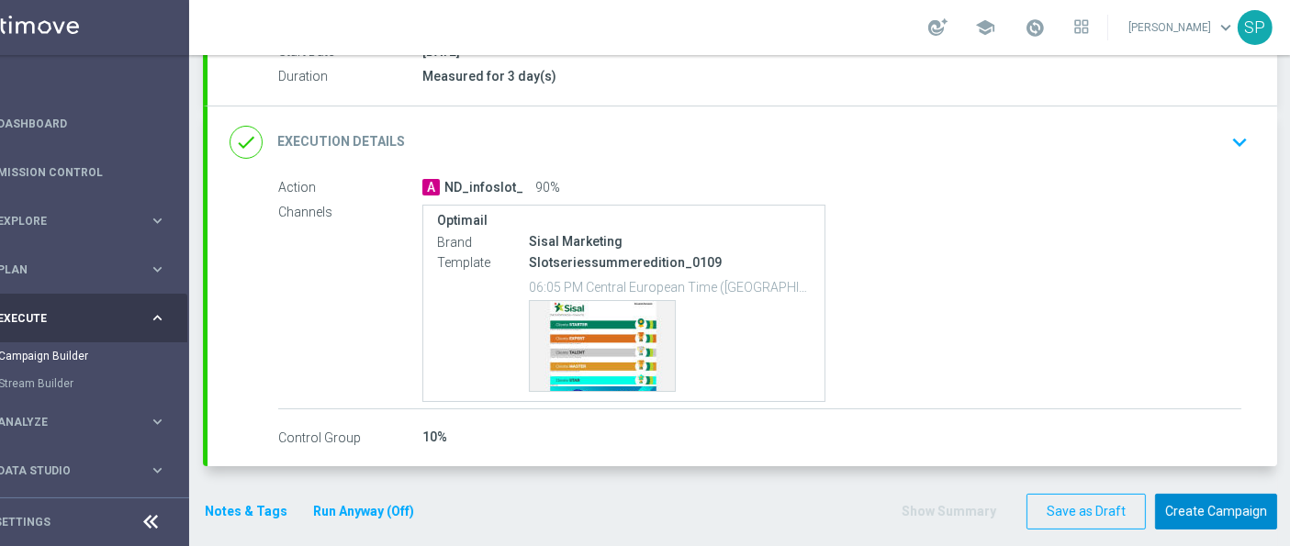
click at [1201, 520] on button "Create Campaign" at bounding box center [1216, 512] width 122 height 36
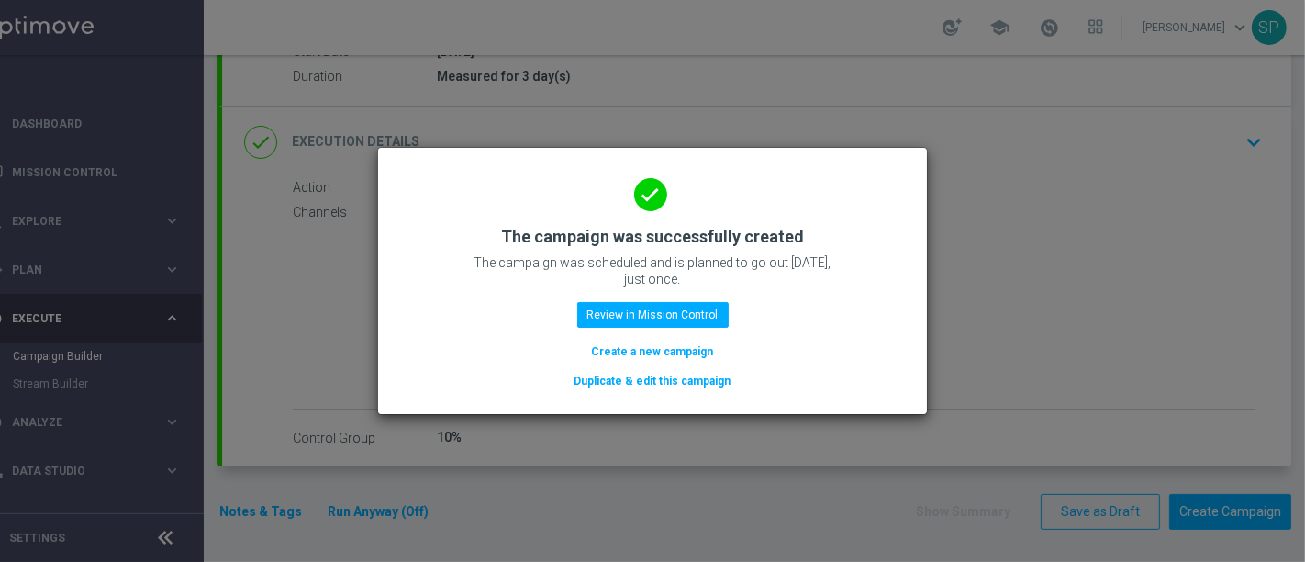
click at [696, 347] on button "Create a new campaign" at bounding box center [653, 351] width 126 height 20
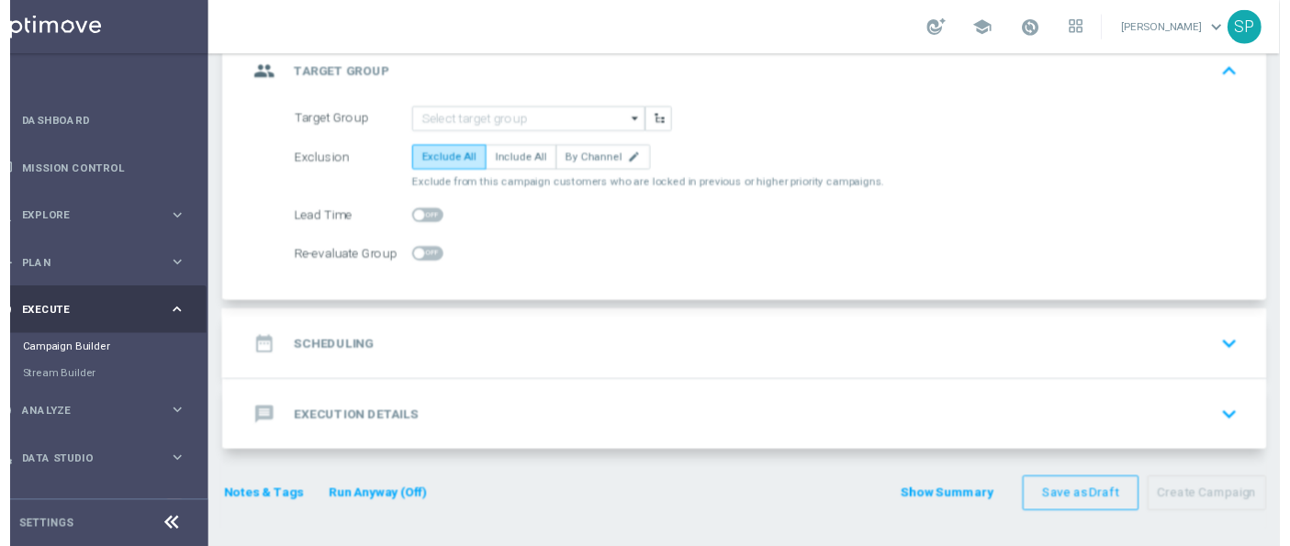
scroll to position [0, 0]
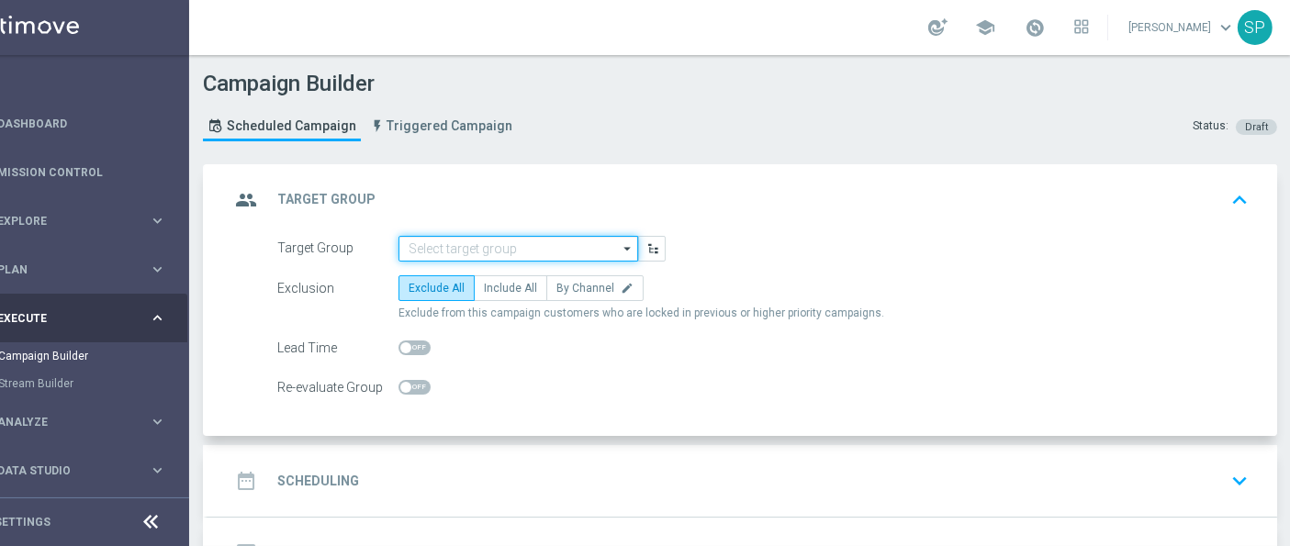
click at [458, 251] on input at bounding box center [518, 249] width 240 height 26
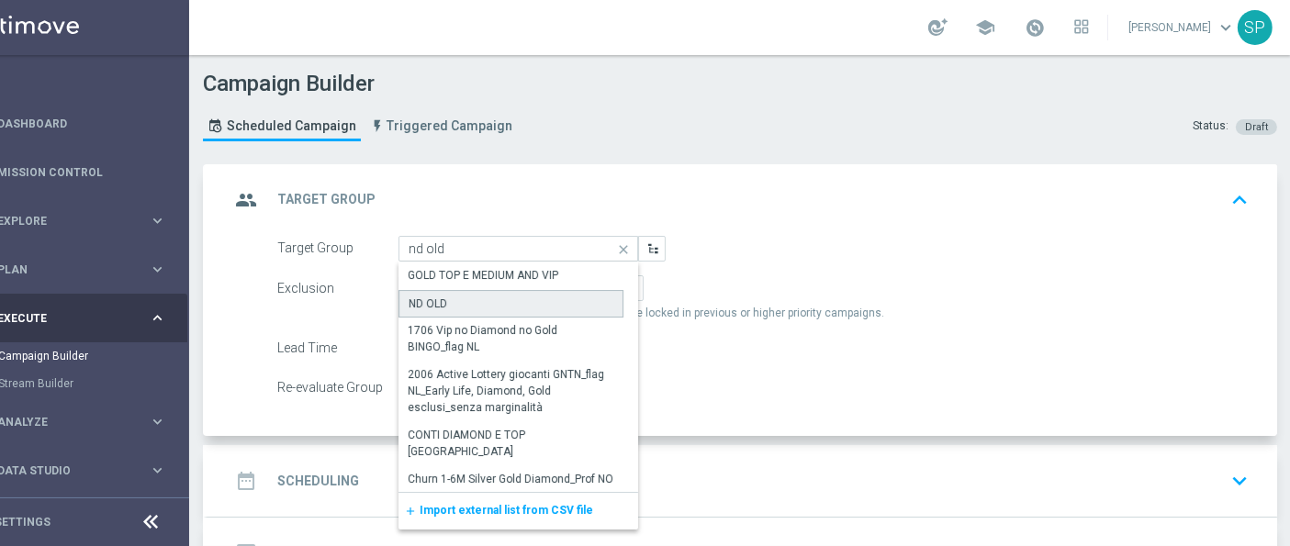
click at [466, 294] on div "ND OLD" at bounding box center [510, 304] width 225 height 28
type input "ND OLD"
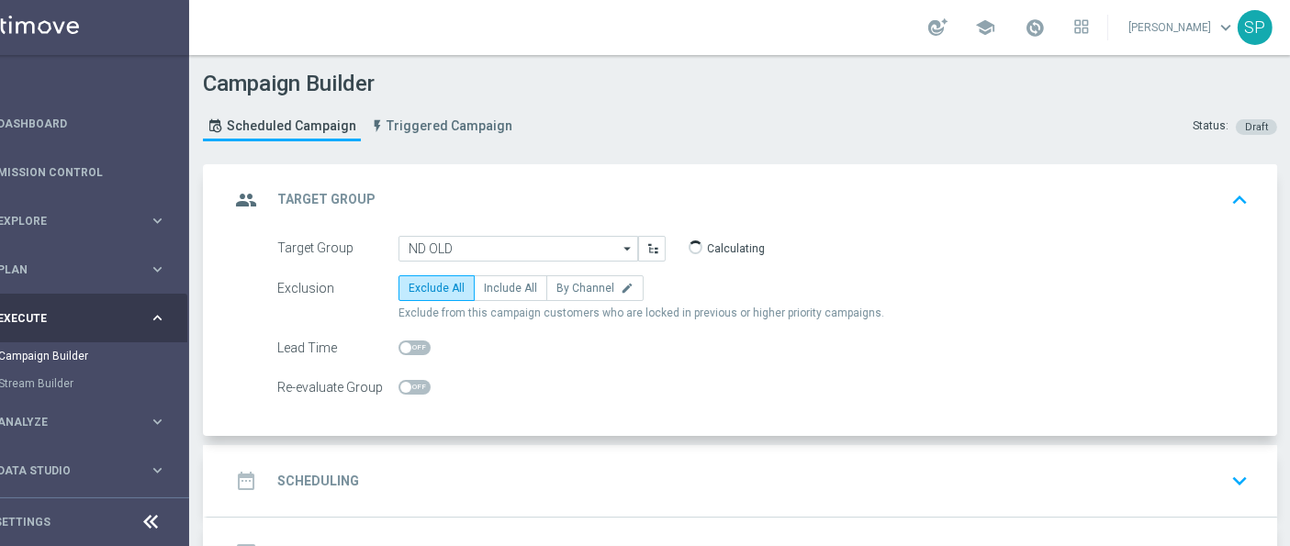
click at [531, 300] on div "Exclusion Exclude All Include All By Channel edit Exclude from this campaign cu…" at bounding box center [762, 298] width 971 height 46
click at [524, 296] on label "Include All" at bounding box center [510, 288] width 73 height 26
click at [496, 296] on input "Include All" at bounding box center [490, 291] width 12 height 12
radio input "true"
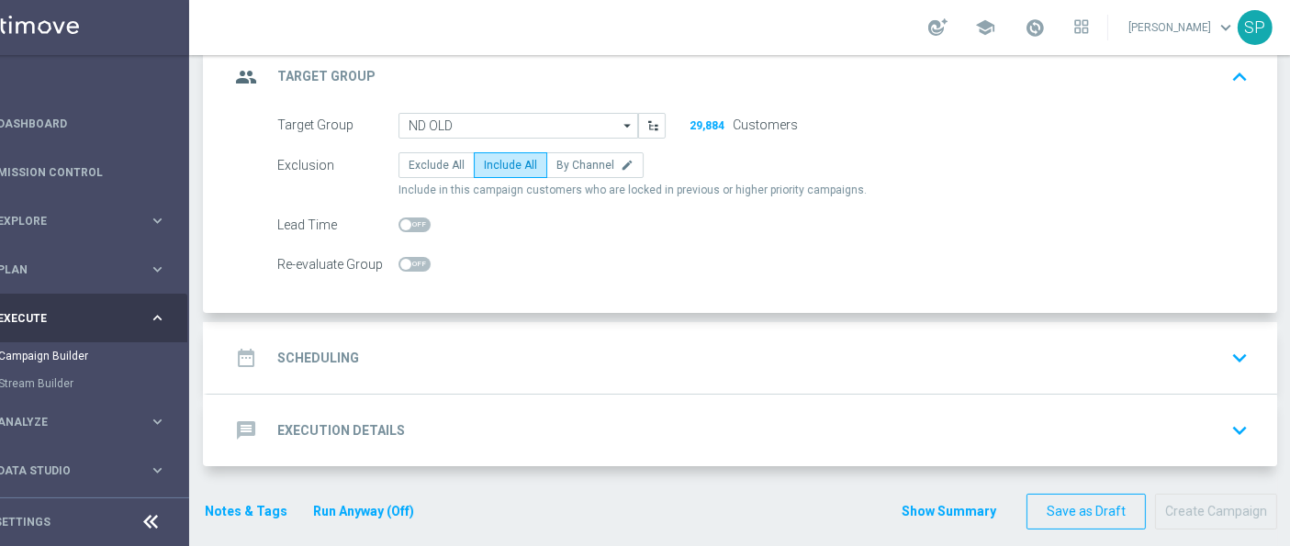
click at [738, 363] on div "date_range Scheduling keyboard_arrow_down" at bounding box center [741, 358] width 1025 height 35
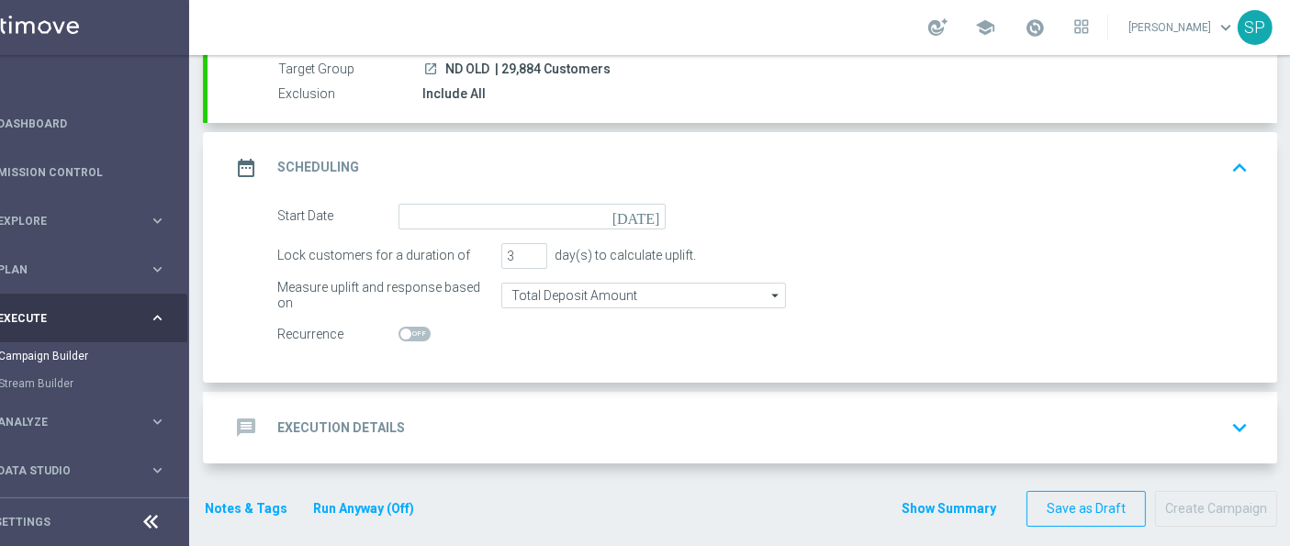
scroll to position [175, 0]
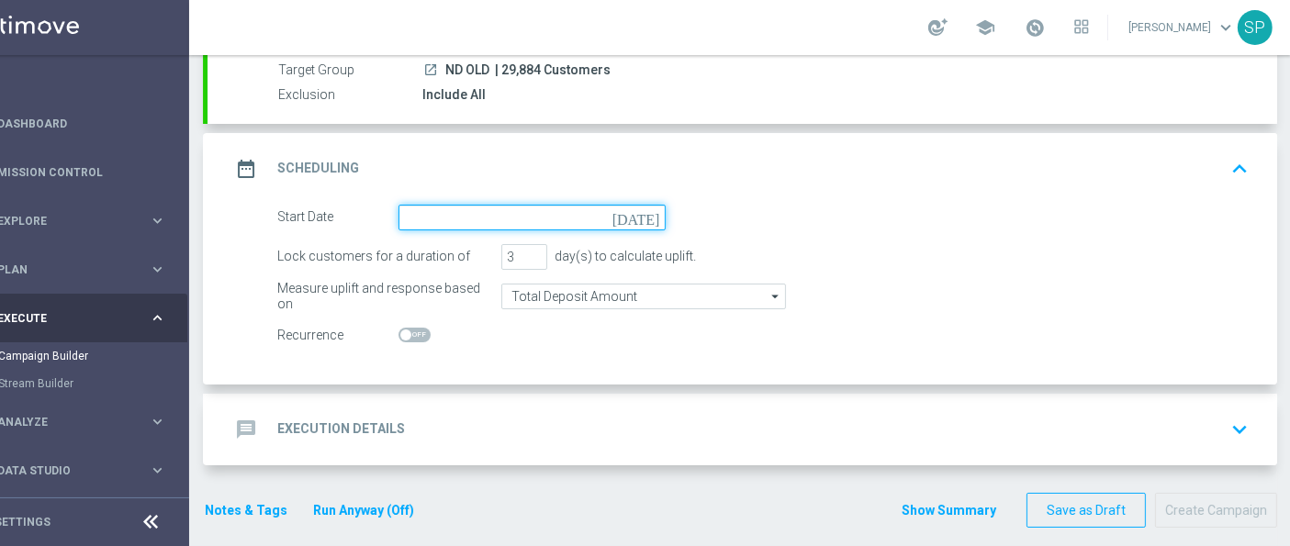
click at [629, 215] on input at bounding box center [531, 218] width 267 height 26
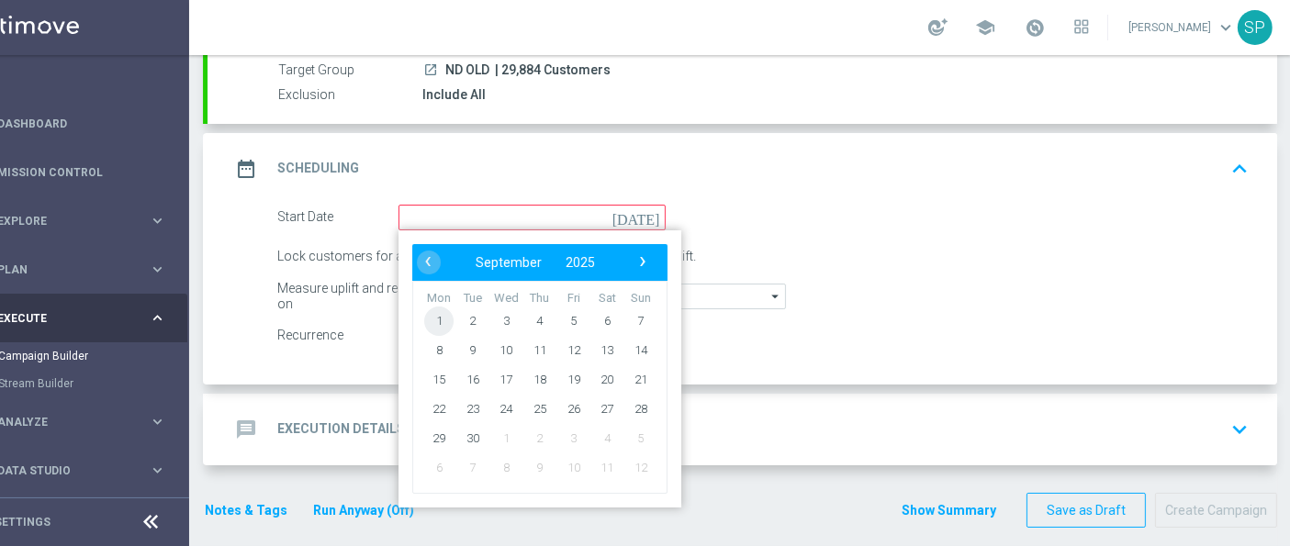
click at [427, 318] on span "1" at bounding box center [438, 320] width 29 height 29
type input "[DATE]"
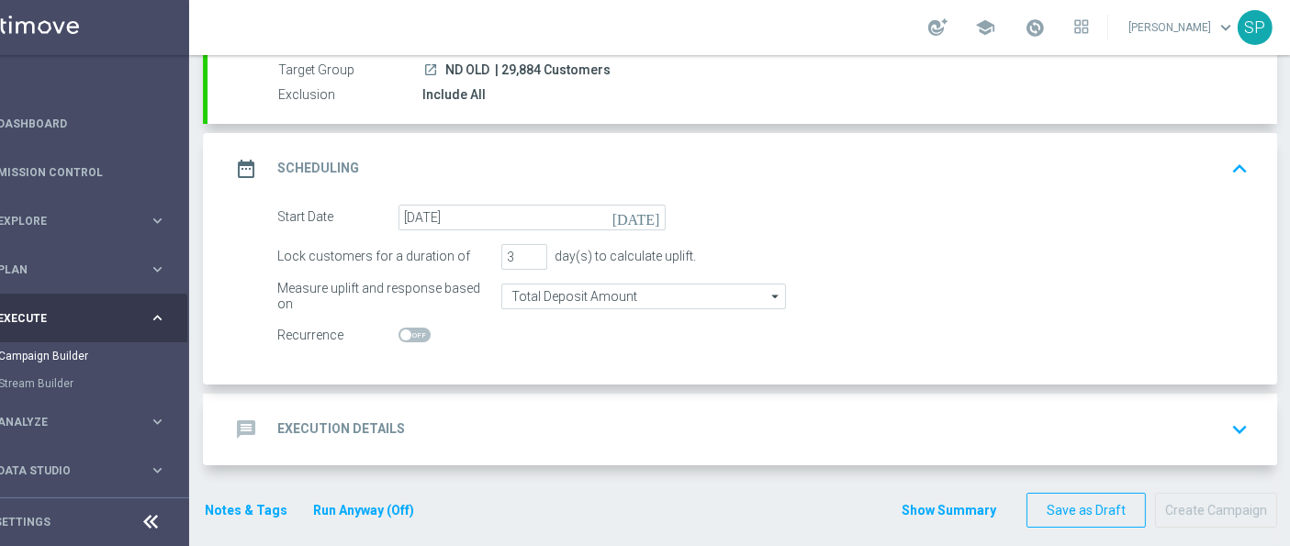
click at [553, 439] on div "message Execution Details keyboard_arrow_down" at bounding box center [741, 429] width 1025 height 35
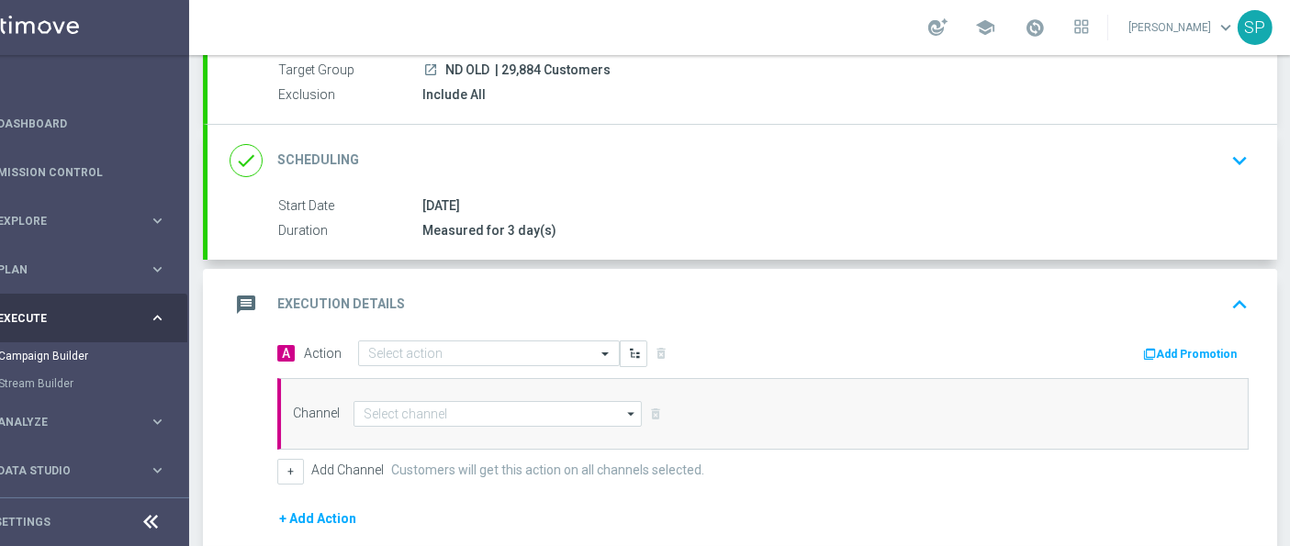
scroll to position [383, 0]
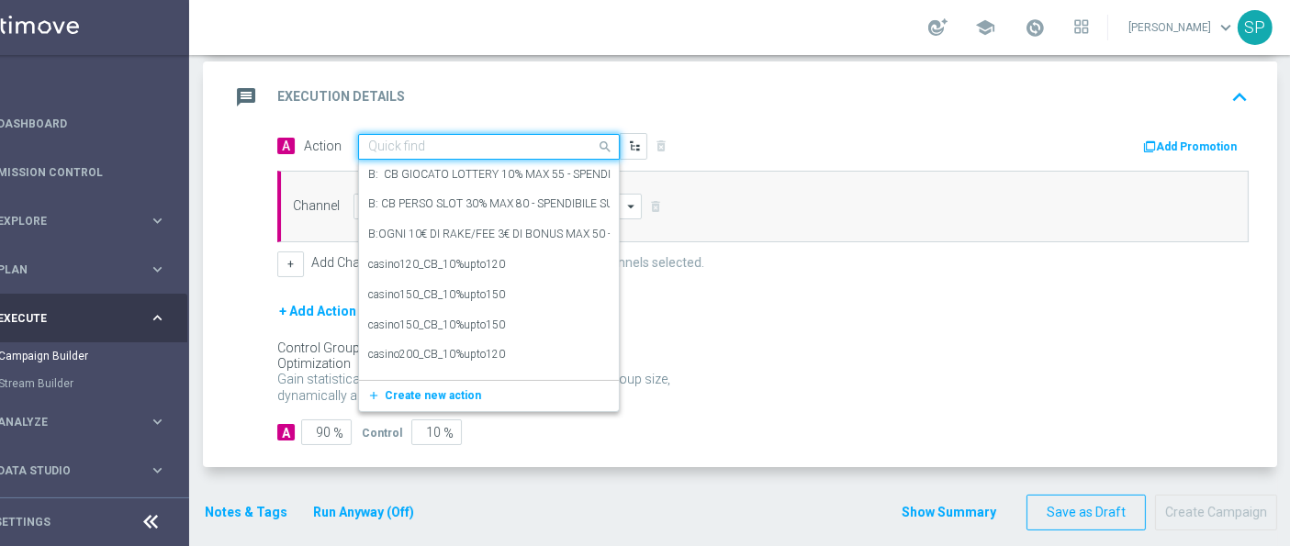
click at [553, 142] on input "text" at bounding box center [470, 148] width 205 height 16
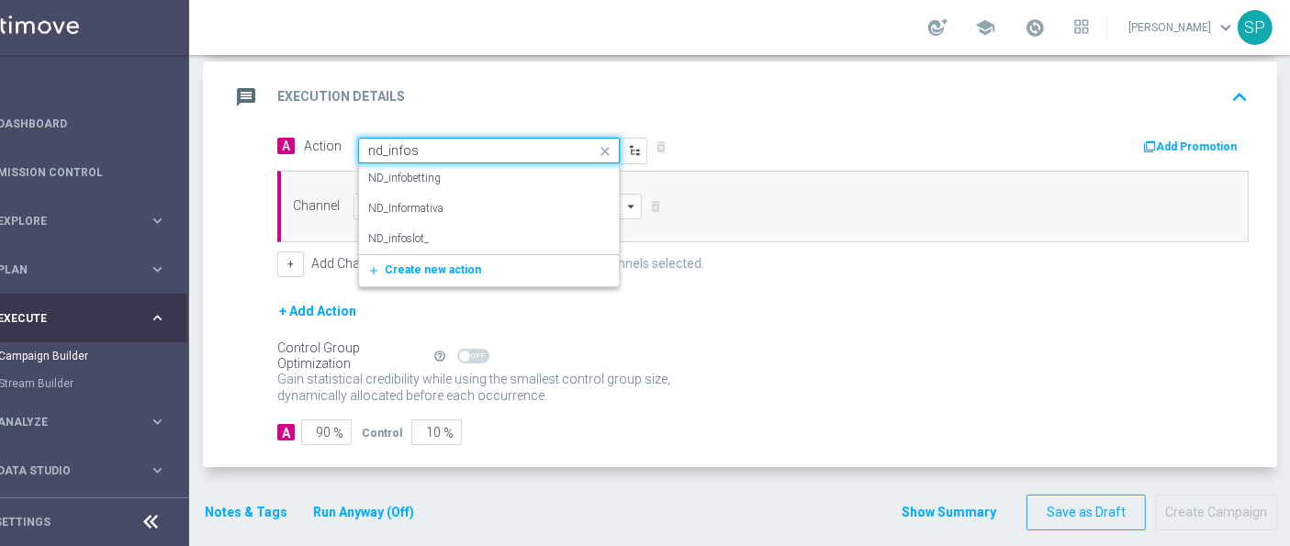
type input "nd_infosl"
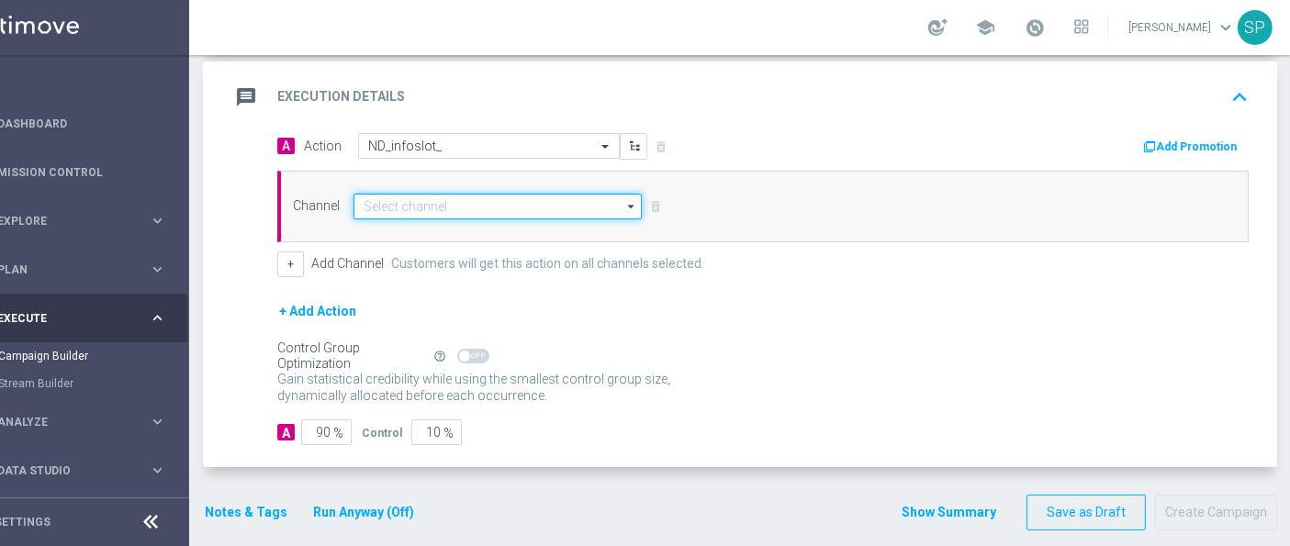
click at [551, 213] on input at bounding box center [497, 207] width 288 height 26
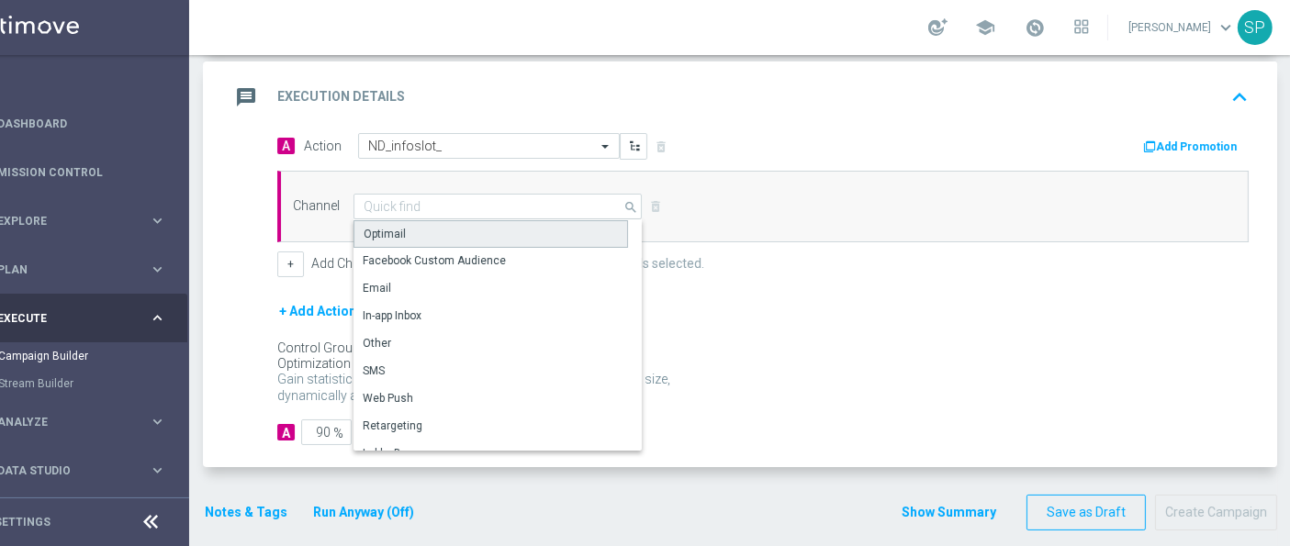
click at [545, 227] on div "Optimail" at bounding box center [490, 234] width 274 height 28
type input "Optimail"
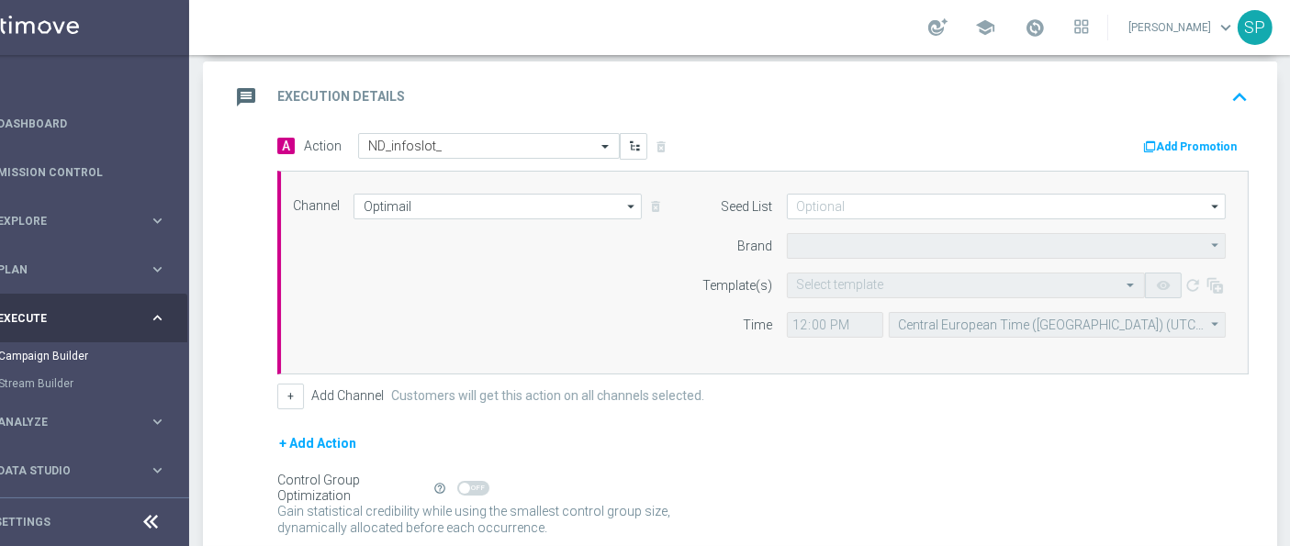
type input "Sisal Marketing"
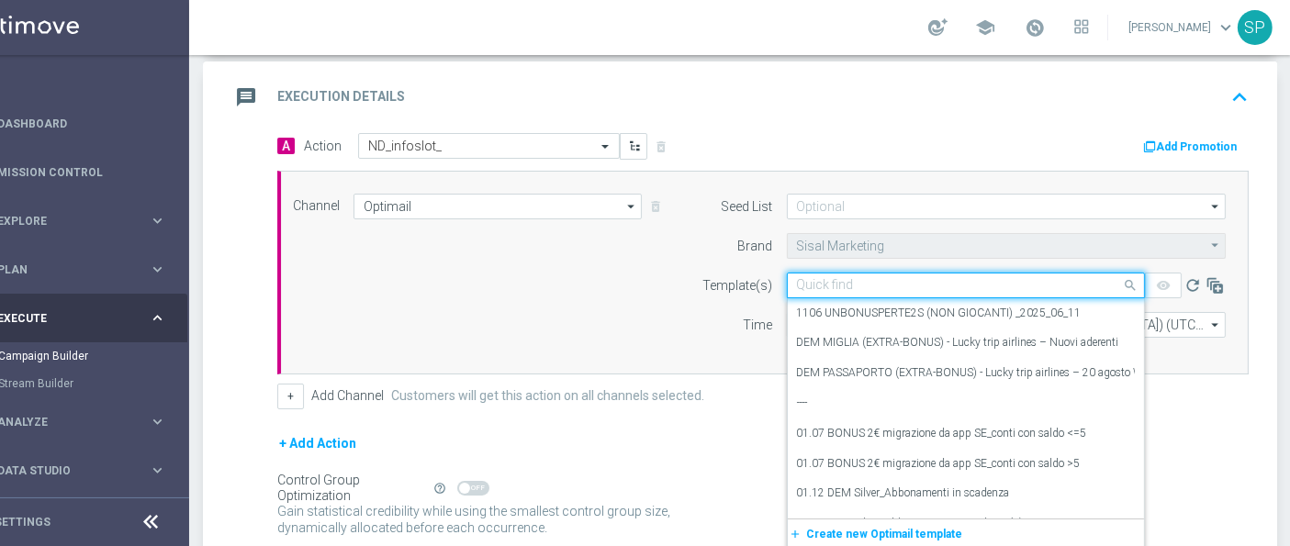
click at [828, 290] on div "Quick find" at bounding box center [966, 286] width 358 height 26
paste input "Slotseriessummeredition_0109"
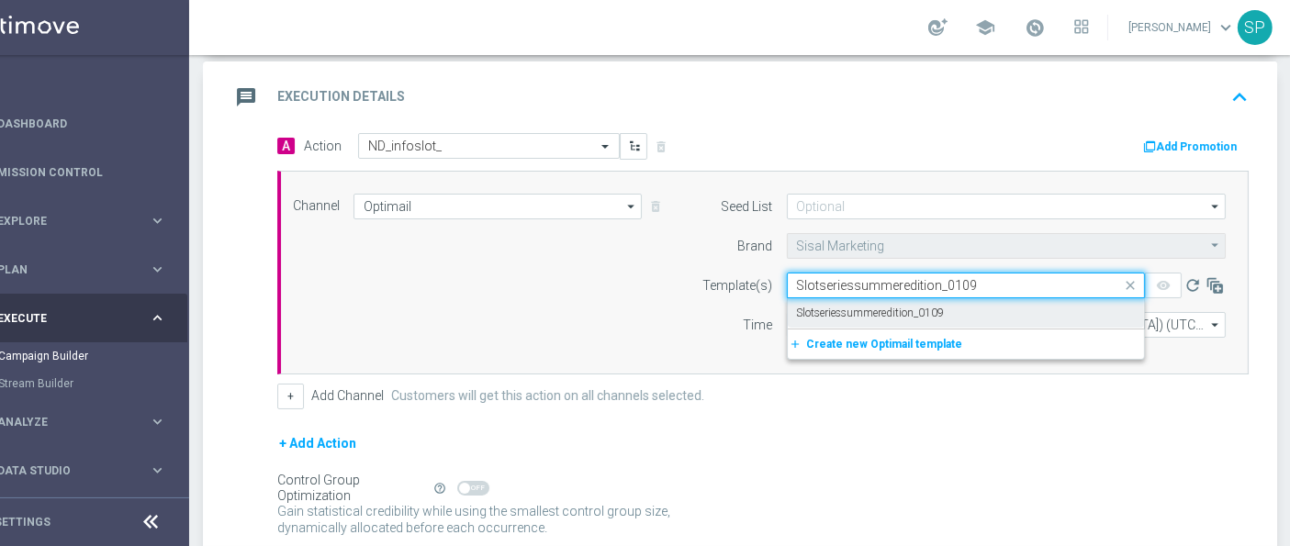
click at [849, 309] on label "Slotseriessummeredition_0109" at bounding box center [871, 314] width 148 height 16
type input "Slotseriessummeredition_0109"
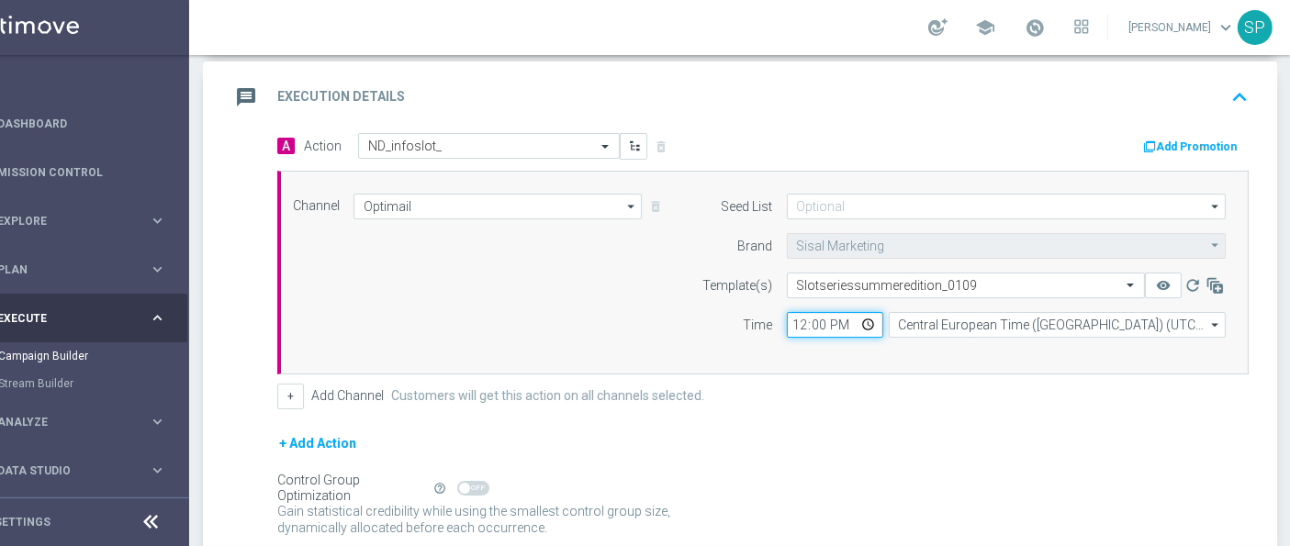
click at [790, 319] on input "12:00" at bounding box center [835, 325] width 96 height 26
type input "18:05"
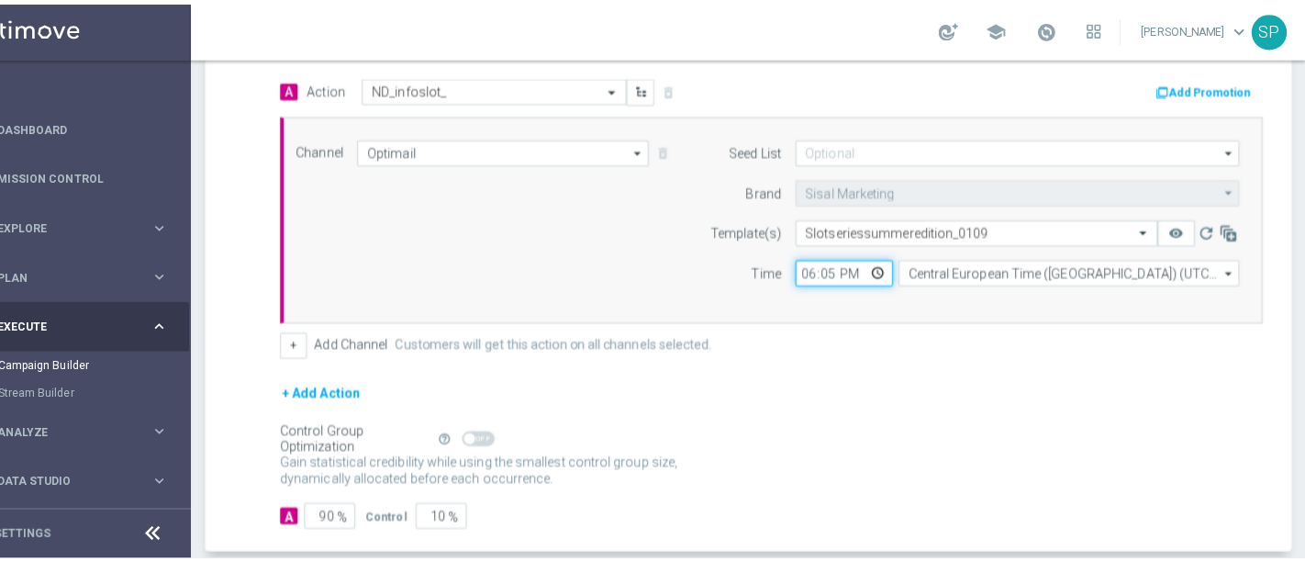
scroll to position [515, 0]
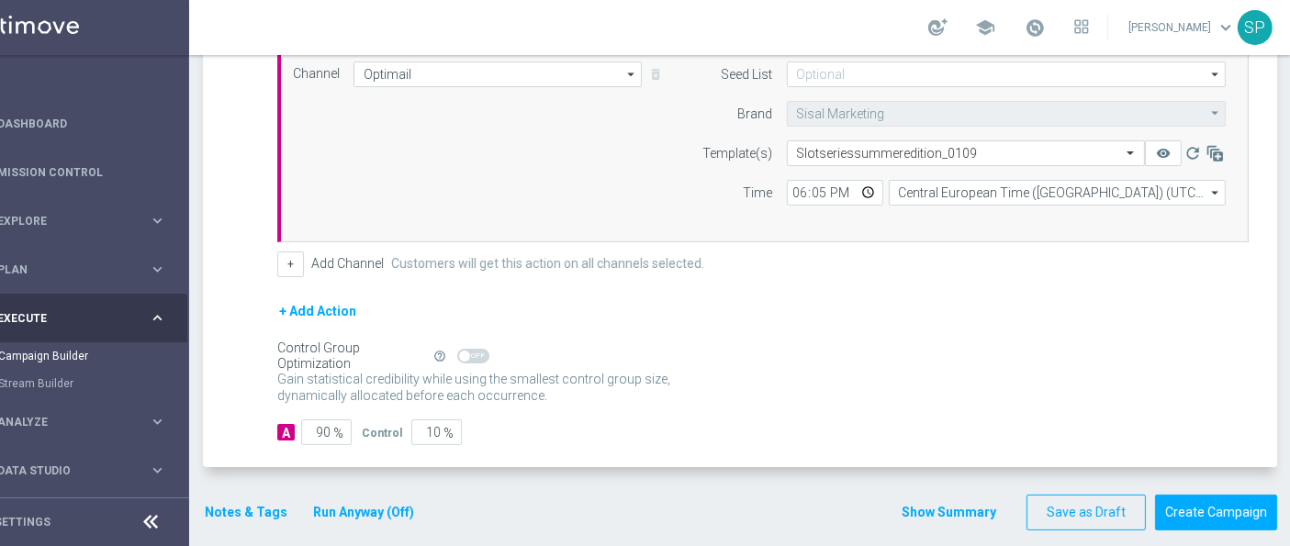
click at [246, 518] on button "Notes & Tags" at bounding box center [246, 512] width 86 height 23
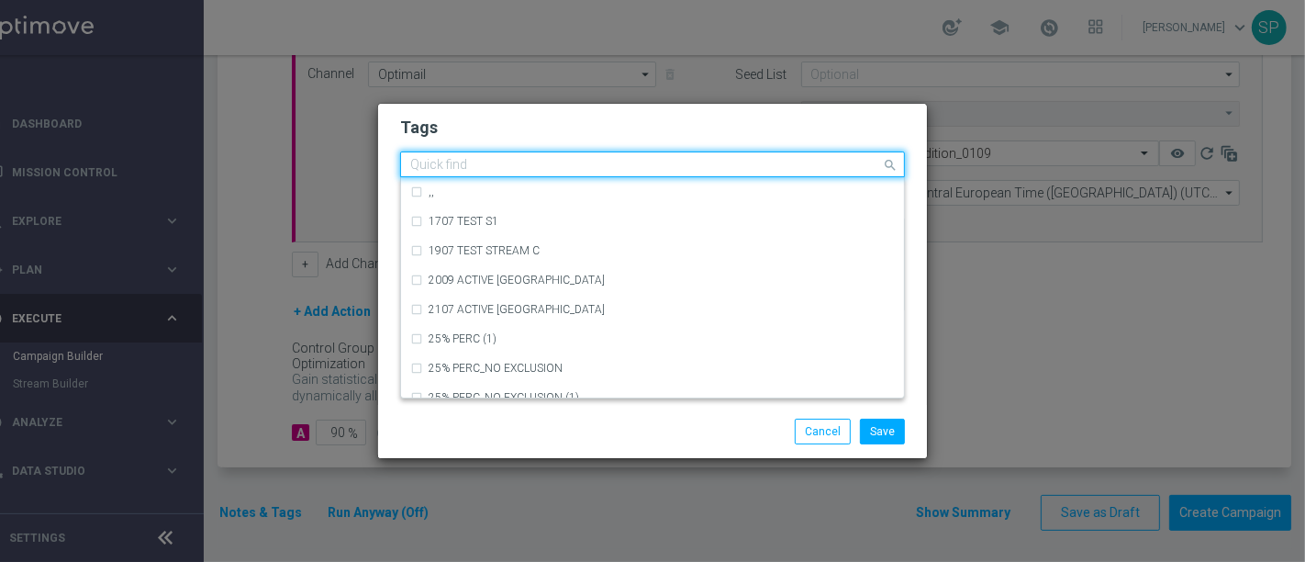
click at [721, 162] on input "text" at bounding box center [645, 166] width 471 height 16
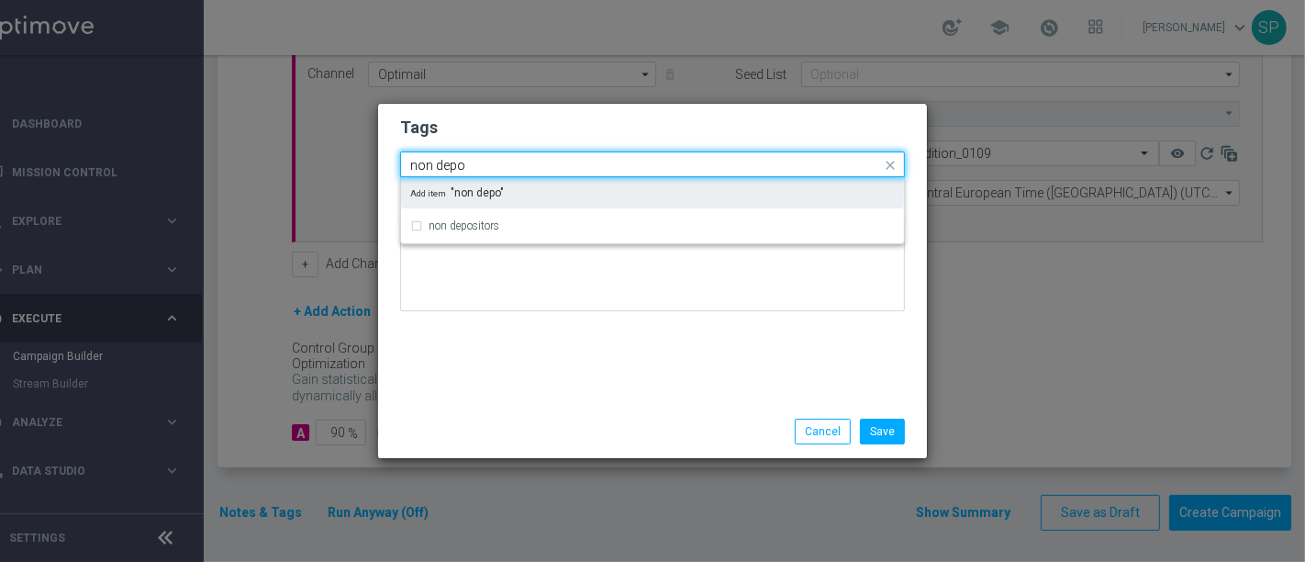
type input "non depo"
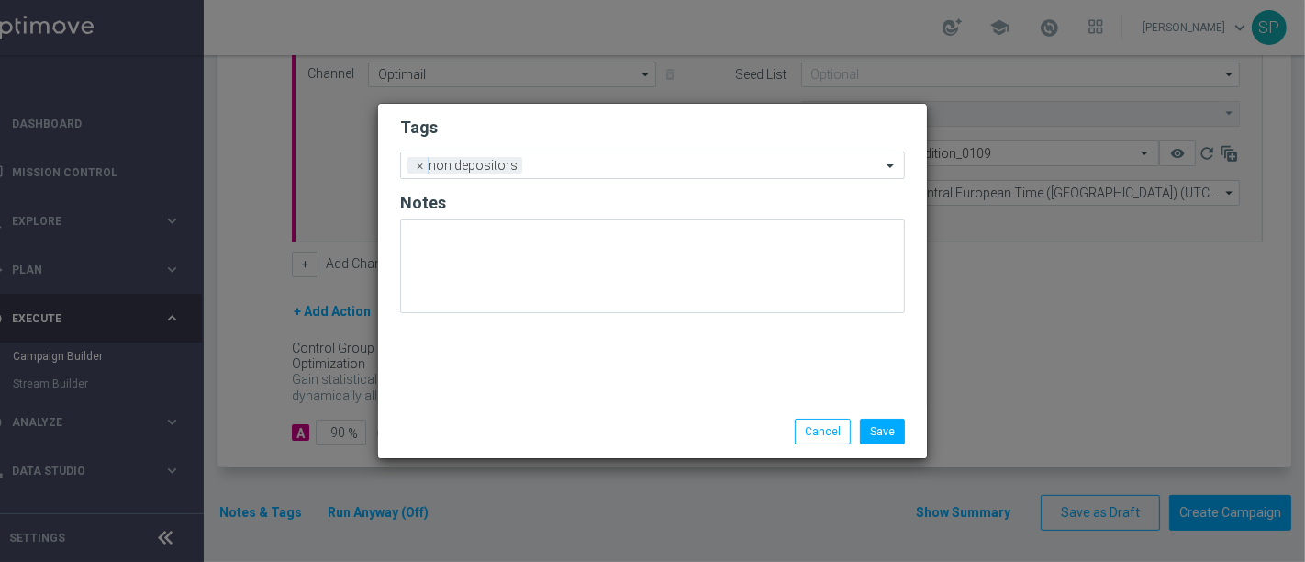
click at [785, 106] on div "Tags Add a new tag × non depositors Notes" at bounding box center [652, 254] width 549 height 301
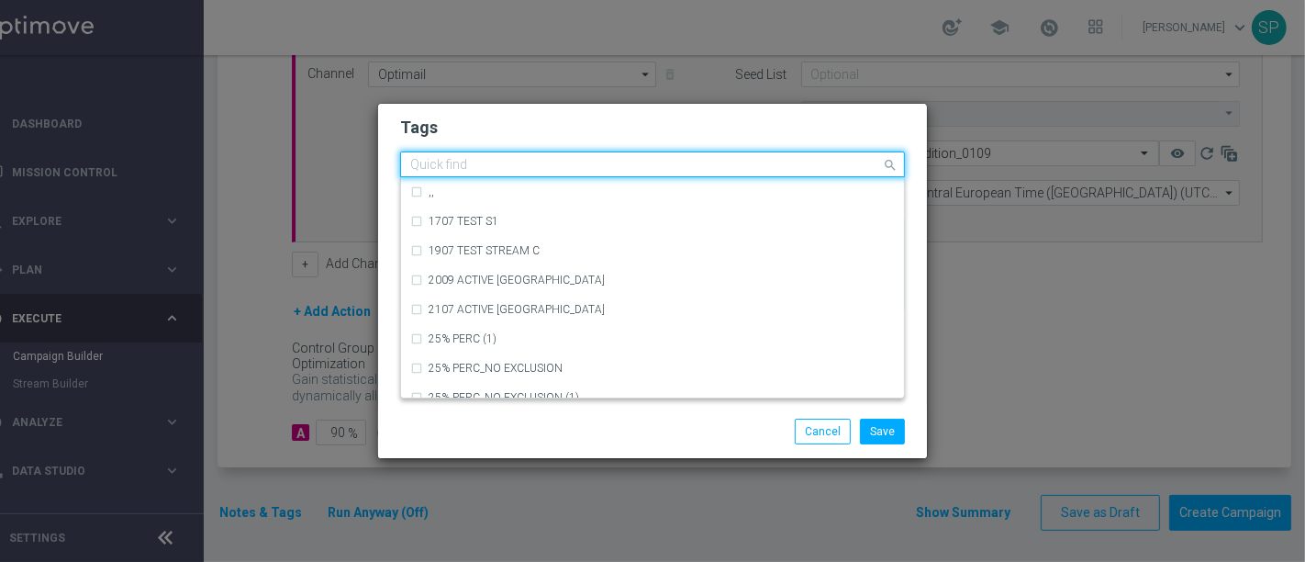
click at [780, 156] on div "Quick find × non depositors" at bounding box center [641, 164] width 480 height 23
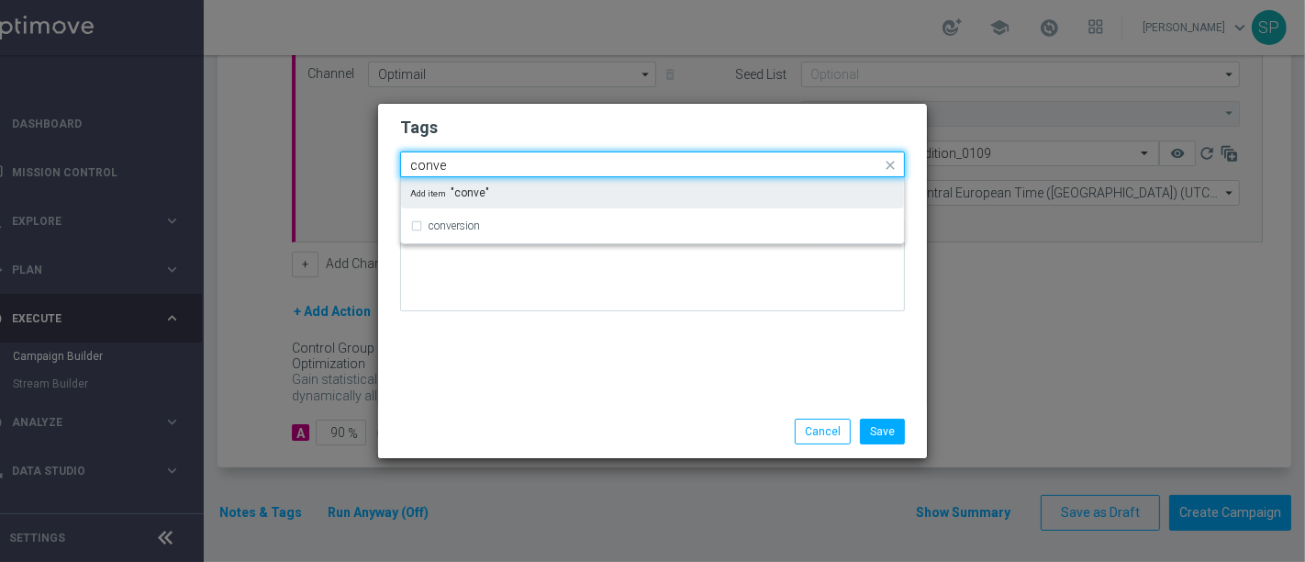
type input "conve"
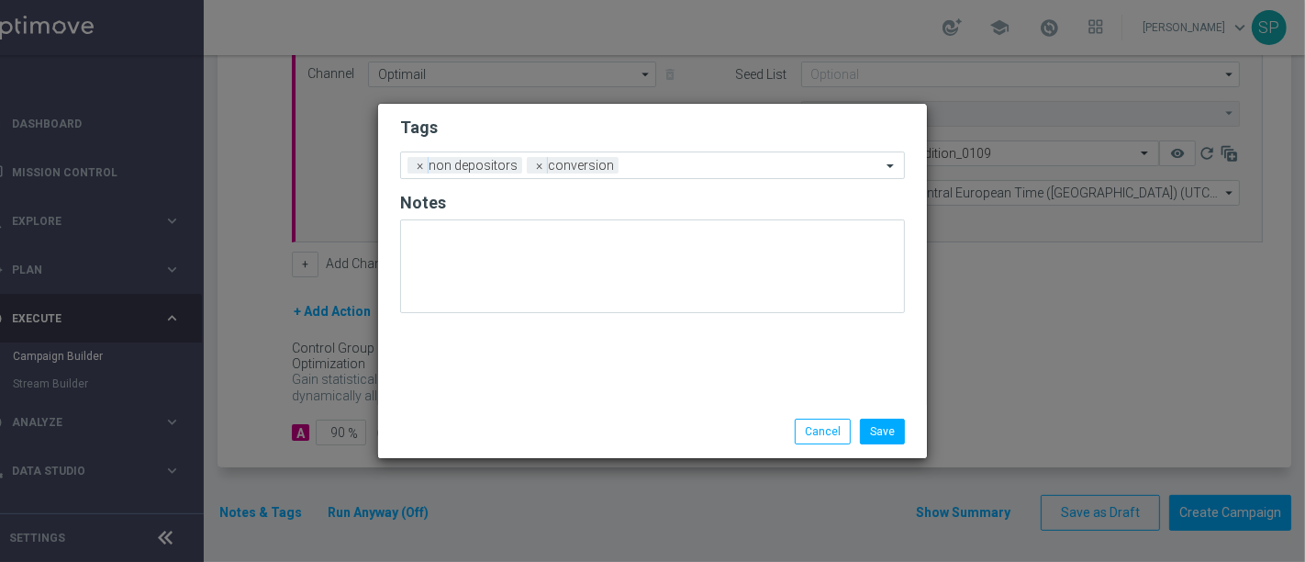
click at [799, 119] on h2 "Tags" at bounding box center [652, 128] width 505 height 22
click at [788, 161] on input "text" at bounding box center [753, 167] width 255 height 16
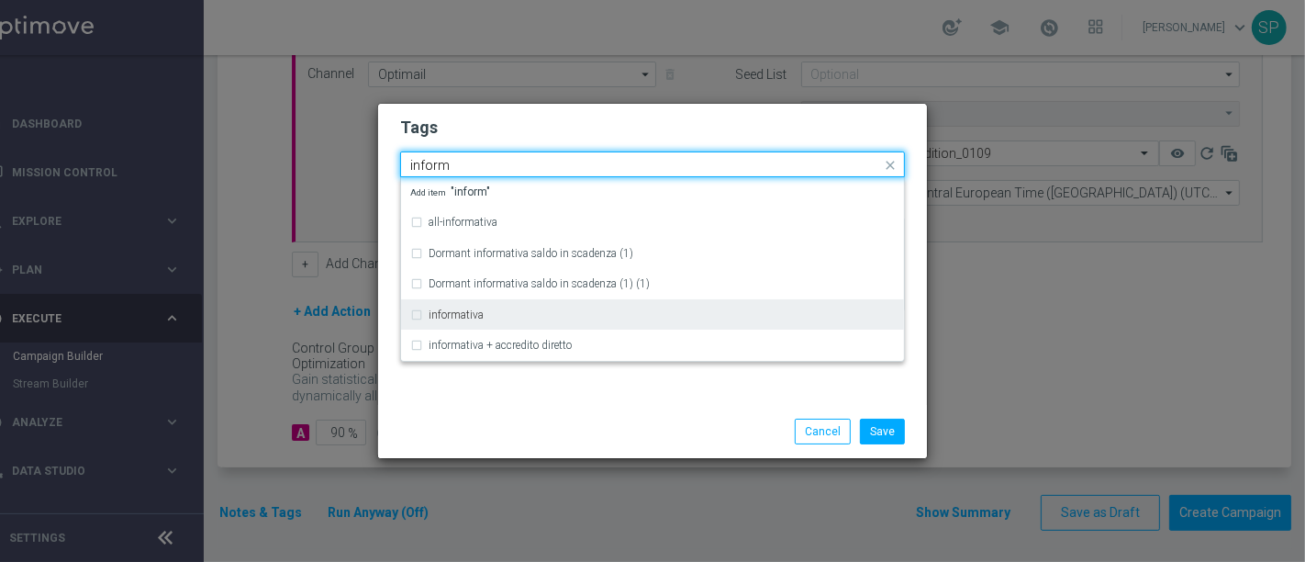
type input "inform"
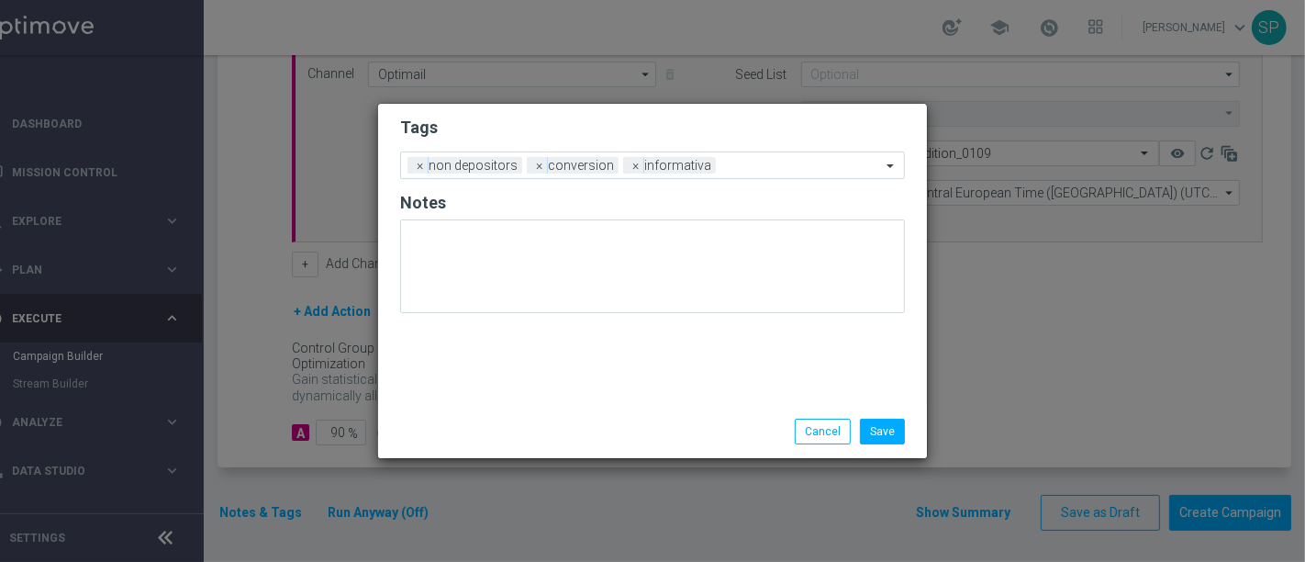
click at [799, 129] on h2 "Tags" at bounding box center [652, 128] width 505 height 22
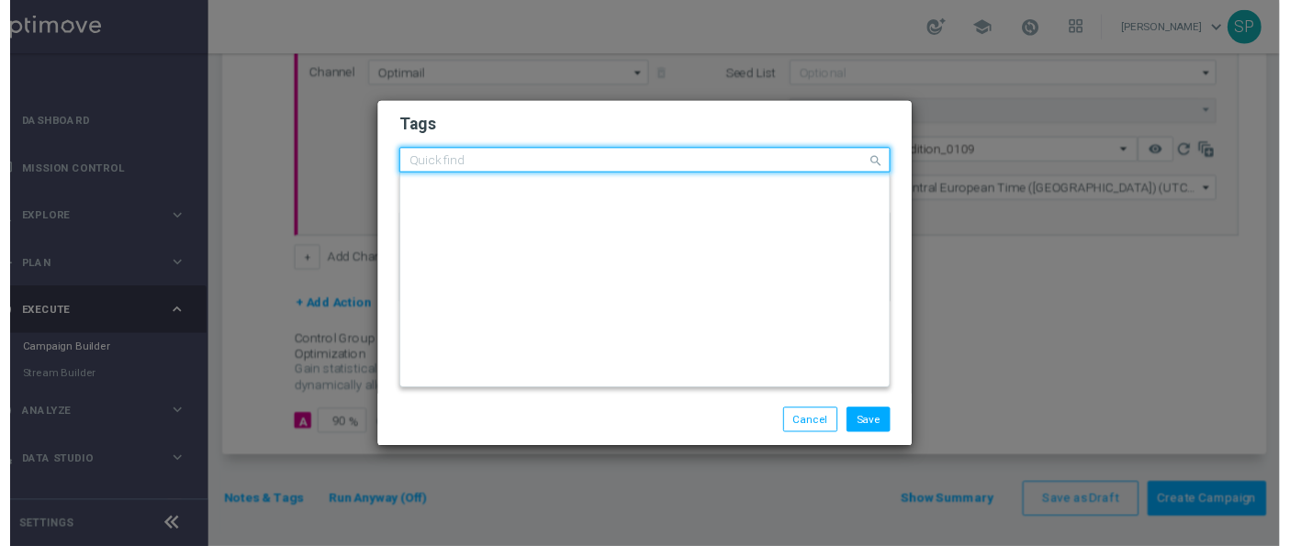
scroll to position [0, 0]
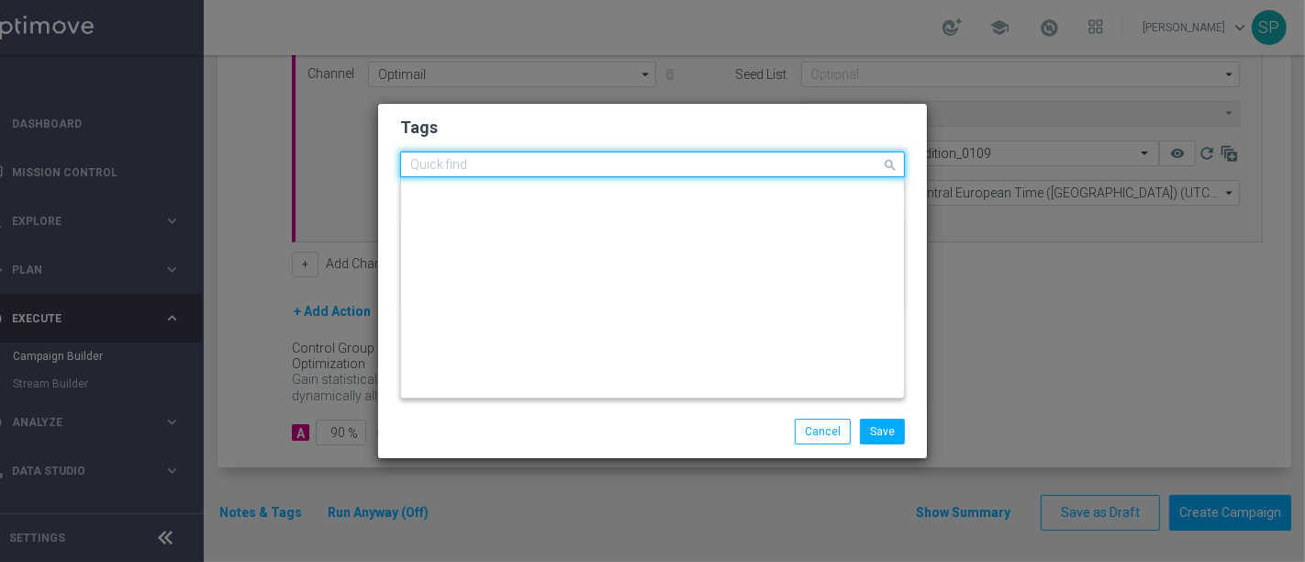
click at [797, 169] on input "text" at bounding box center [645, 166] width 471 height 16
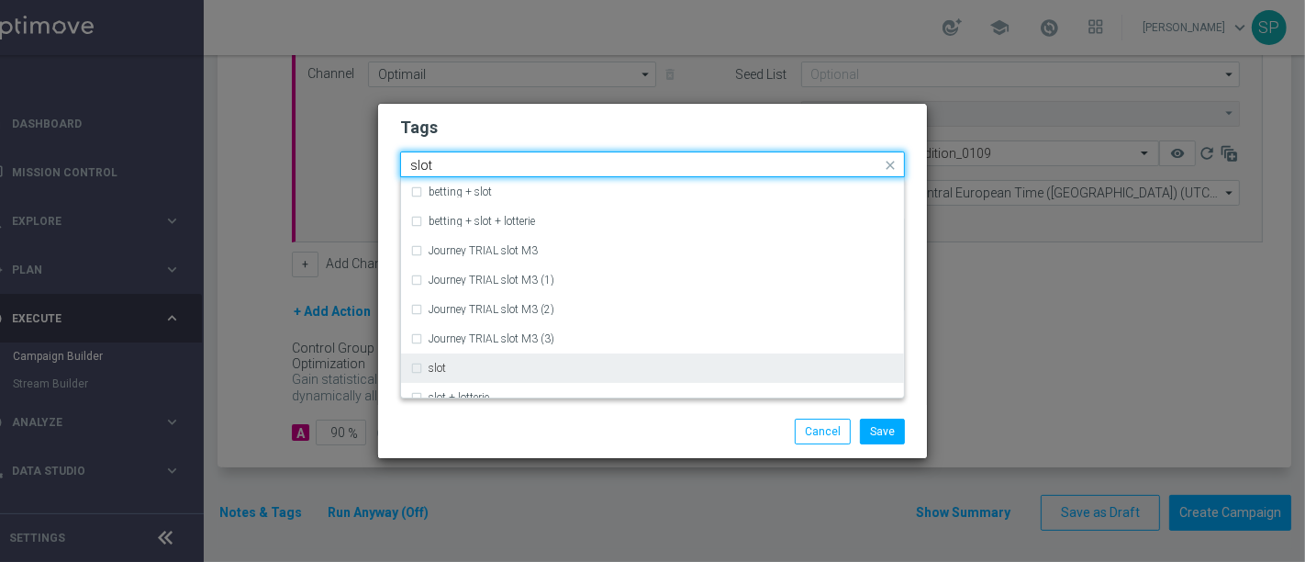
type input "slot"
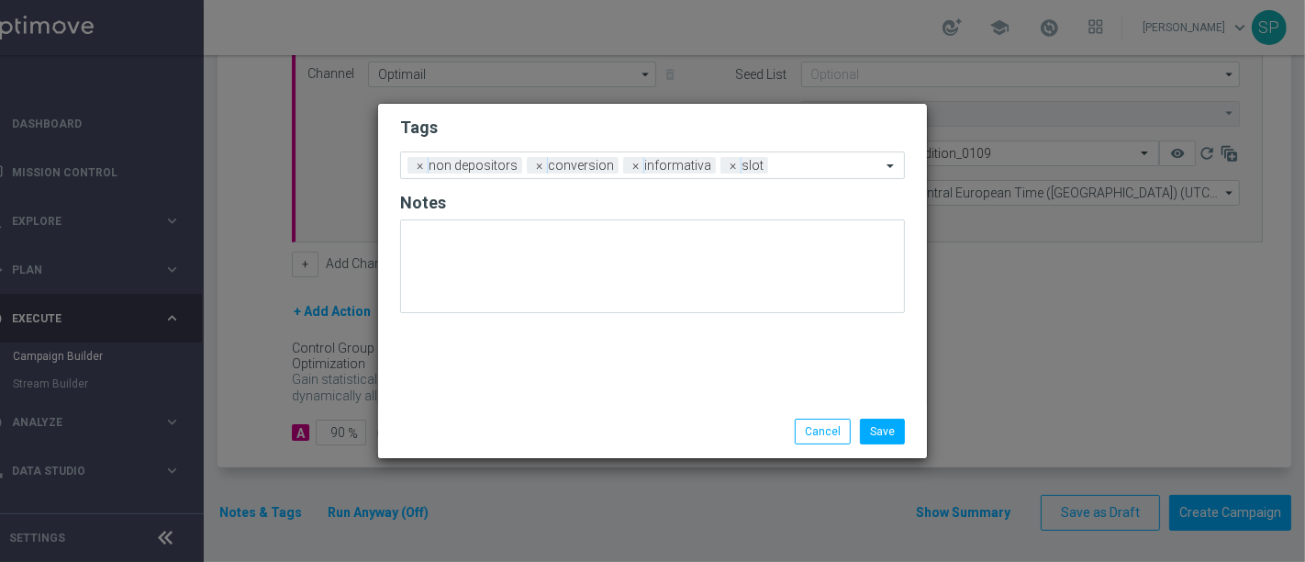
click at [864, 114] on form "Tags Add a new tag × non depositors × conversion × informativa × slot Notes" at bounding box center [652, 219] width 505 height 215
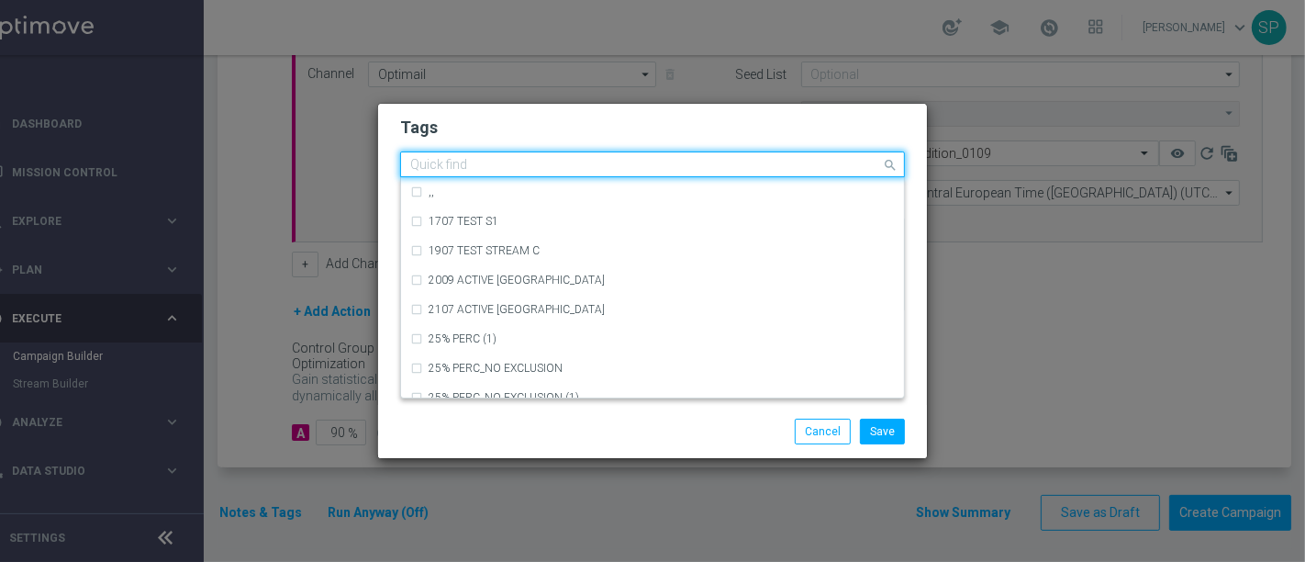
click at [828, 157] on div "Quick find × non depositors × conversion × informativa × slot" at bounding box center [641, 164] width 480 height 23
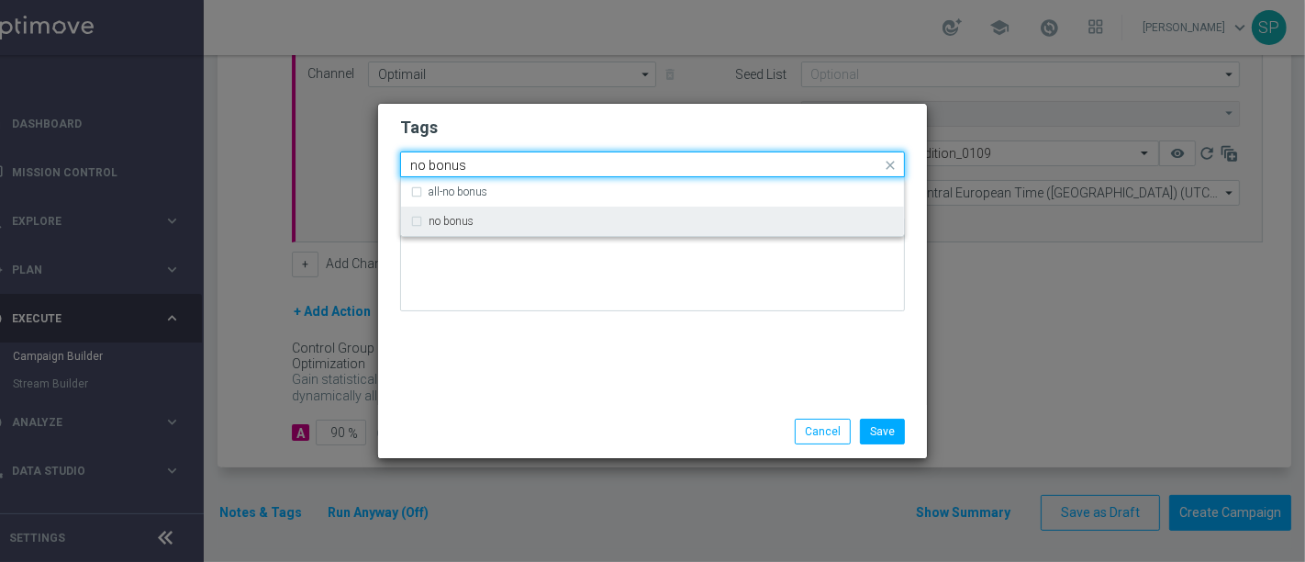
click at [794, 213] on div "no bonus" at bounding box center [652, 221] width 485 height 29
type input "no bonus"
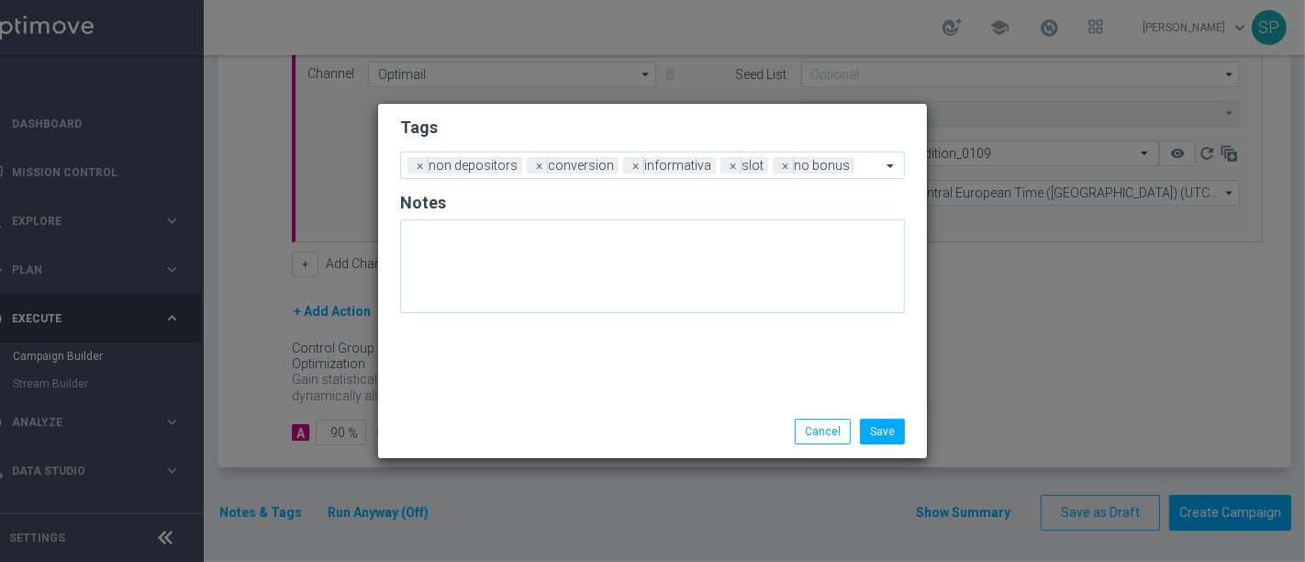
click at [883, 331] on div "Tags Add a new tag × non depositors × conversion × informativa × slot × no bonu…" at bounding box center [652, 254] width 549 height 301
click at [882, 418] on div "Save Cancel" at bounding box center [652, 431] width 549 height 53
click at [883, 426] on button "Save" at bounding box center [882, 432] width 45 height 26
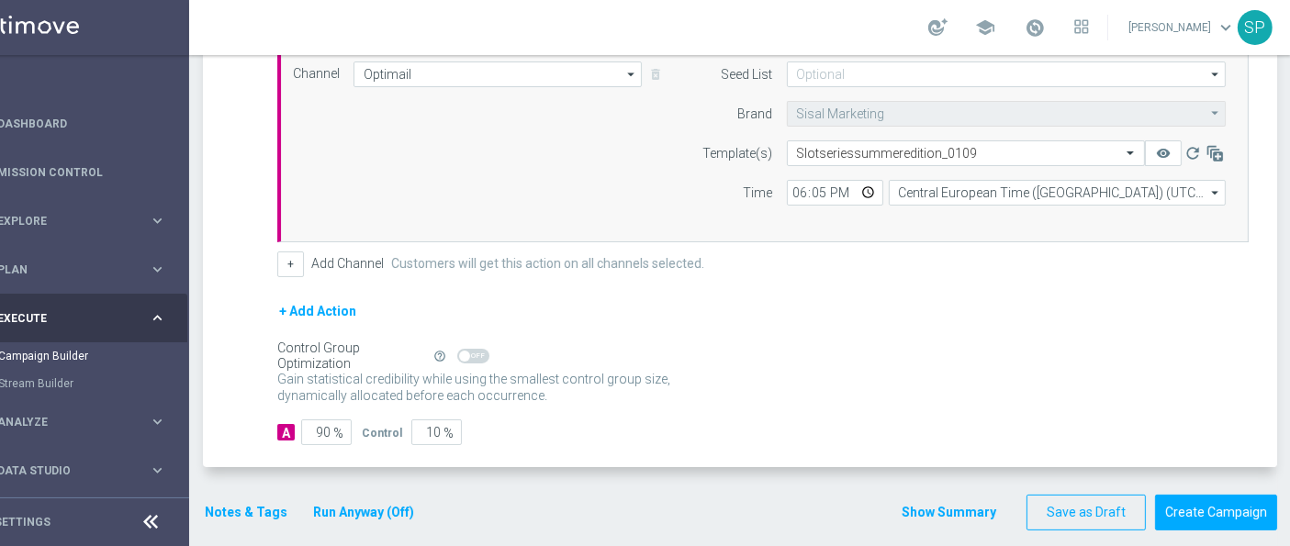
click at [936, 506] on button "Show Summary" at bounding box center [948, 512] width 96 height 21
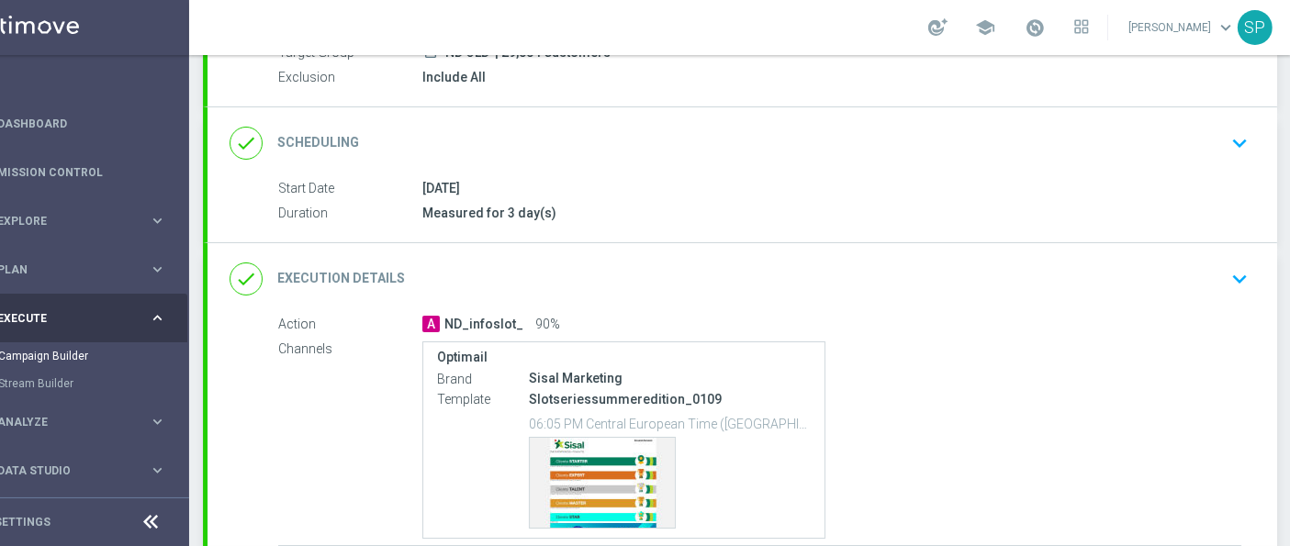
scroll to position [330, 0]
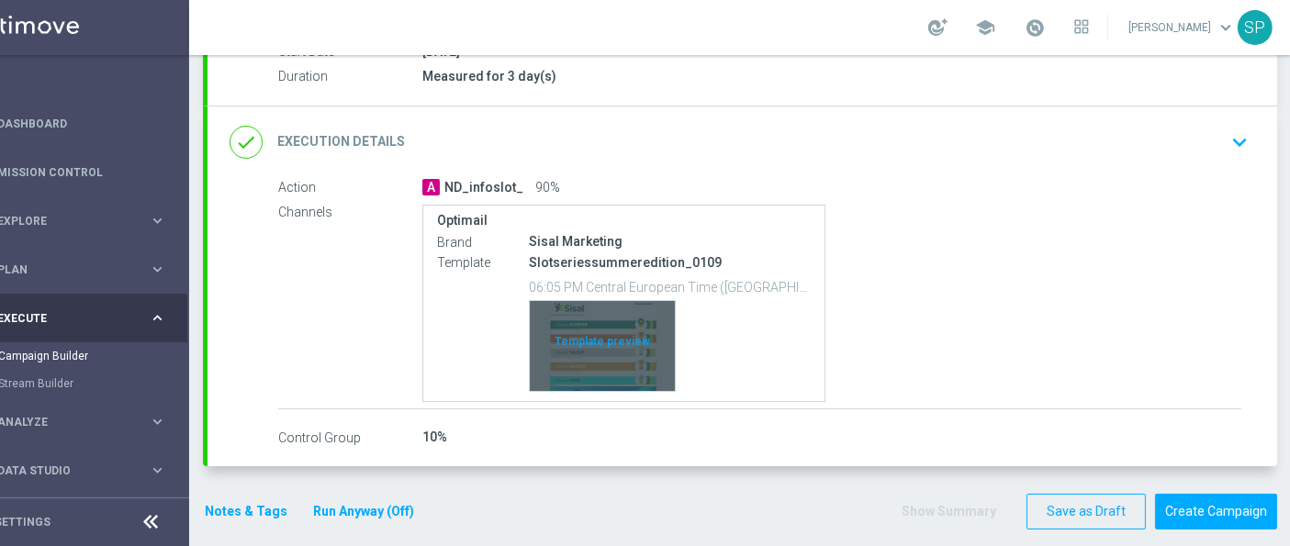
click at [597, 354] on div "Template preview" at bounding box center [602, 346] width 145 height 90
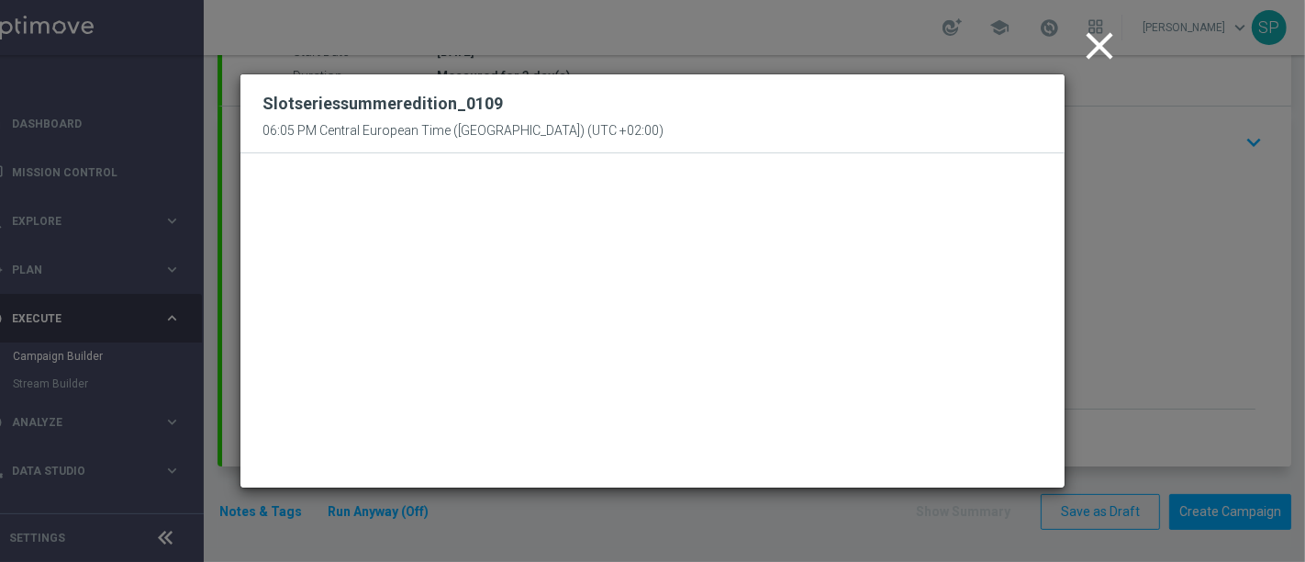
click at [1106, 46] on icon "close" at bounding box center [1100, 46] width 46 height 46
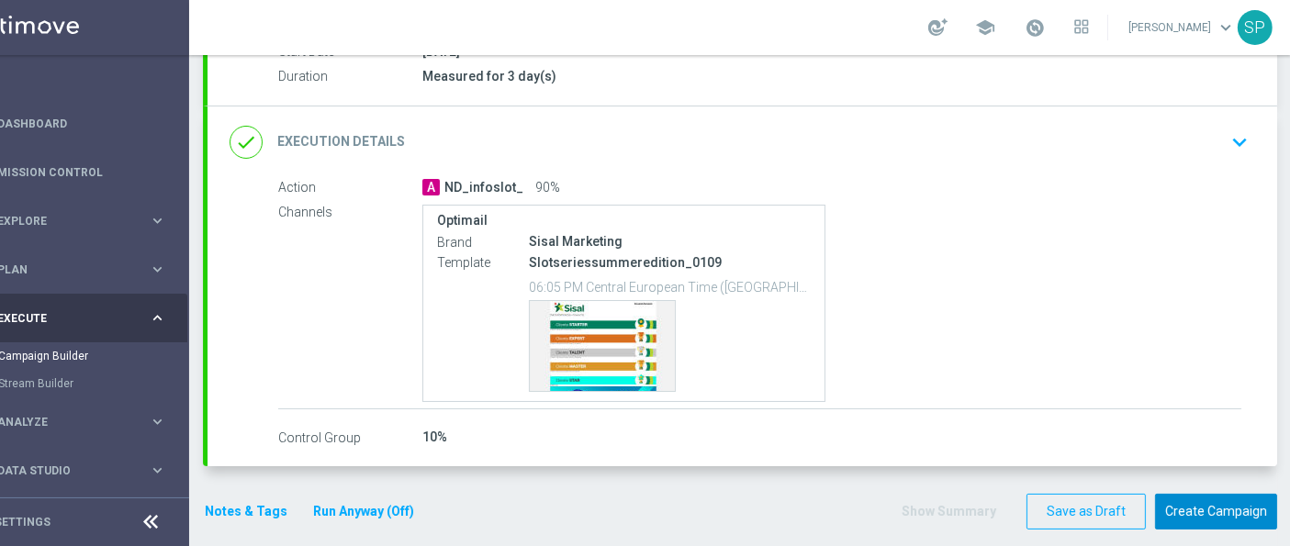
click at [1245, 499] on button "Create Campaign" at bounding box center [1216, 512] width 122 height 36
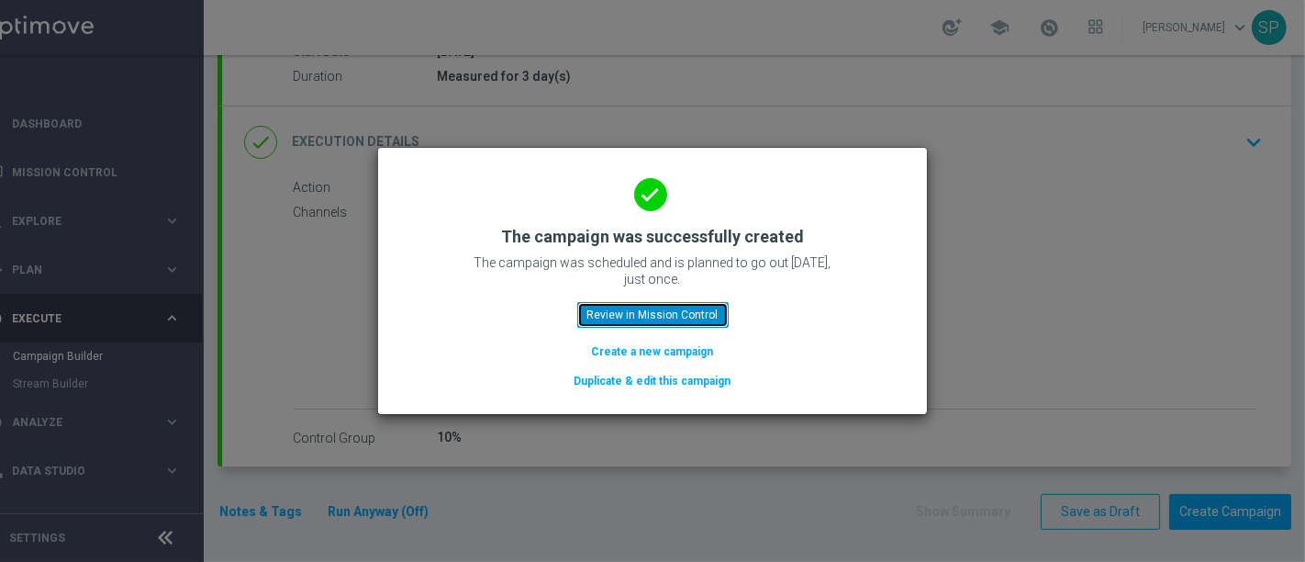
click at [696, 317] on button "Review in Mission Control" at bounding box center [652, 315] width 151 height 26
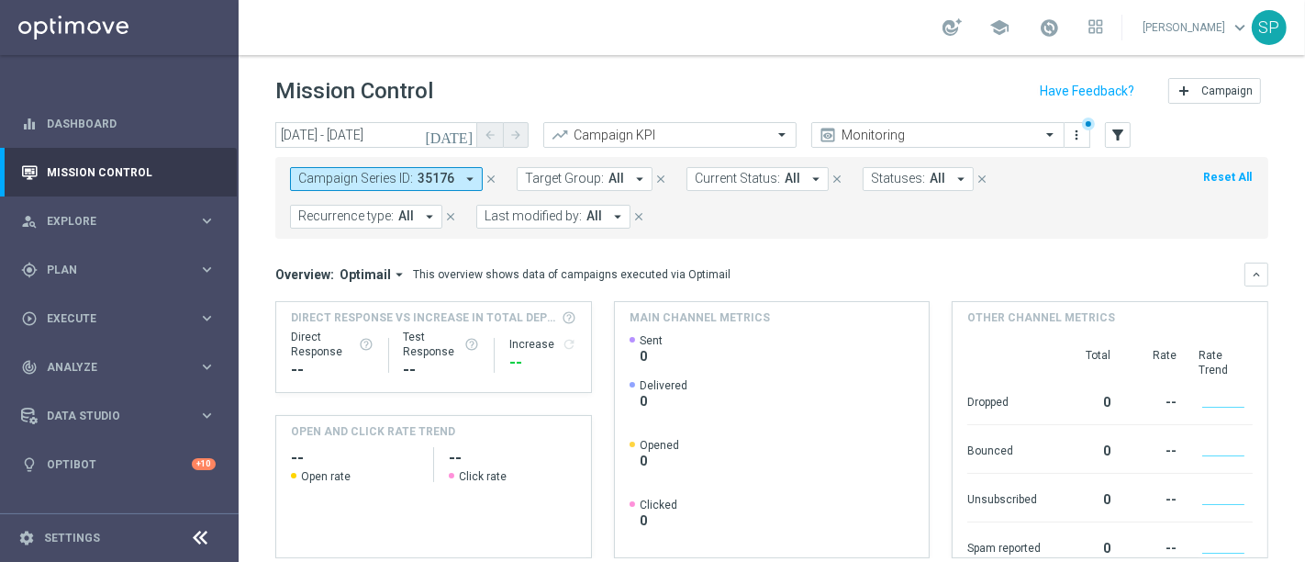
click at [489, 184] on icon "close" at bounding box center [491, 179] width 13 height 13
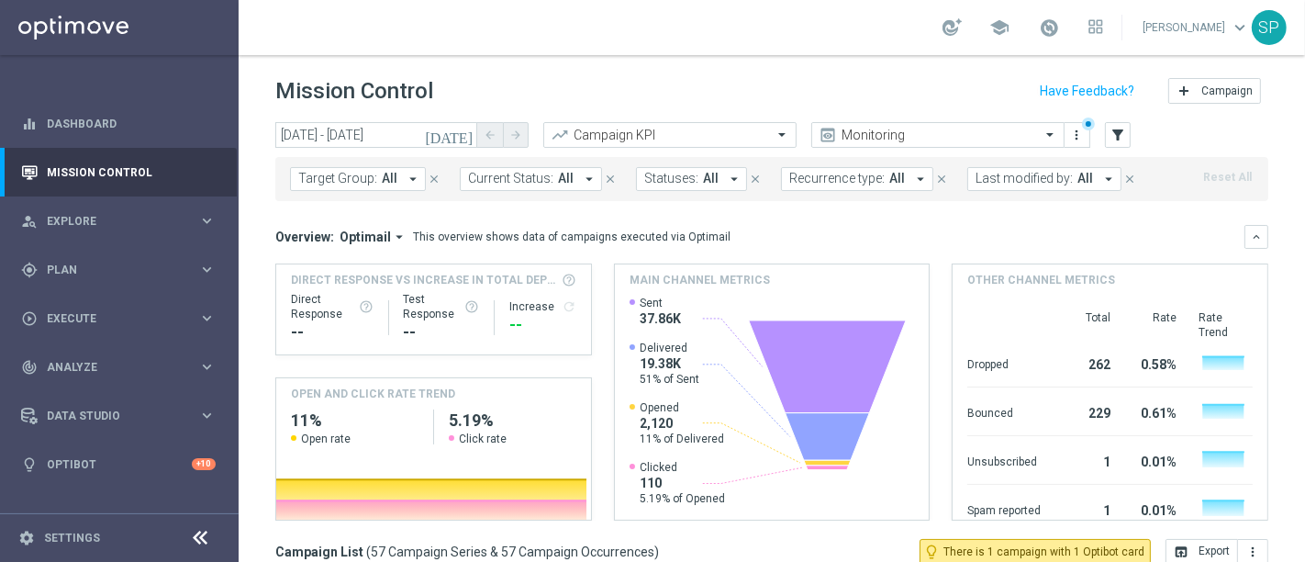
click at [1048, 176] on span "Last modified by:" at bounding box center [1024, 179] width 97 height 16
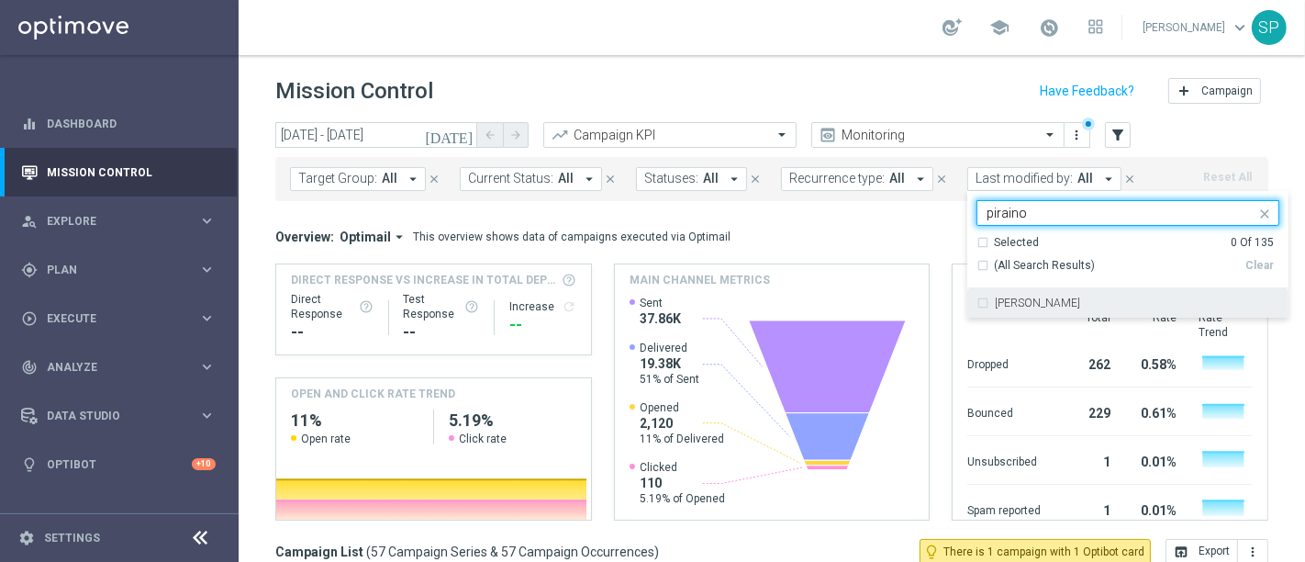
click at [1066, 300] on div "[PERSON_NAME]" at bounding box center [1137, 302] width 285 height 11
type input "piraino"
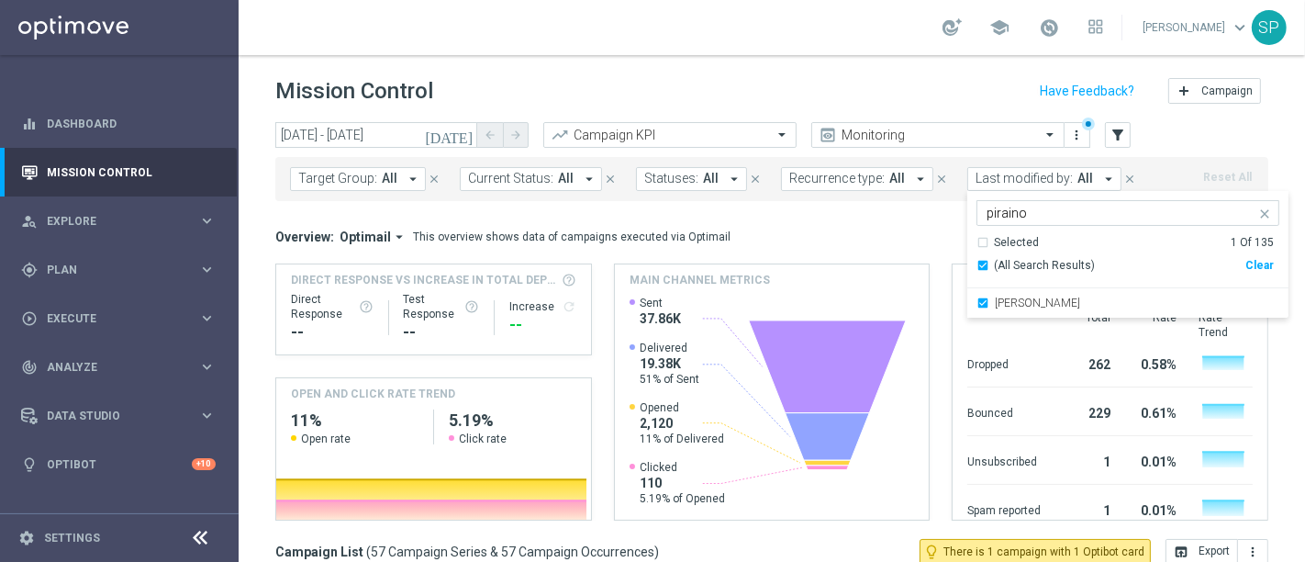
click at [1169, 145] on div "[DATE] [DATE] - [DATE] arrow_back arrow_forward Campaign KPI trending_up Monito…" at bounding box center [771, 136] width 993 height 28
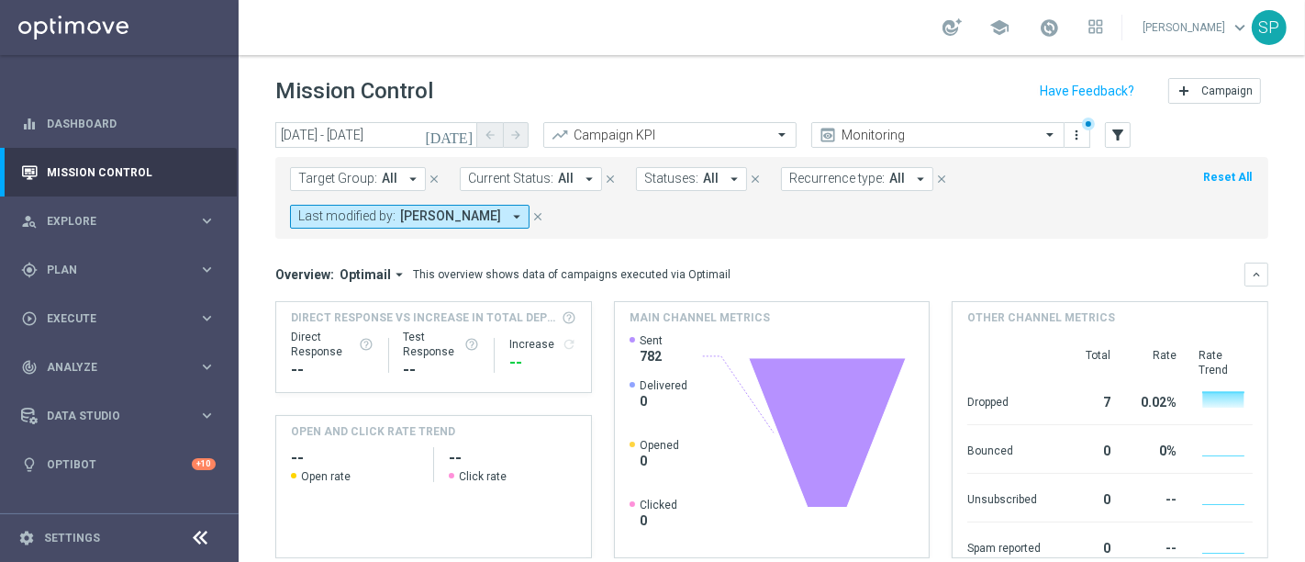
click at [387, 181] on span "All" at bounding box center [390, 179] width 16 height 16
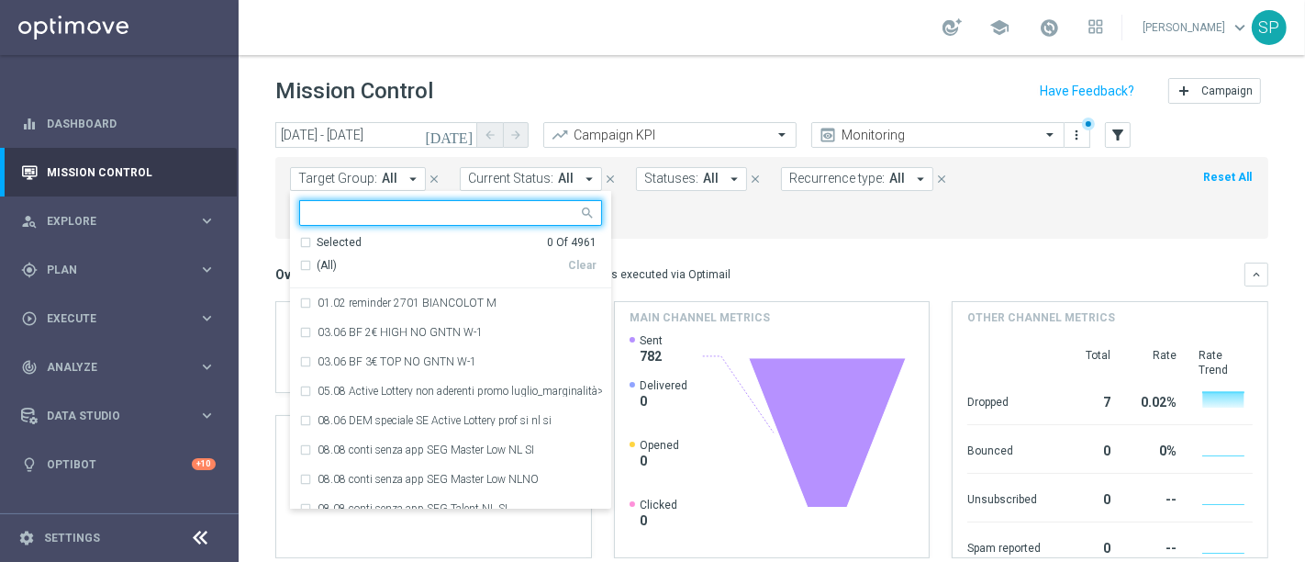
click at [855, 225] on form "Target Group: All arrow_drop_down Selected 0 Of 4961 (All) Clear 01.02 reminder…" at bounding box center [731, 197] width 882 height 61
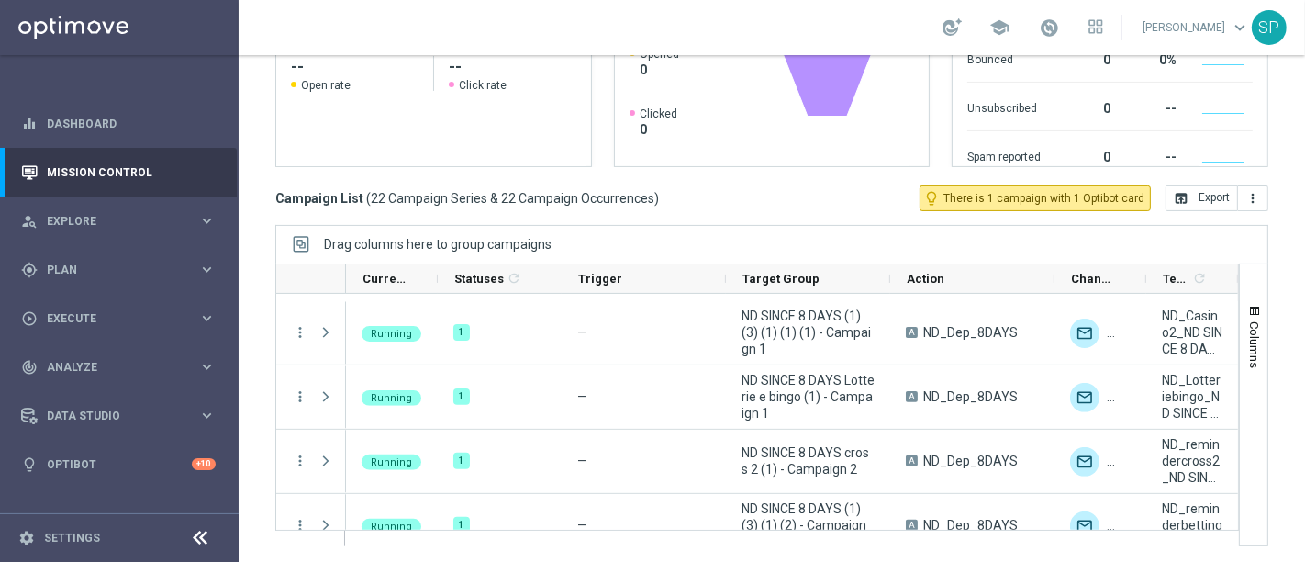
scroll to position [1177, 0]
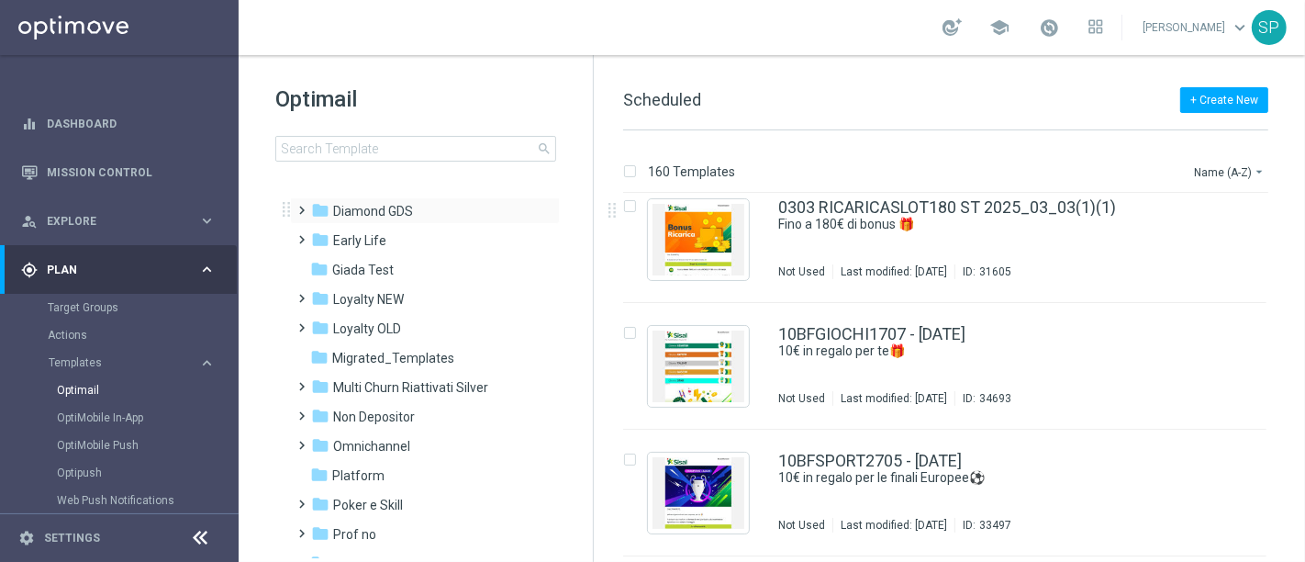
scroll to position [242, 0]
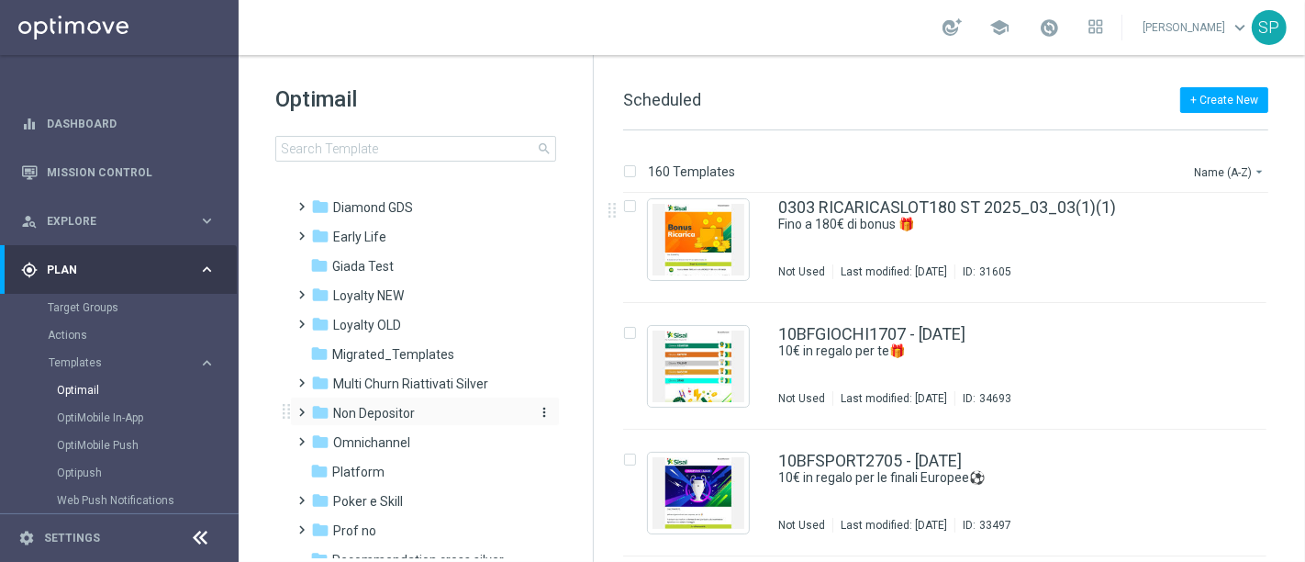
click at [413, 417] on span "Non Depositor" at bounding box center [374, 413] width 82 height 17
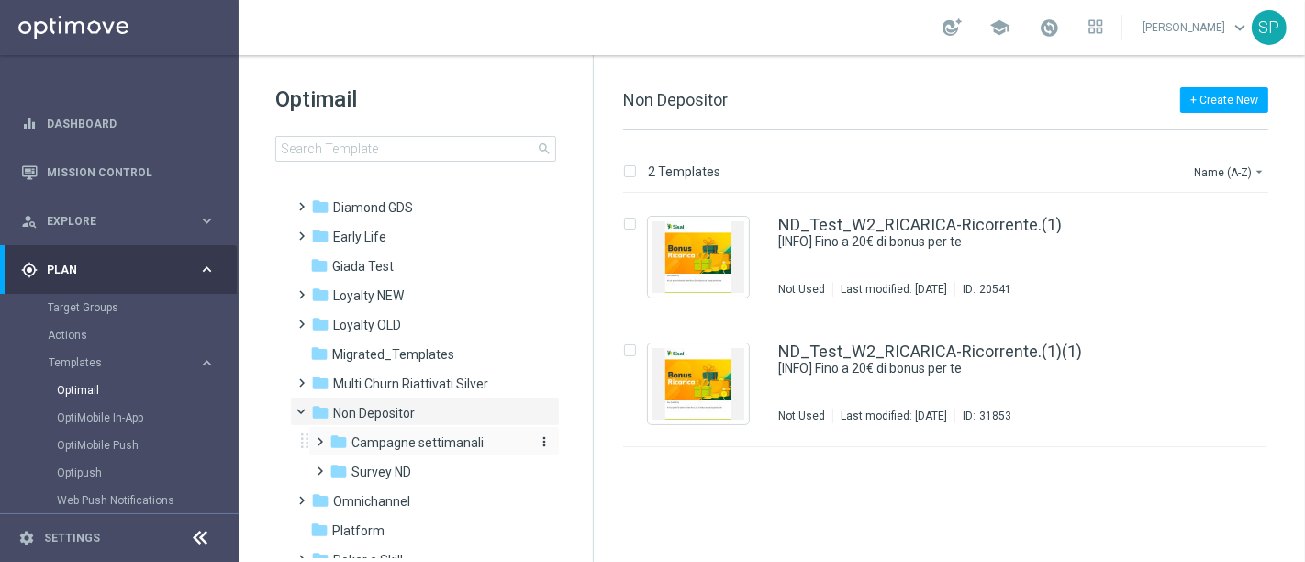
click at [416, 442] on span "Campagne settimanali" at bounding box center [418, 442] width 132 height 17
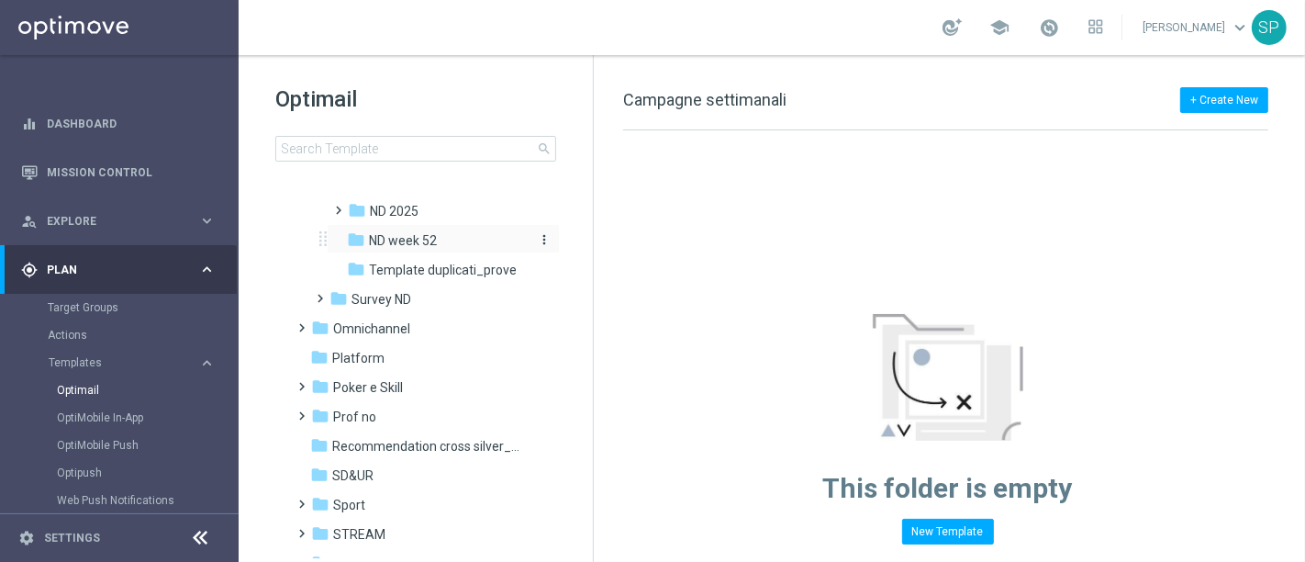
scroll to position [558, 0]
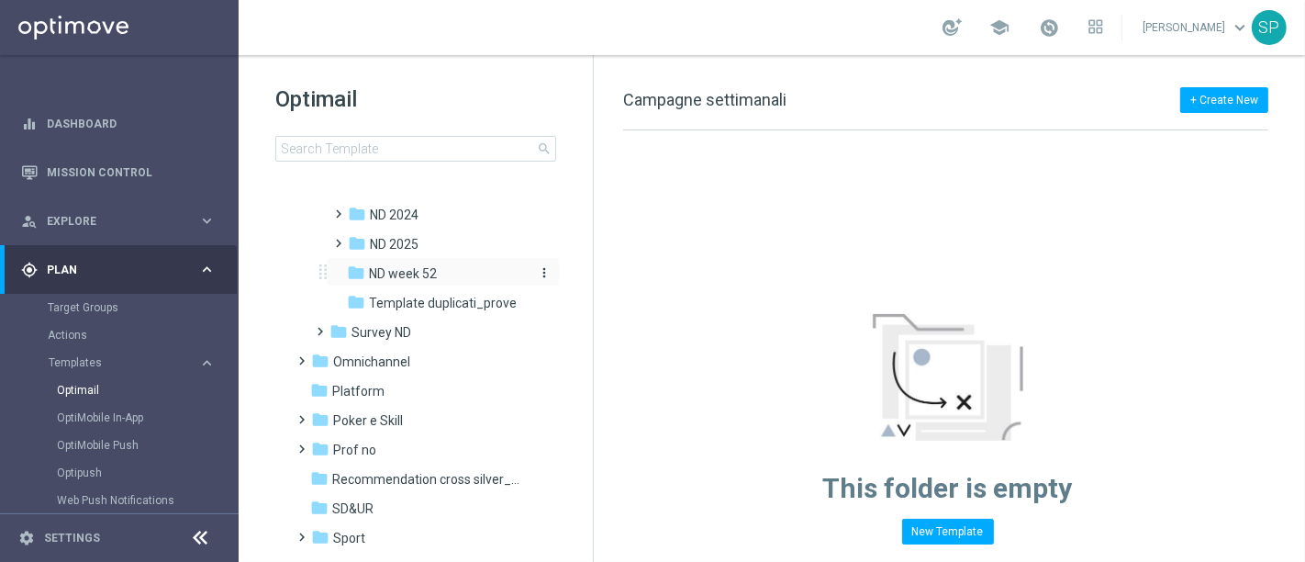
click at [438, 240] on div "folder ND 2025" at bounding box center [438, 244] width 180 height 21
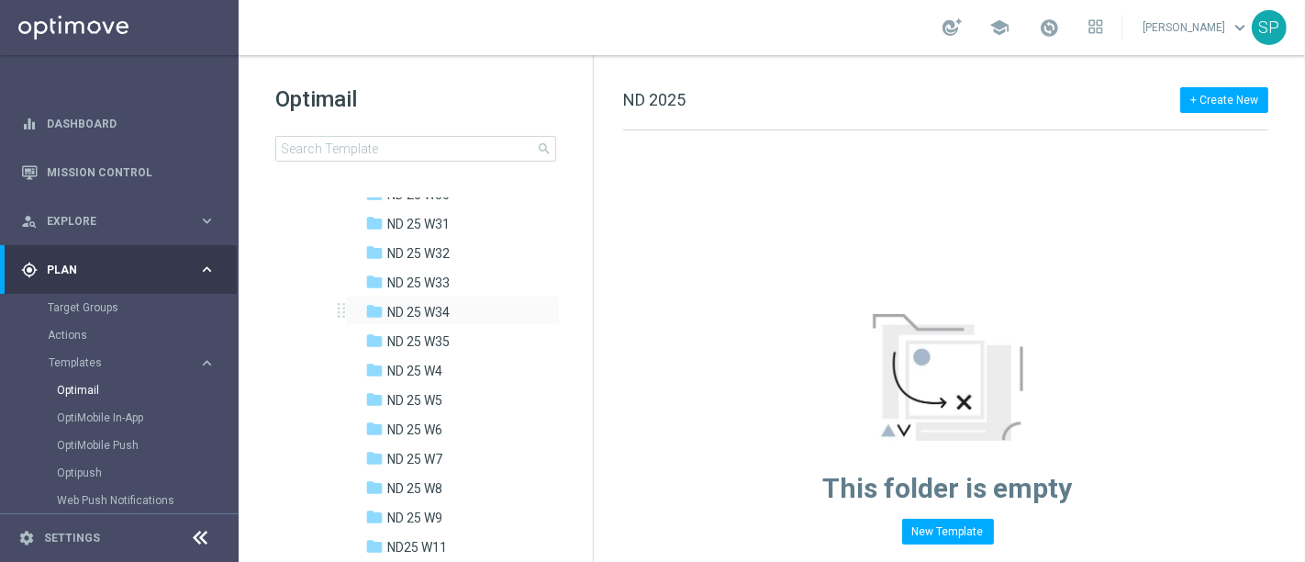
scroll to position [1225, 0]
click at [454, 338] on div "folder ND 25 W35" at bounding box center [447, 340] width 165 height 21
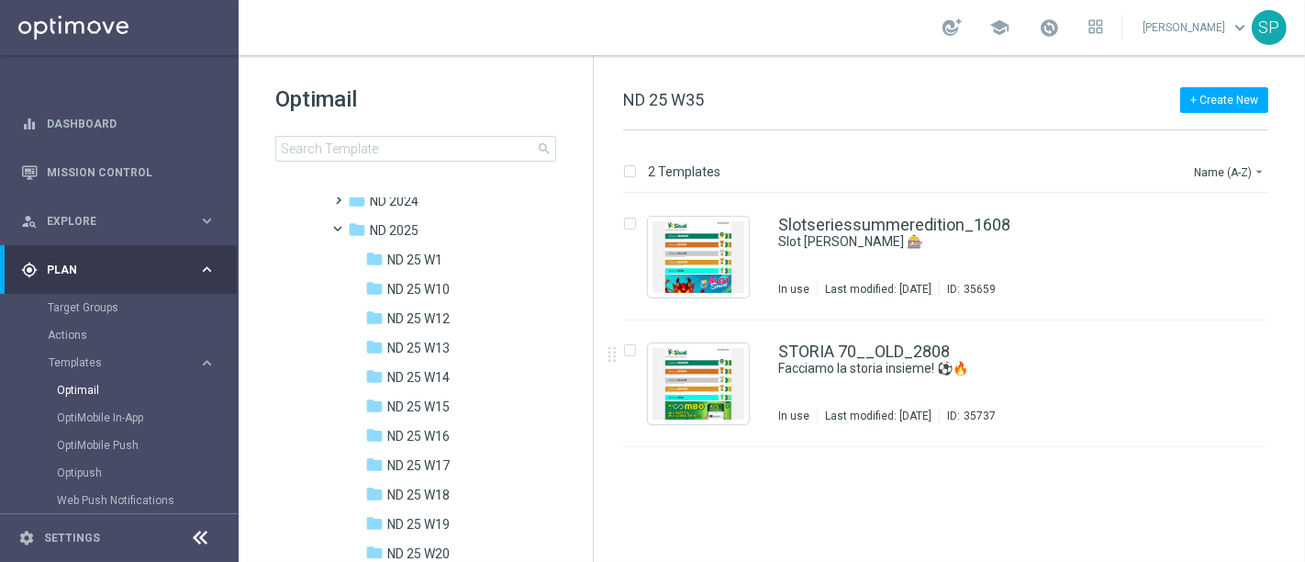
scroll to position [542, 0]
click at [539, 254] on icon "more_vert" at bounding box center [544, 258] width 15 height 15
click at [602, 229] on span "New Folder" at bounding box center [617, 236] width 56 height 15
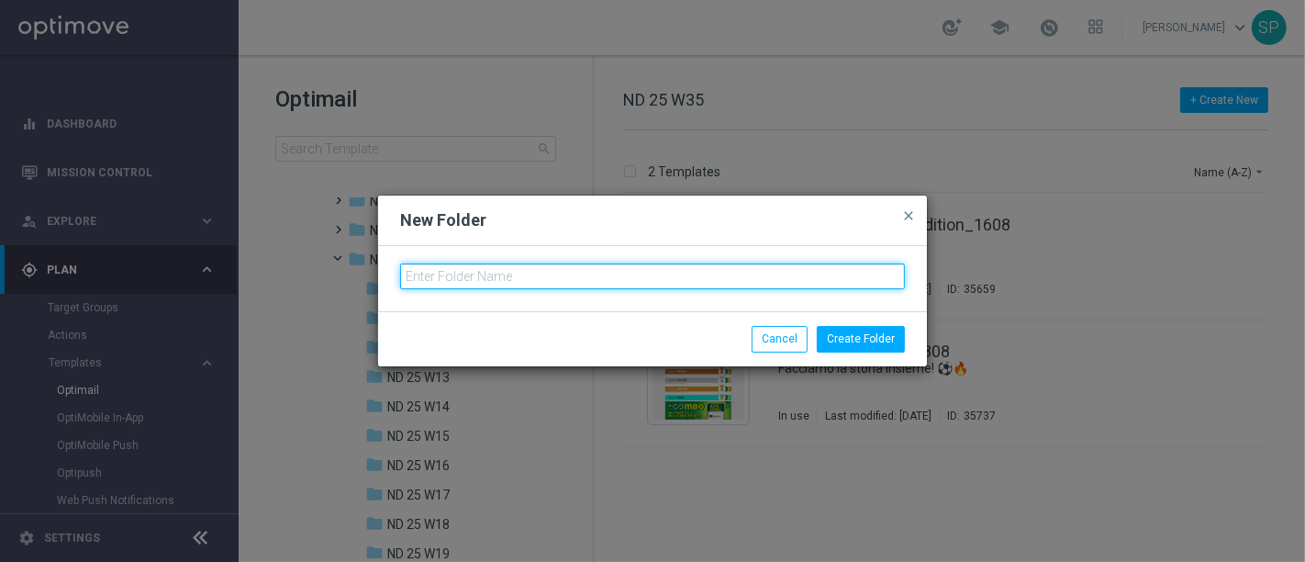
click at [708, 274] on input "text" at bounding box center [652, 276] width 505 height 26
type input "ND 25 W36"
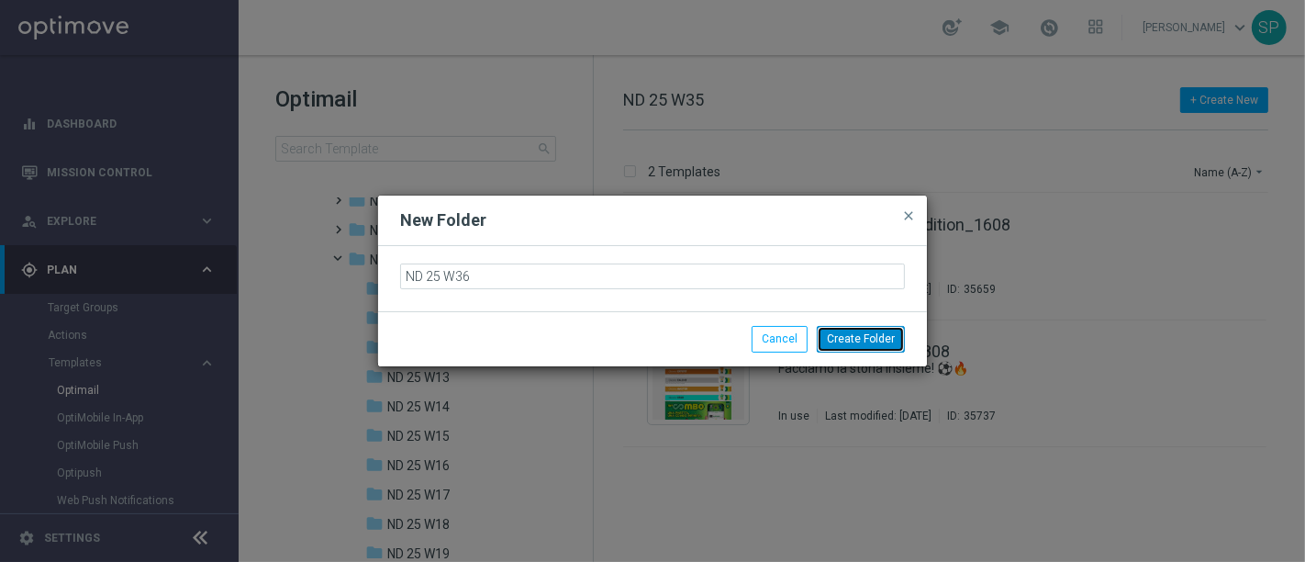
click at [864, 331] on button "Create Folder" at bounding box center [861, 339] width 88 height 26
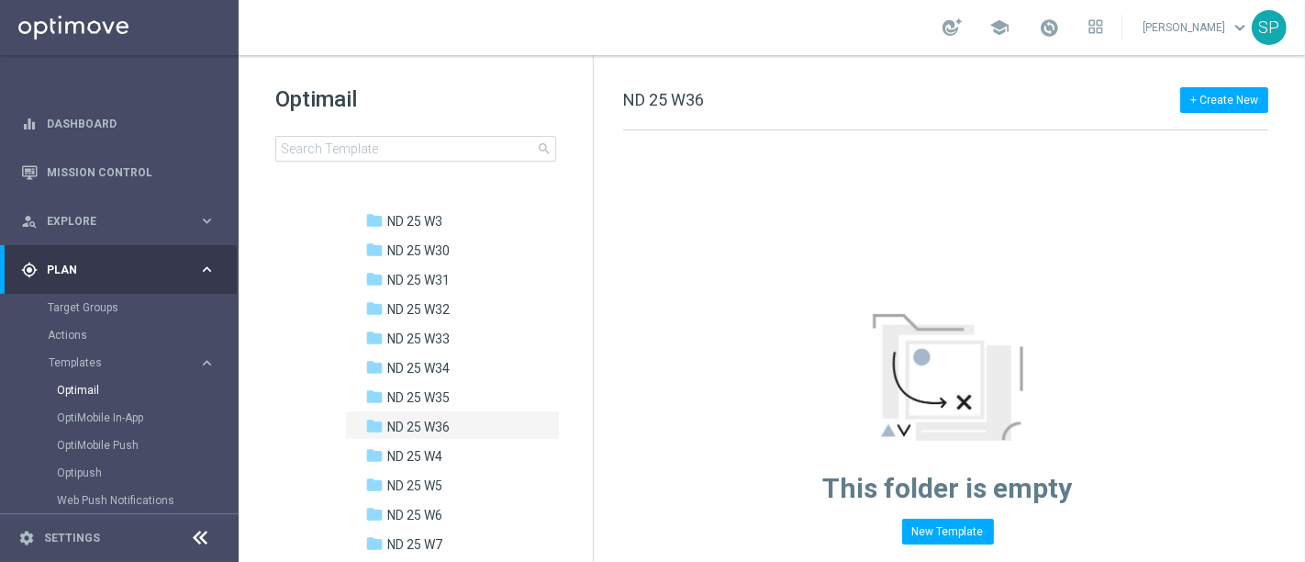
scroll to position [1172, 0]
click at [458, 415] on div "folder ND 25 W36" at bounding box center [447, 423] width 165 height 21
click at [458, 390] on div "folder ND 25 W35" at bounding box center [447, 394] width 165 height 21
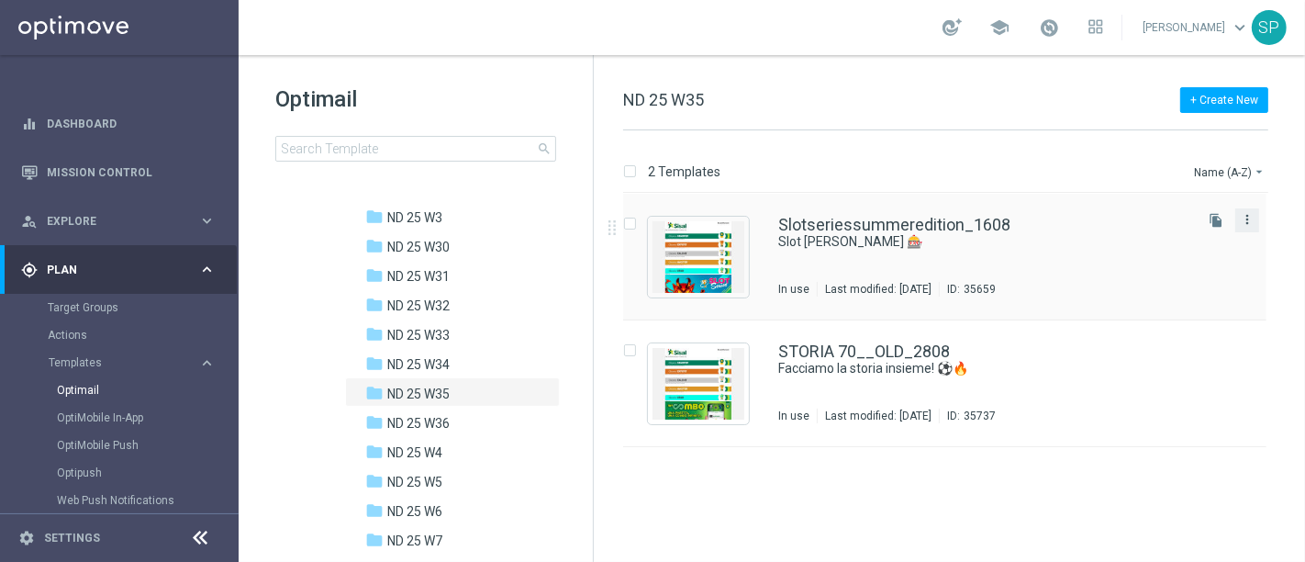
click at [1252, 224] on icon "more_vert" at bounding box center [1247, 219] width 15 height 15
click at [1174, 266] on div "Copy To" at bounding box center [1174, 264] width 111 height 13
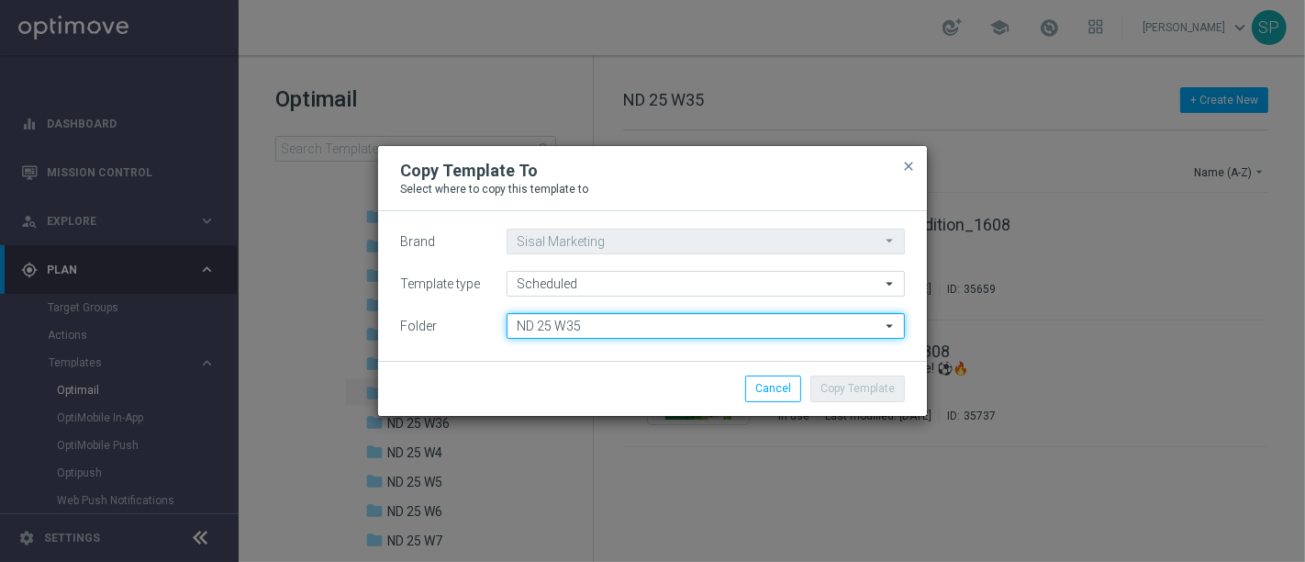
click at [727, 338] on input "ND 25 W35" at bounding box center [706, 326] width 398 height 26
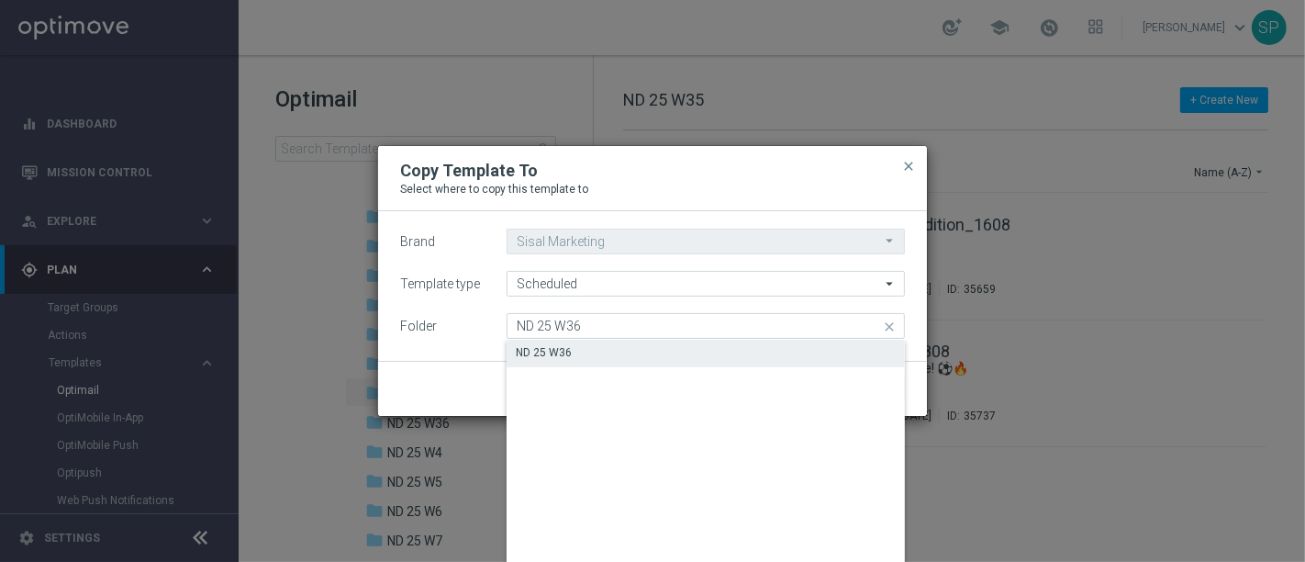
click at [732, 349] on div "ND 25 W36" at bounding box center [706, 353] width 398 height 26
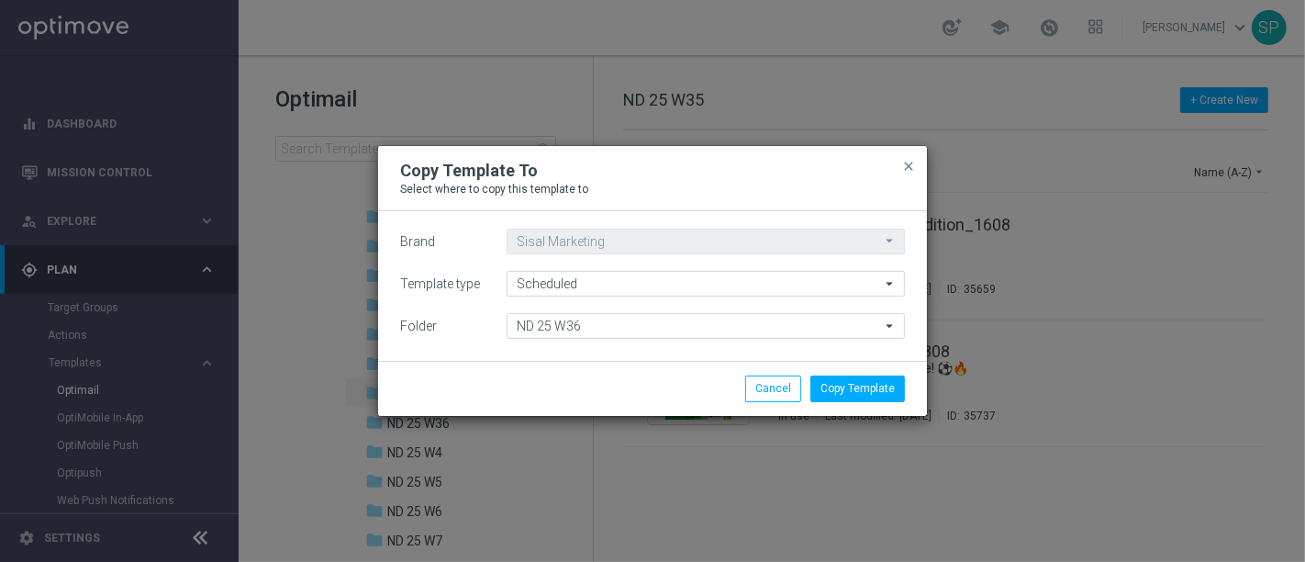
type input "ND 25 W36"
click at [857, 397] on button "Copy Template" at bounding box center [857, 388] width 95 height 26
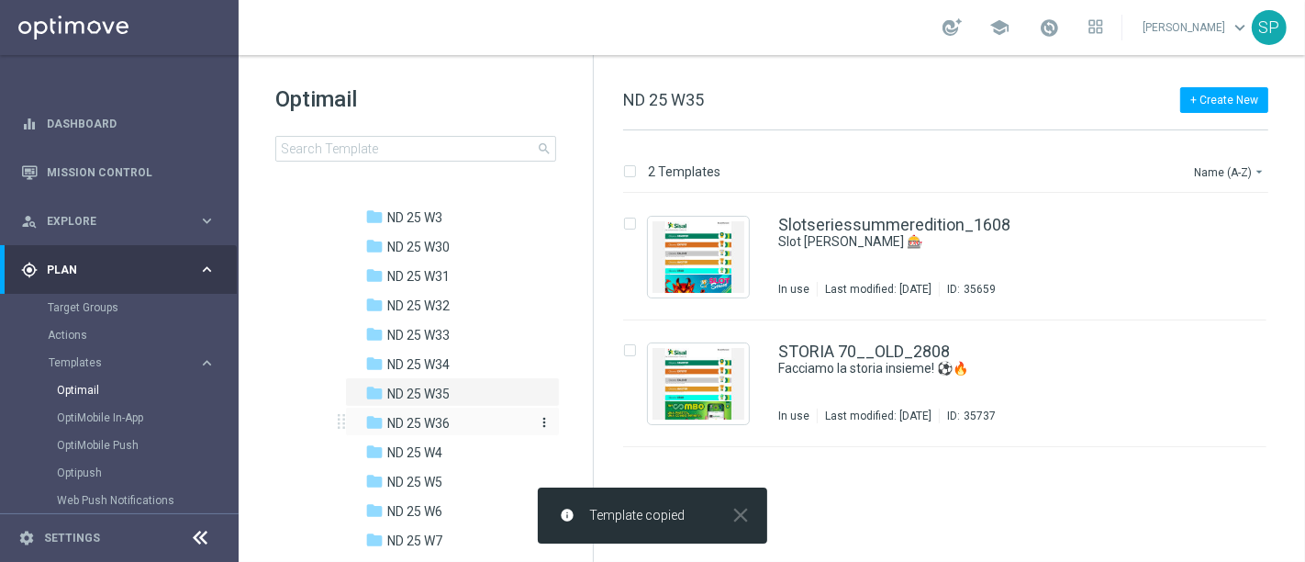
click at [466, 413] on div "folder ND 25 W36" at bounding box center [447, 423] width 165 height 21
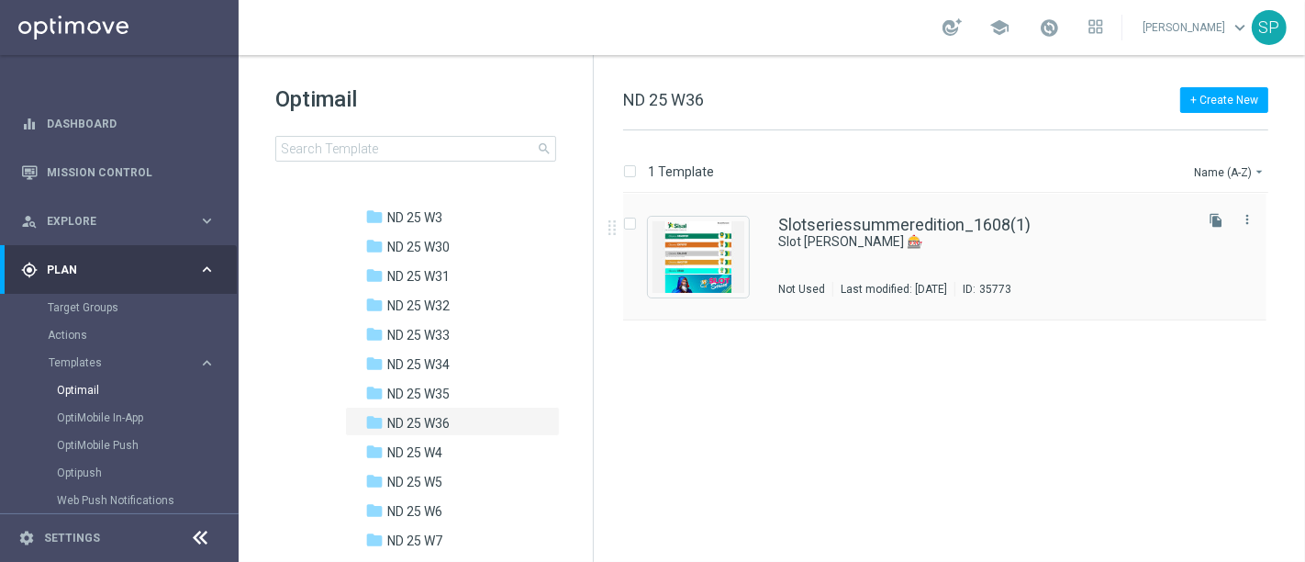
click at [735, 296] on div "Press SPACE to select this row." at bounding box center [698, 257] width 101 height 81
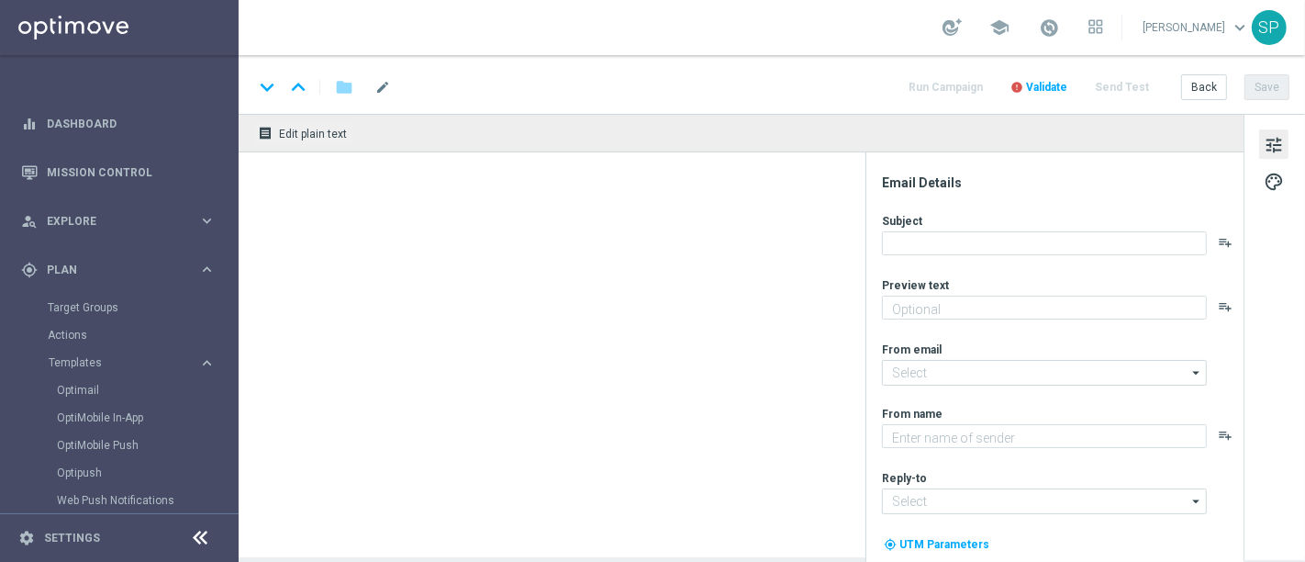
type textarea "15 milioni"
type textarea "SISAL"
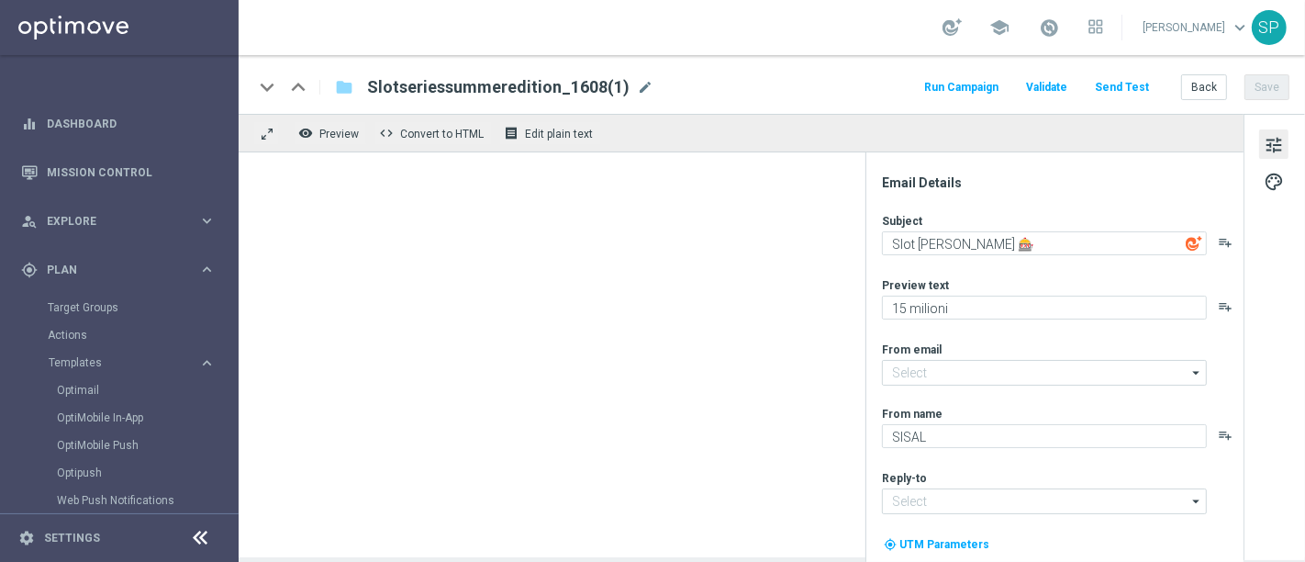
type input "giochidicarte@comunicazioni.sisal.it"
type input "info@sisal.it"
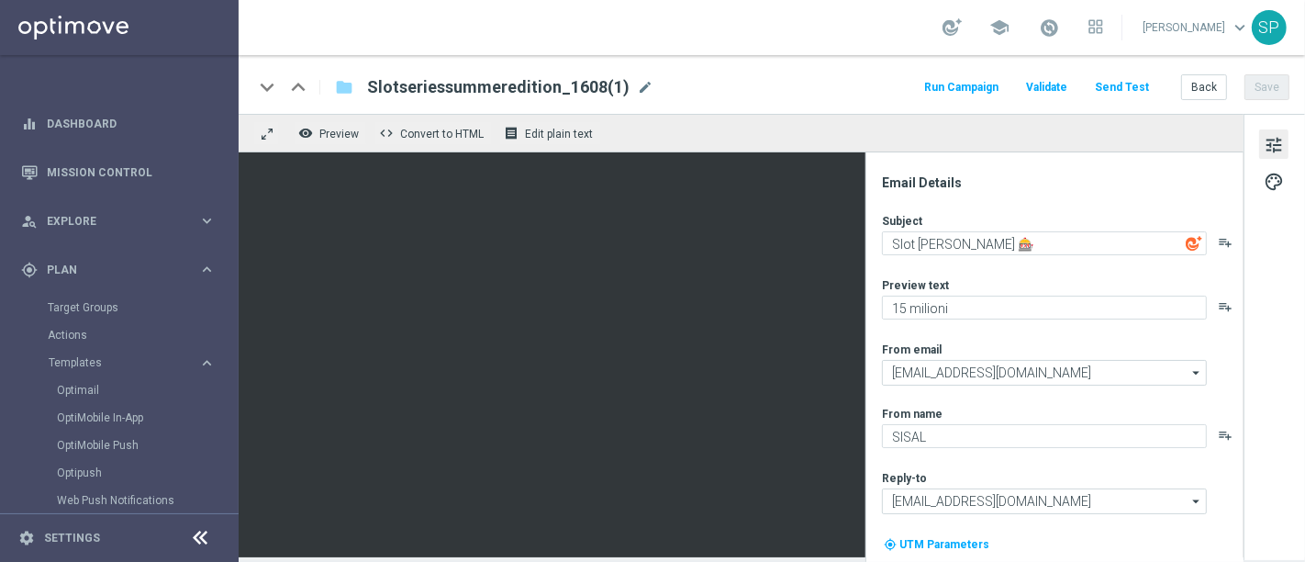
click at [634, 77] on div "Slotseriessummeredition_1608(1) mode_edit" at bounding box center [510, 87] width 286 height 24
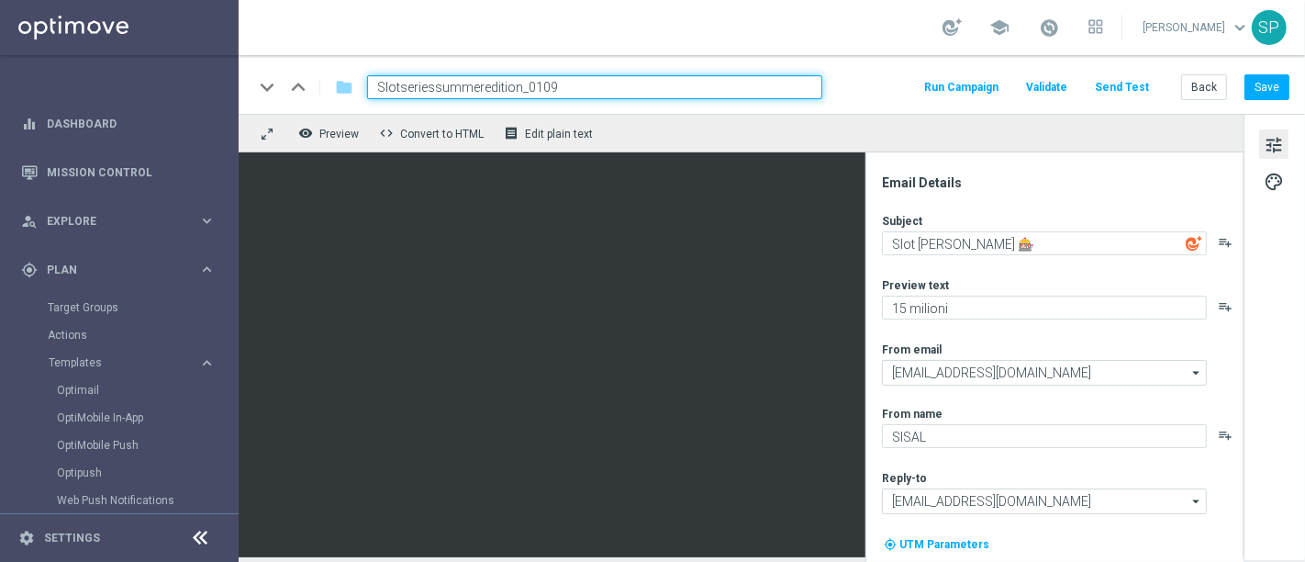
type input "Slotseriessummeredition_0109"
click at [824, 84] on div "keyboard_arrow_down keyboard_arrow_up folder Slotseriessummeredition_0109 Run C…" at bounding box center [771, 87] width 1036 height 24
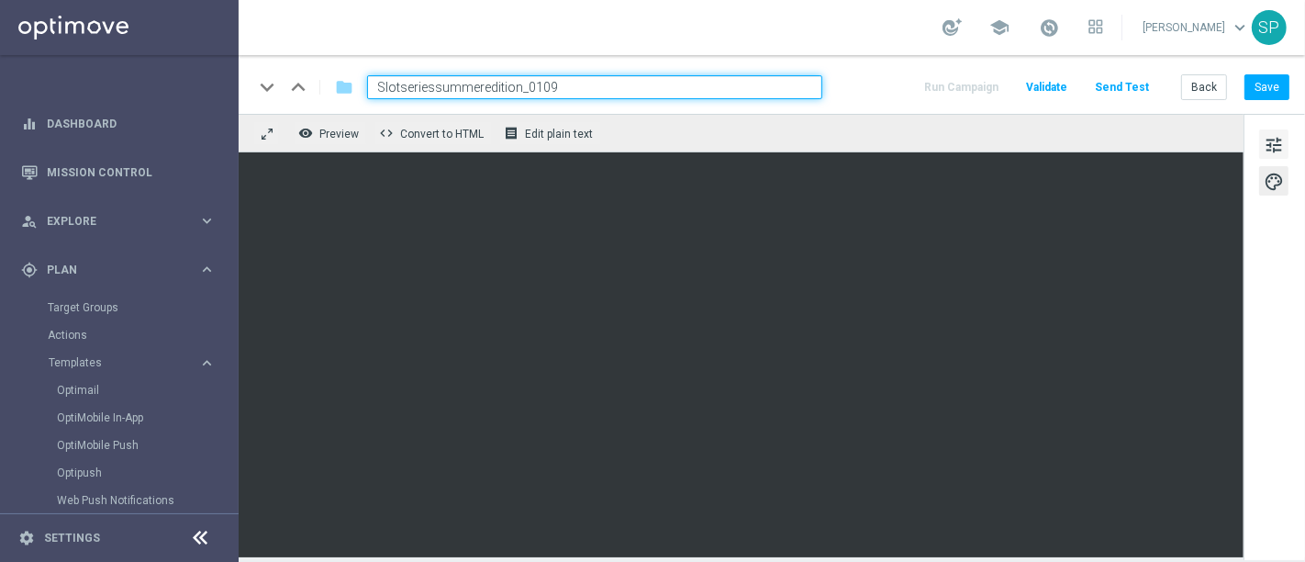
click at [1280, 135] on span "tune" at bounding box center [1274, 145] width 20 height 24
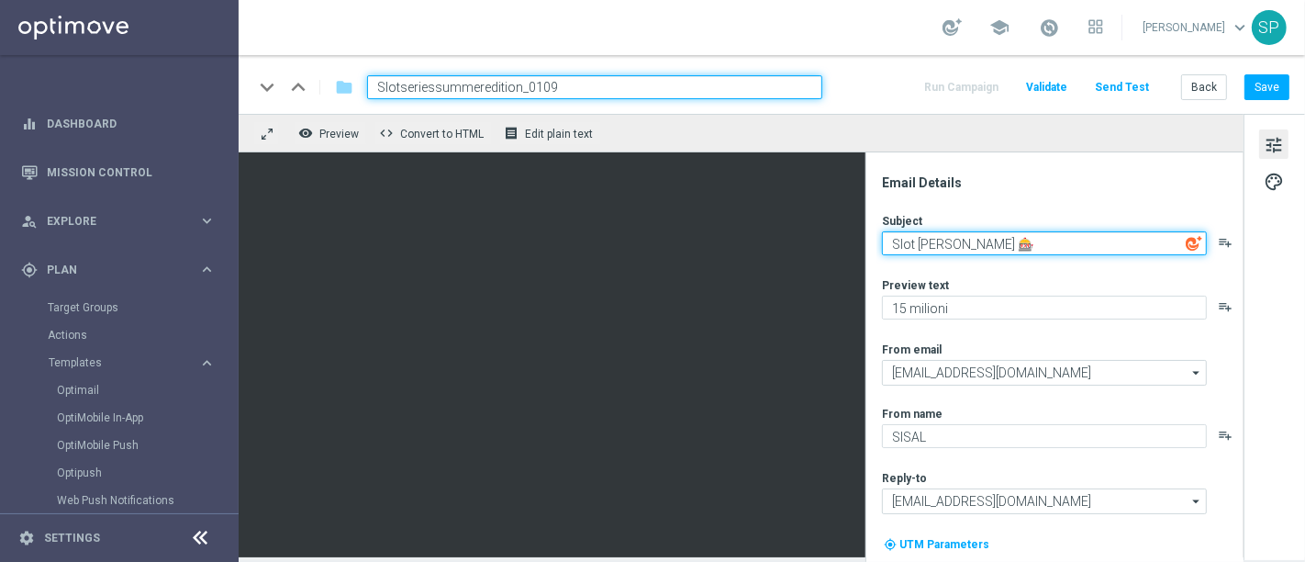
drag, startPoint x: 963, startPoint y: 248, endPoint x: 857, endPoint y: 255, distance: 105.8
click at [599, 106] on div "keyboard_arrow_down keyboard_arrow_up folder Slotseriessummeredition_0109 Run C…" at bounding box center [772, 306] width 1067 height 502
type textarea "Ultima possibilità 🎰"
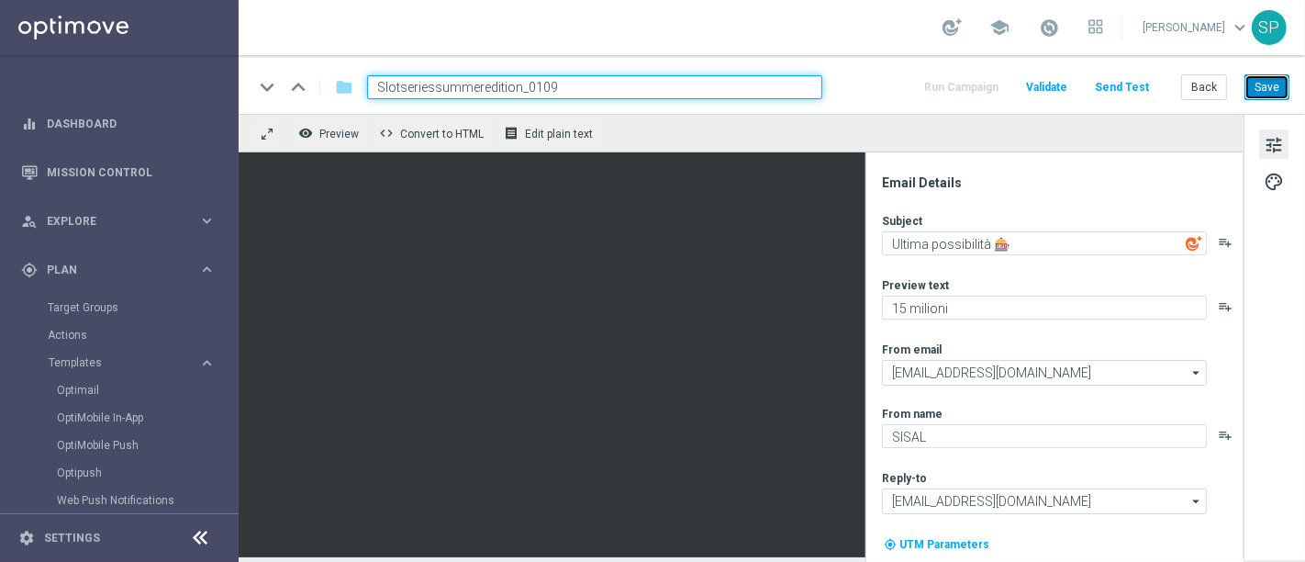
click at [1267, 88] on button "Save" at bounding box center [1267, 87] width 45 height 26
click at [87, 309] on link "Target Groups" at bounding box center [119, 307] width 143 height 15
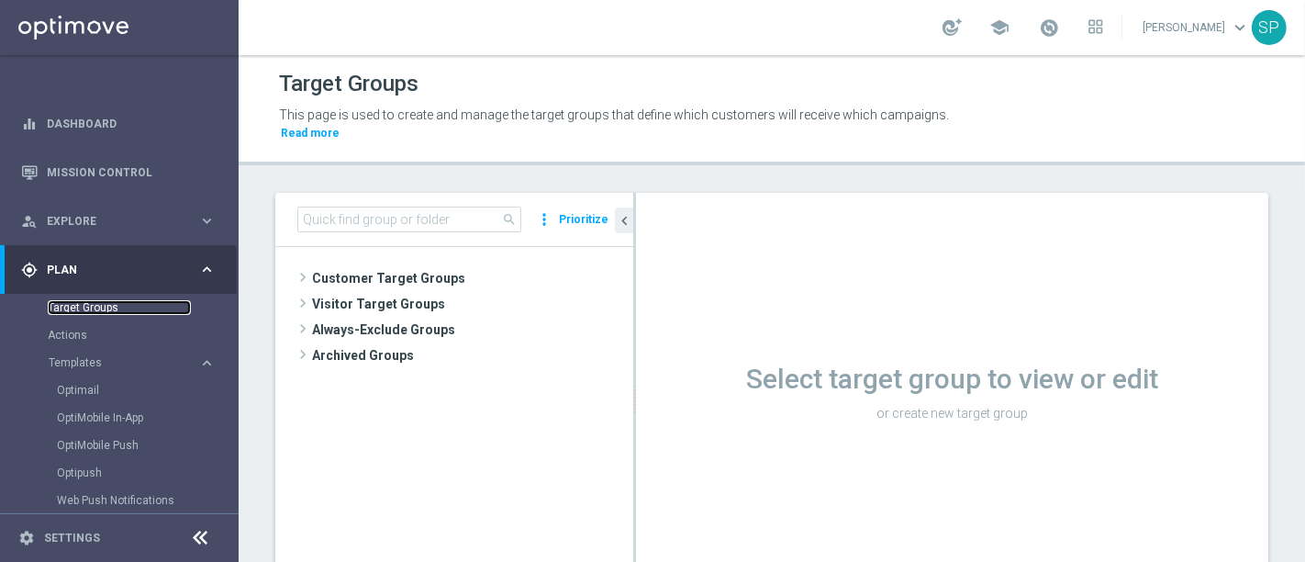
scroll to position [49, 0]
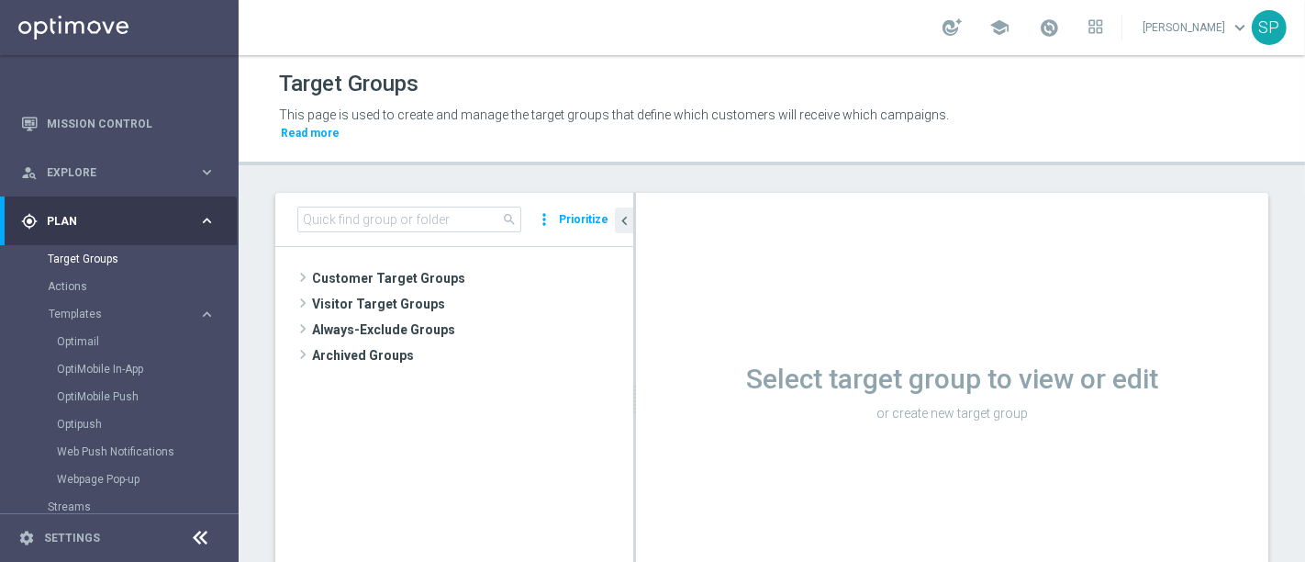
click at [397, 247] on tree-viewport "Customer Target Groups library_add create_new_folder" at bounding box center [454, 426] width 358 height 358
click at [405, 265] on span "Customer Target Groups" at bounding box center [450, 278] width 277 height 26
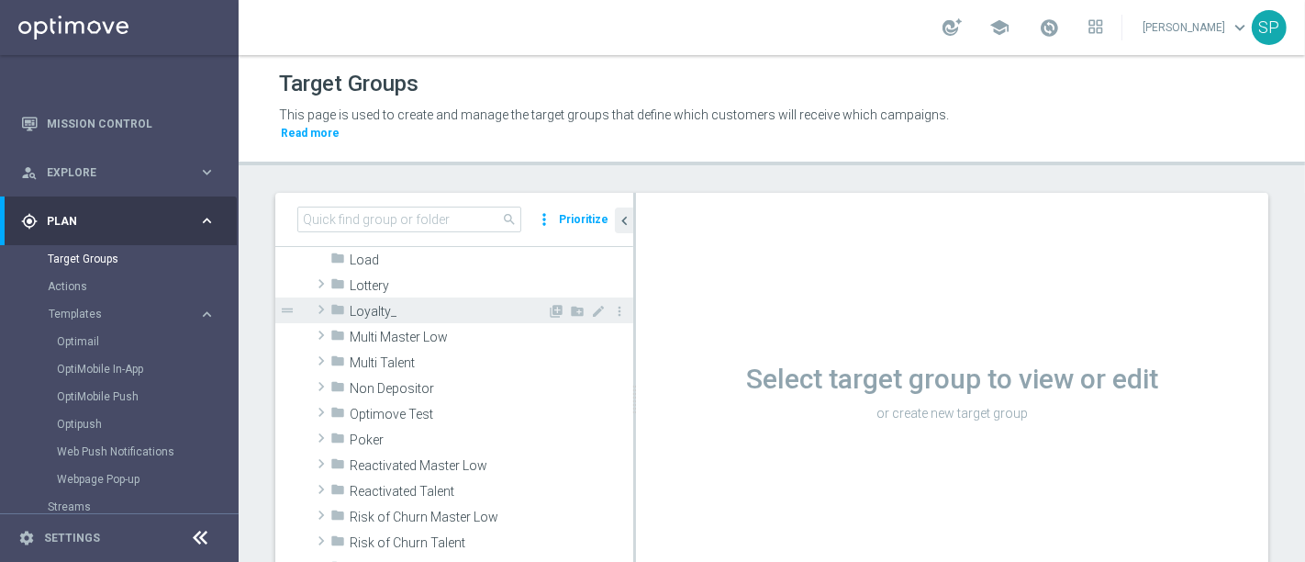
scroll to position [479, 0]
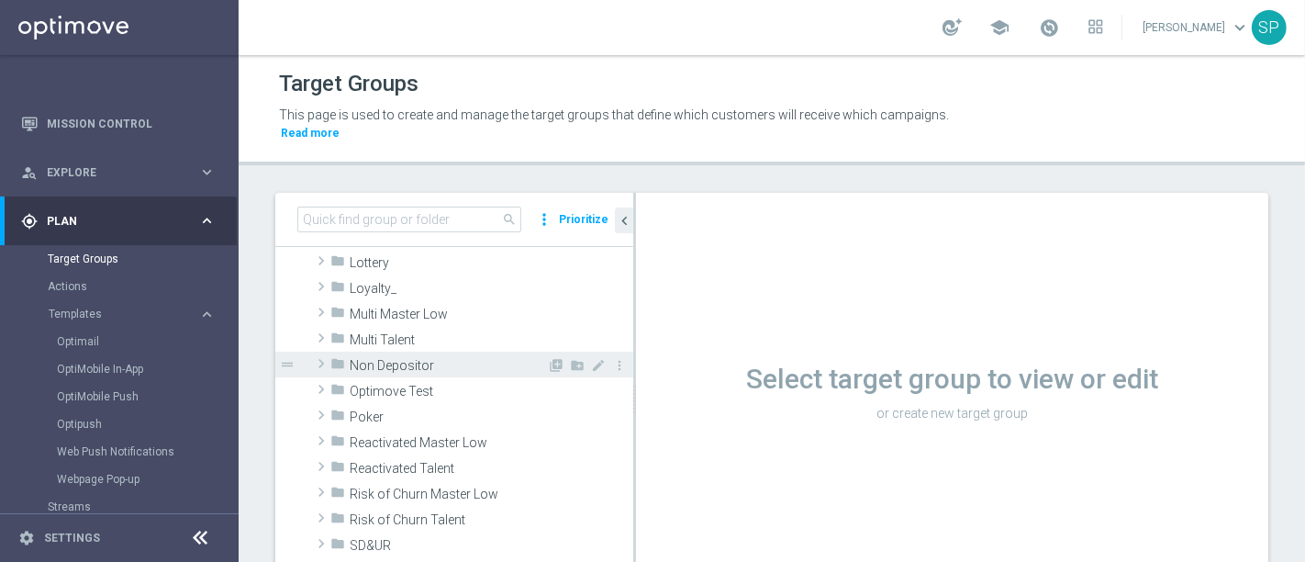
click at [435, 358] on span "Non Depositor" at bounding box center [448, 366] width 197 height 16
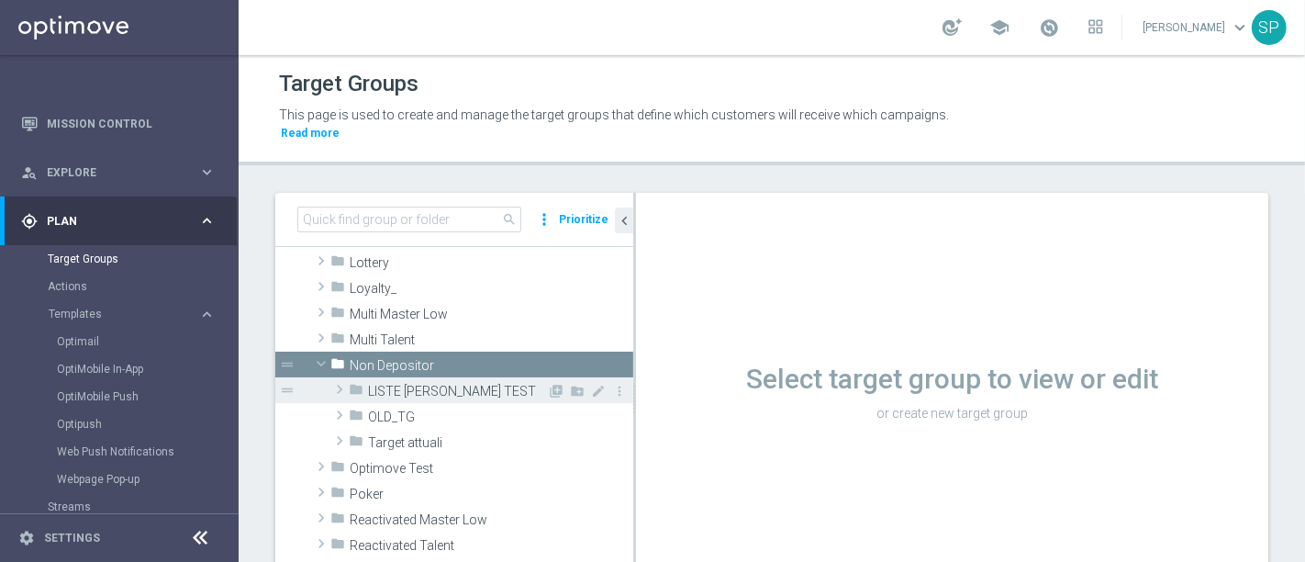
click at [433, 383] on div "folder LISTE CONTI TEST" at bounding box center [448, 390] width 198 height 26
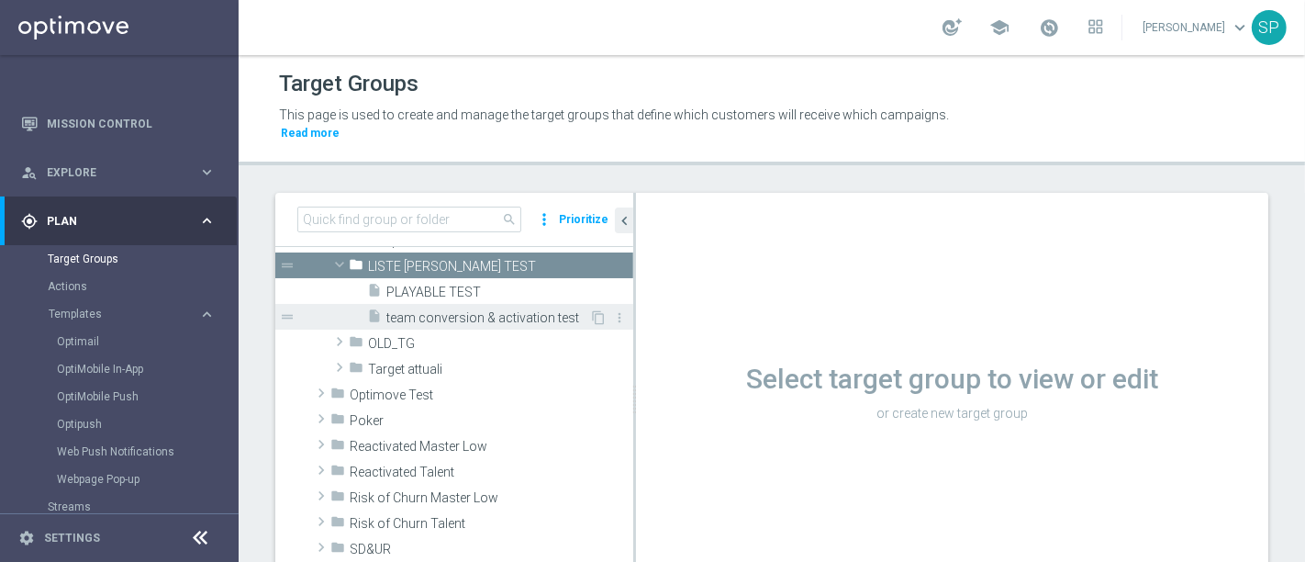
scroll to position [508, 0]
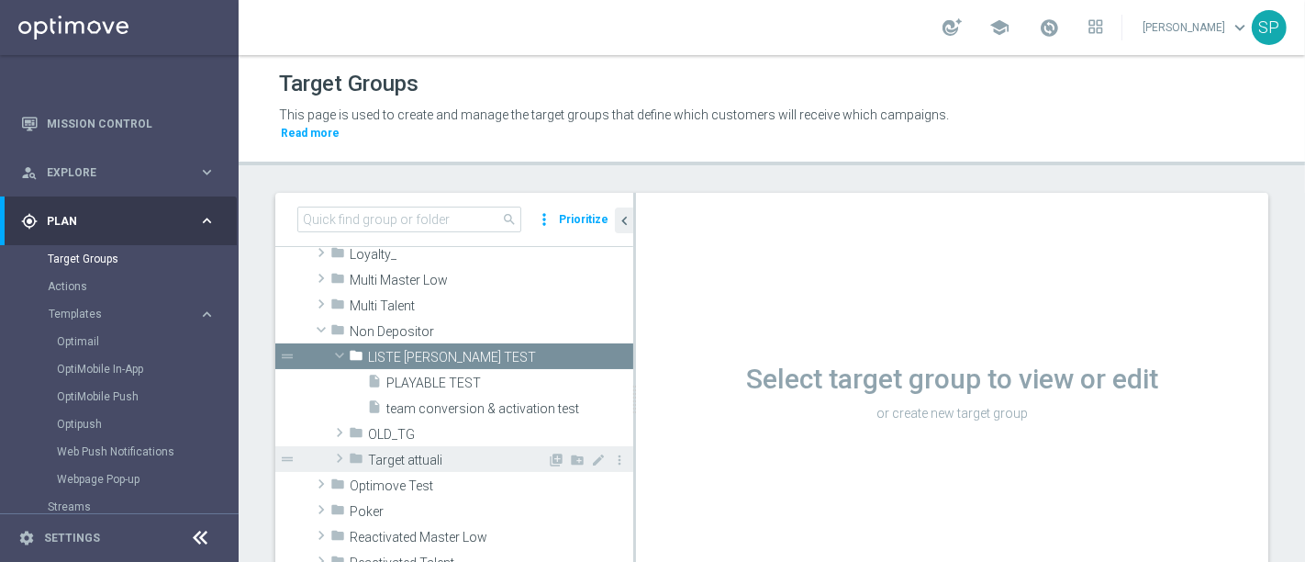
click at [438, 452] on div "folder Target attuali" at bounding box center [448, 459] width 198 height 26
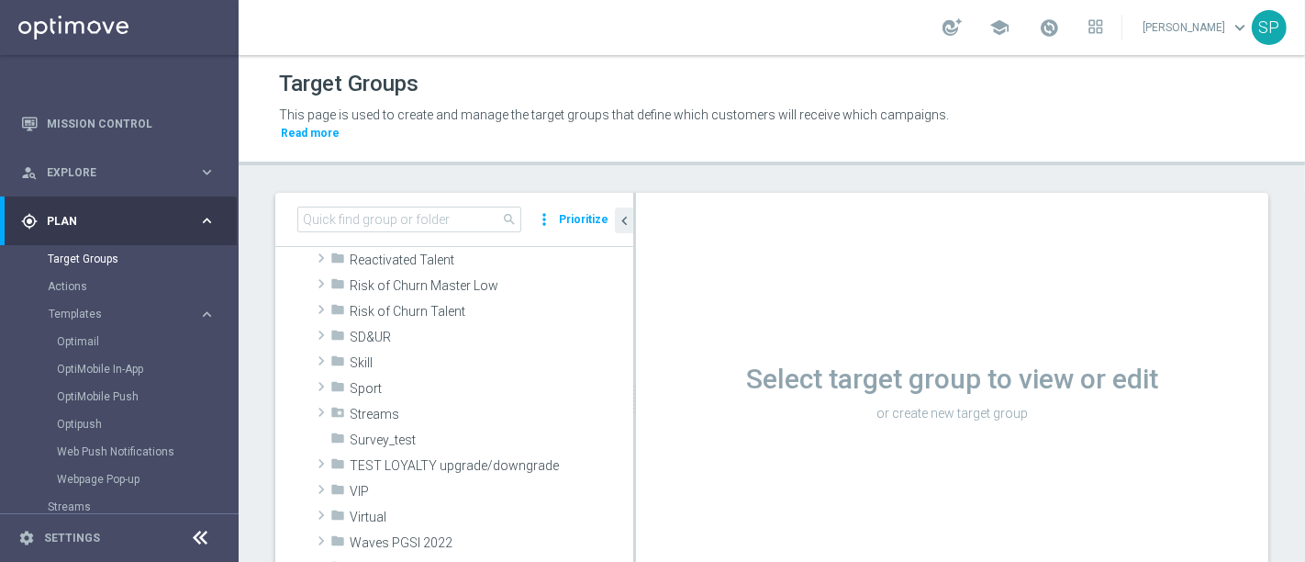
scroll to position [569, 0]
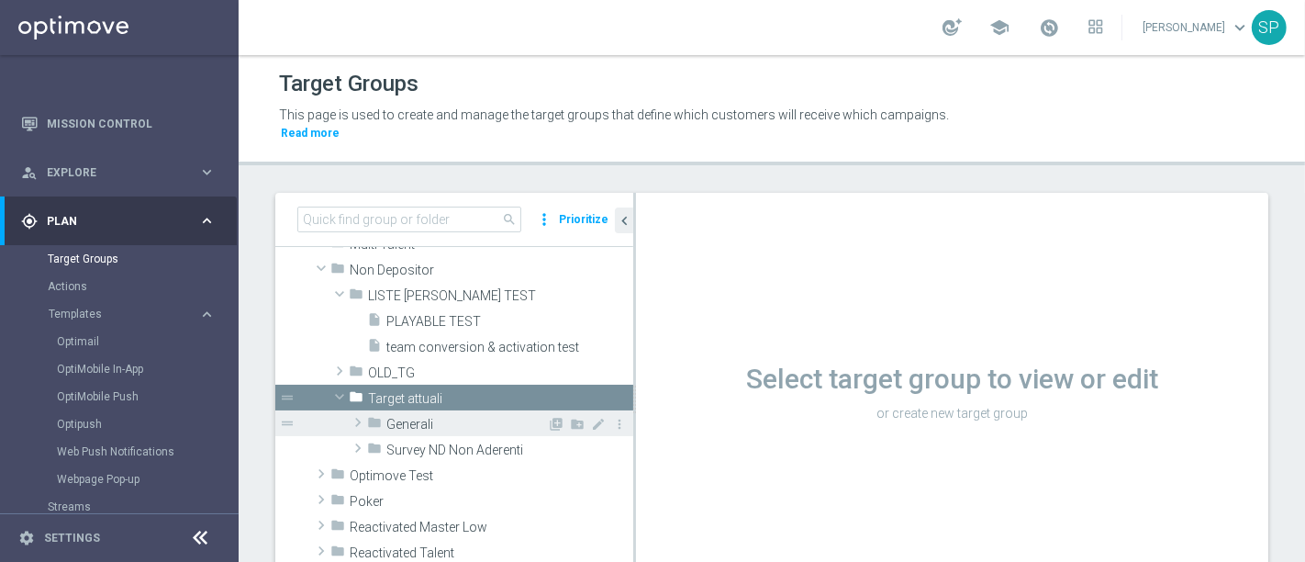
click at [456, 410] on div "folder Generali" at bounding box center [457, 423] width 180 height 26
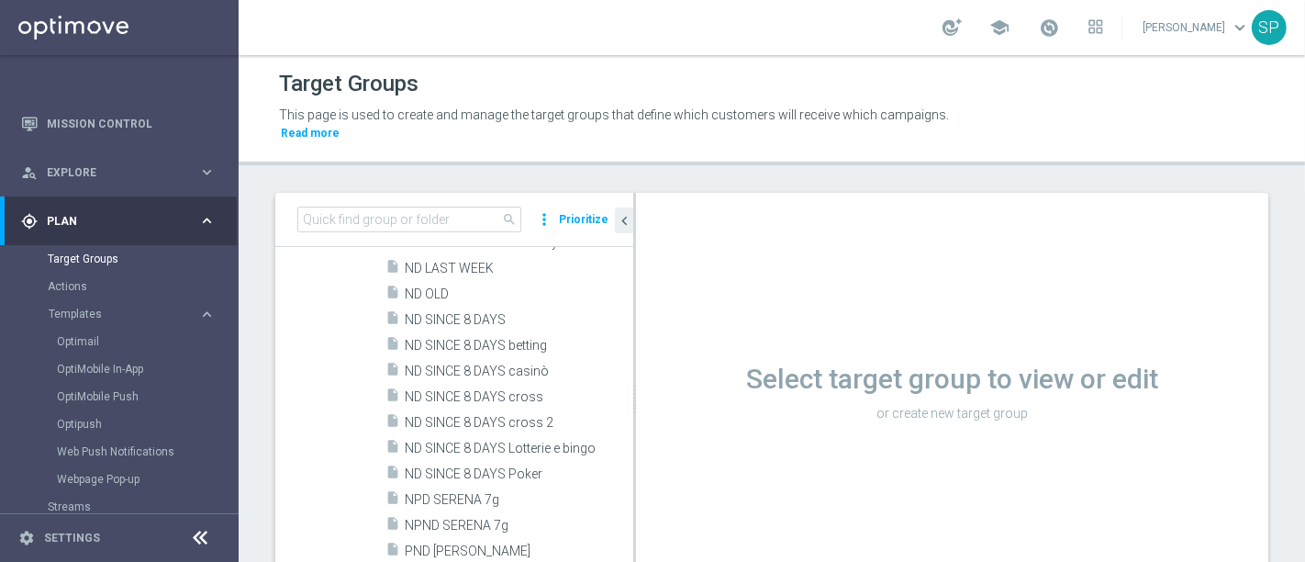
scroll to position [922, 0]
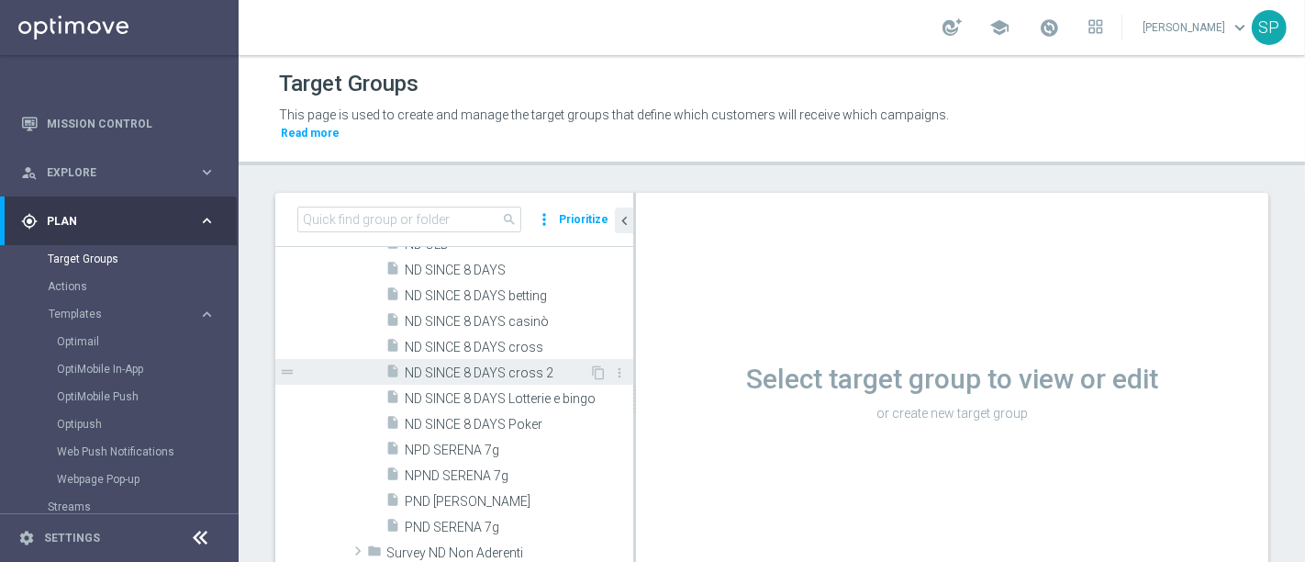
click at [498, 365] on span "ND SINCE 8 DAYS cross 2" at bounding box center [497, 373] width 184 height 16
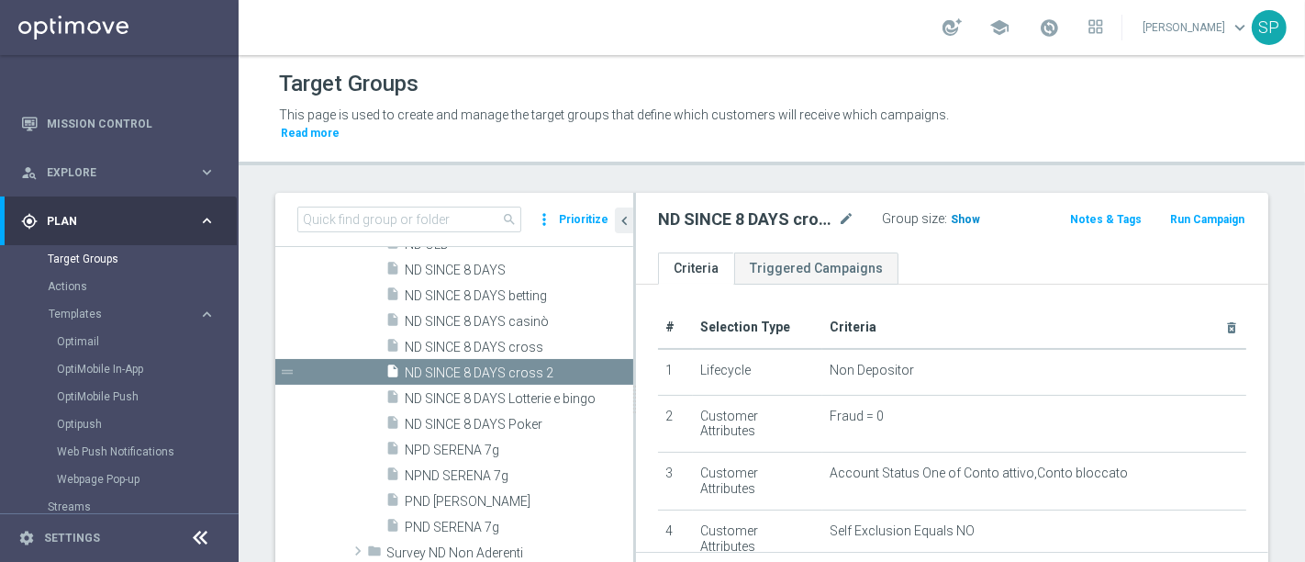
click at [951, 213] on span "Show" at bounding box center [965, 219] width 29 height 13
drag, startPoint x: 84, startPoint y: 352, endPoint x: 84, endPoint y: 341, distance: 10.1
click at [84, 341] on div "Optimail" at bounding box center [147, 342] width 180 height 28
click at [84, 341] on link "Optimail" at bounding box center [124, 341] width 134 height 15
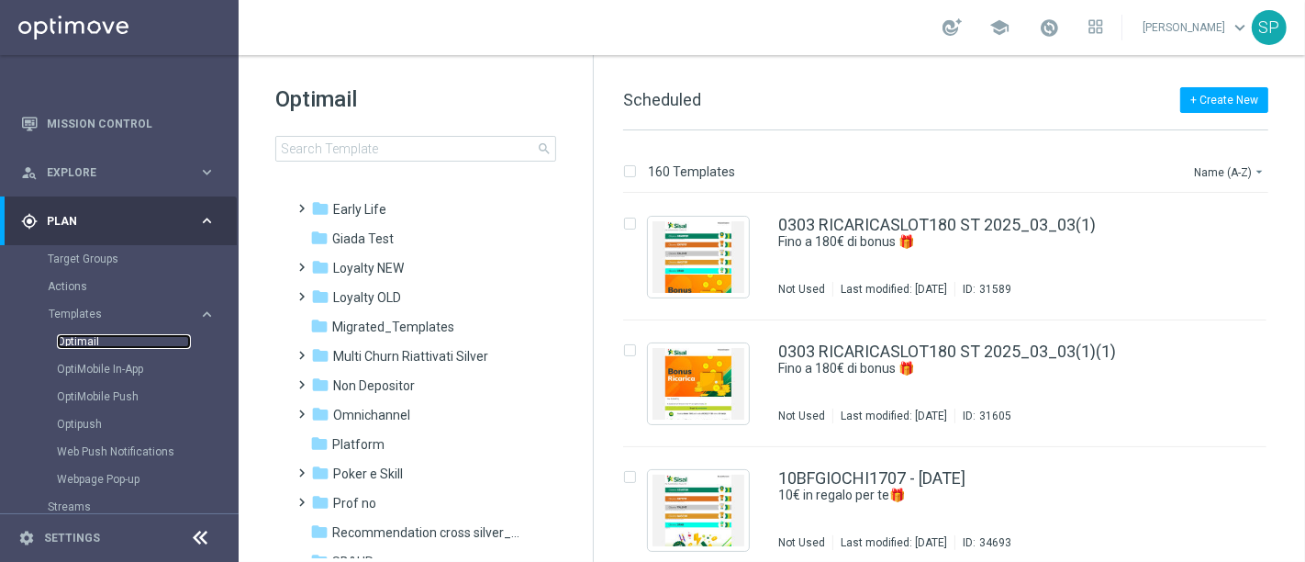
scroll to position [277, 0]
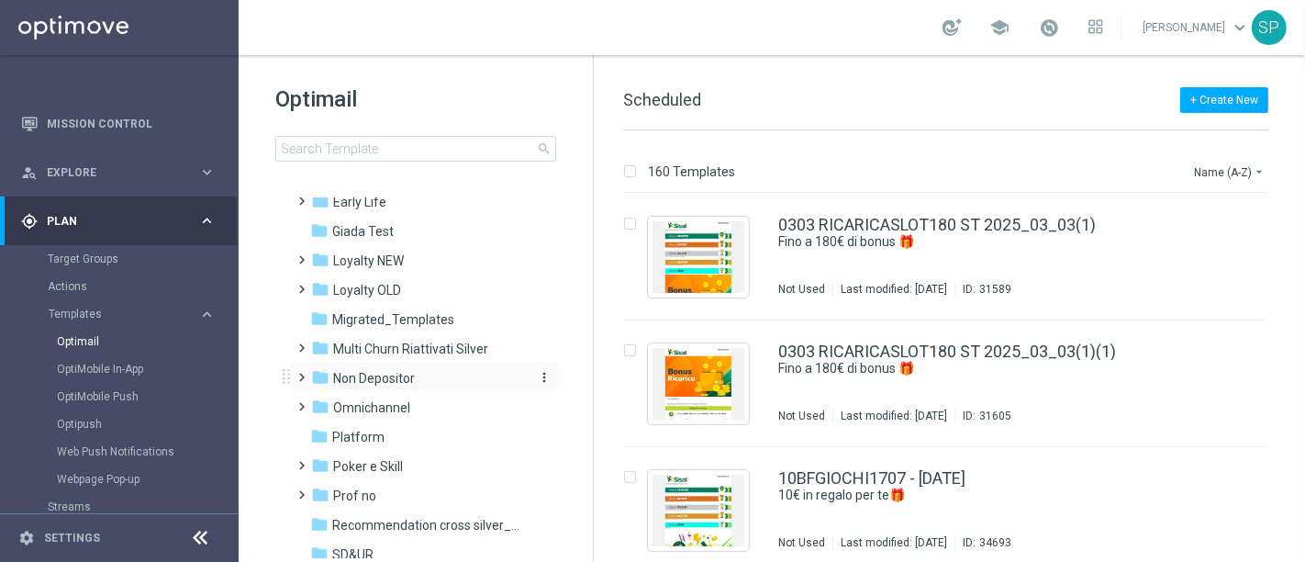
click at [426, 378] on div "folder Non Depositor" at bounding box center [416, 378] width 211 height 21
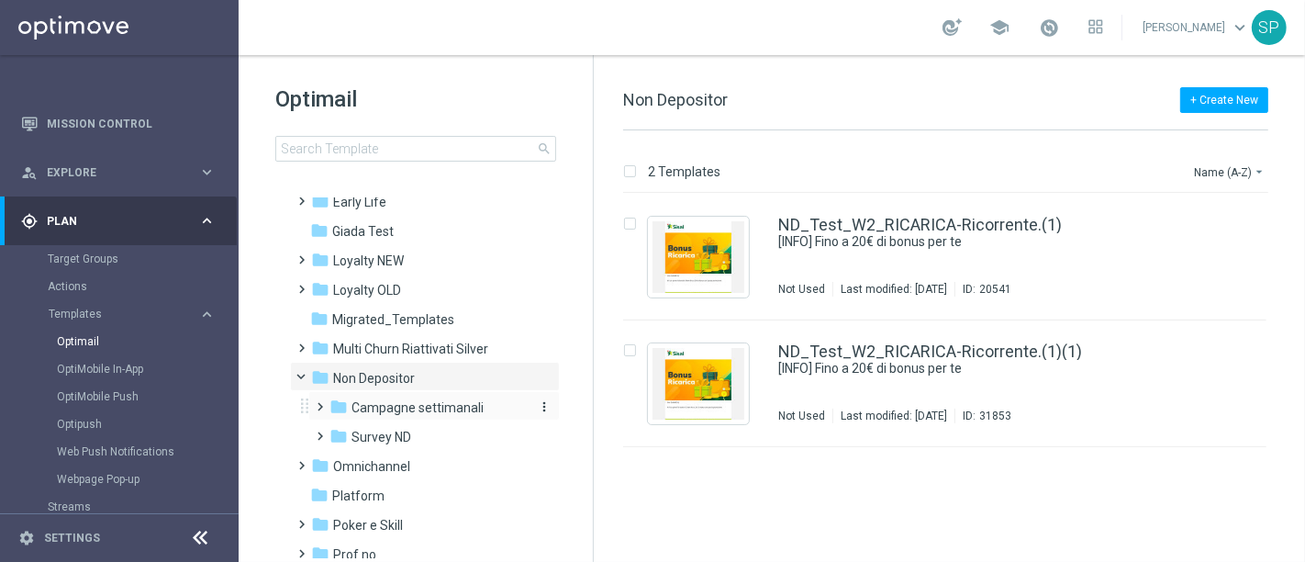
click at [451, 410] on span "Campagne settimanali" at bounding box center [418, 407] width 132 height 17
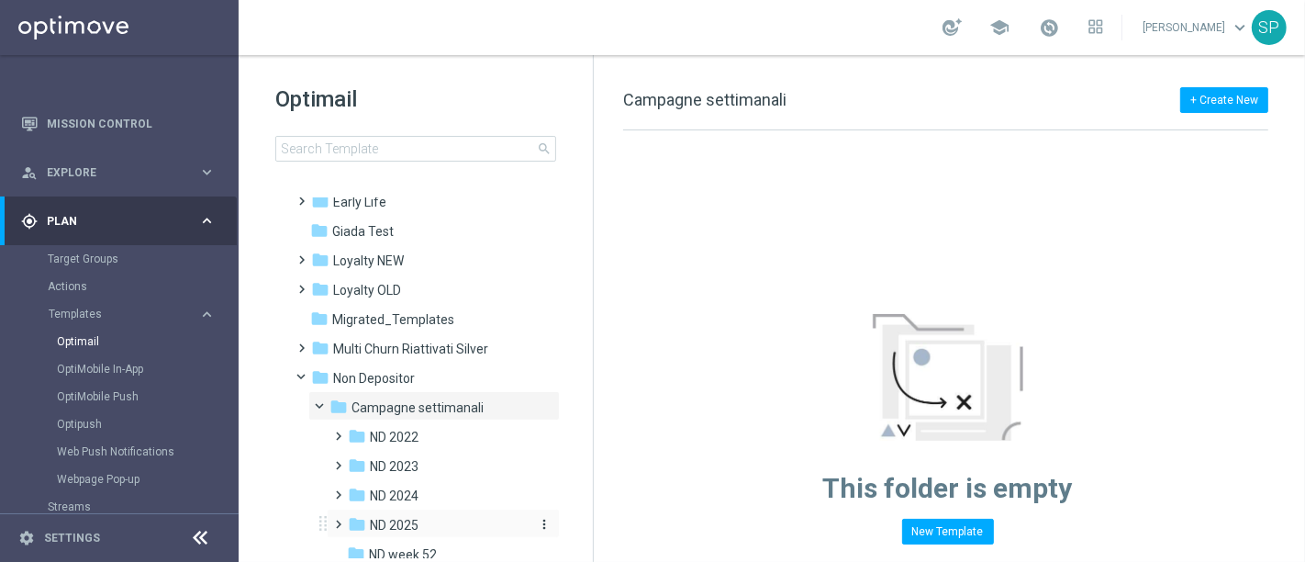
click at [414, 533] on div "folder ND 2025" at bounding box center [438, 525] width 180 height 21
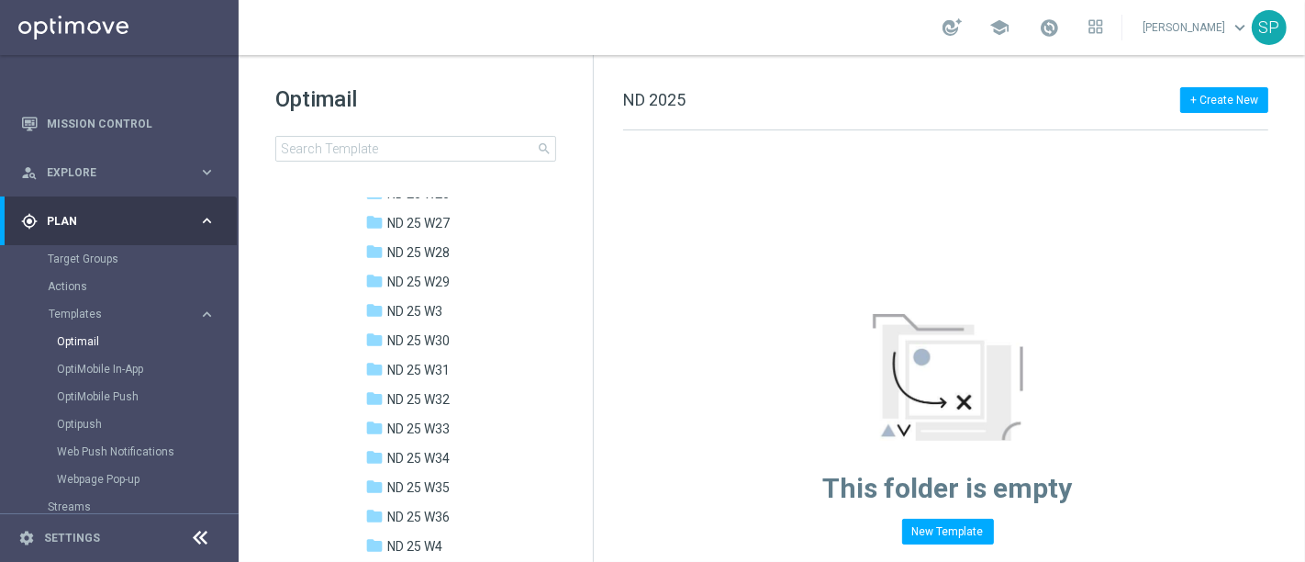
scroll to position [1217, 0]
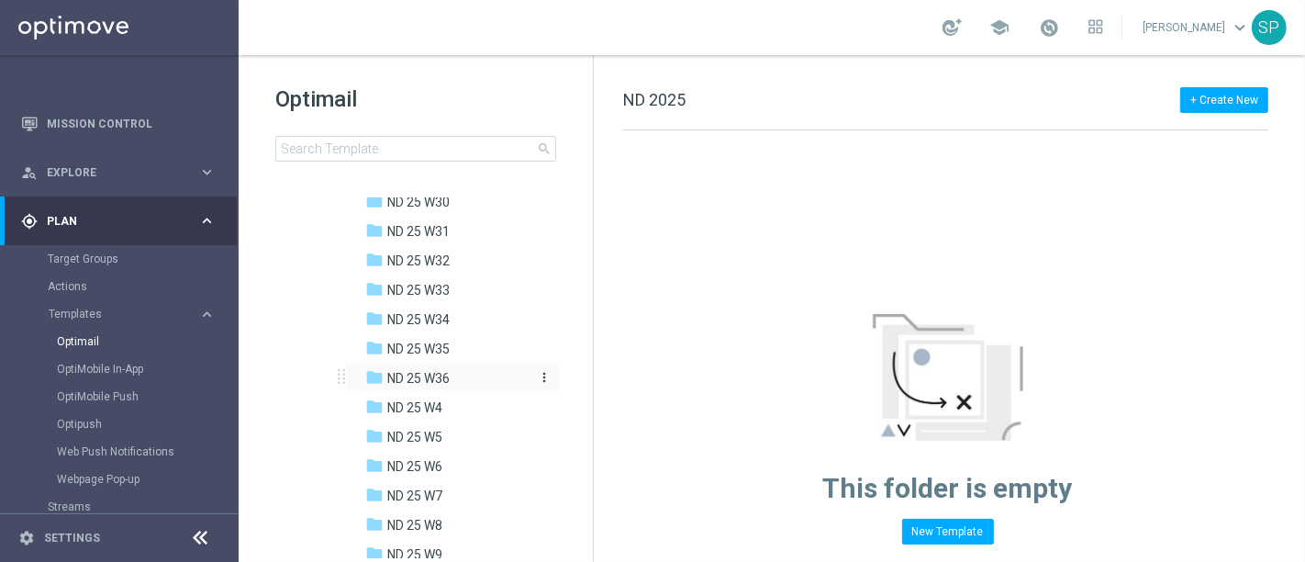
click at [445, 368] on div "folder ND 25 W36" at bounding box center [447, 378] width 165 height 21
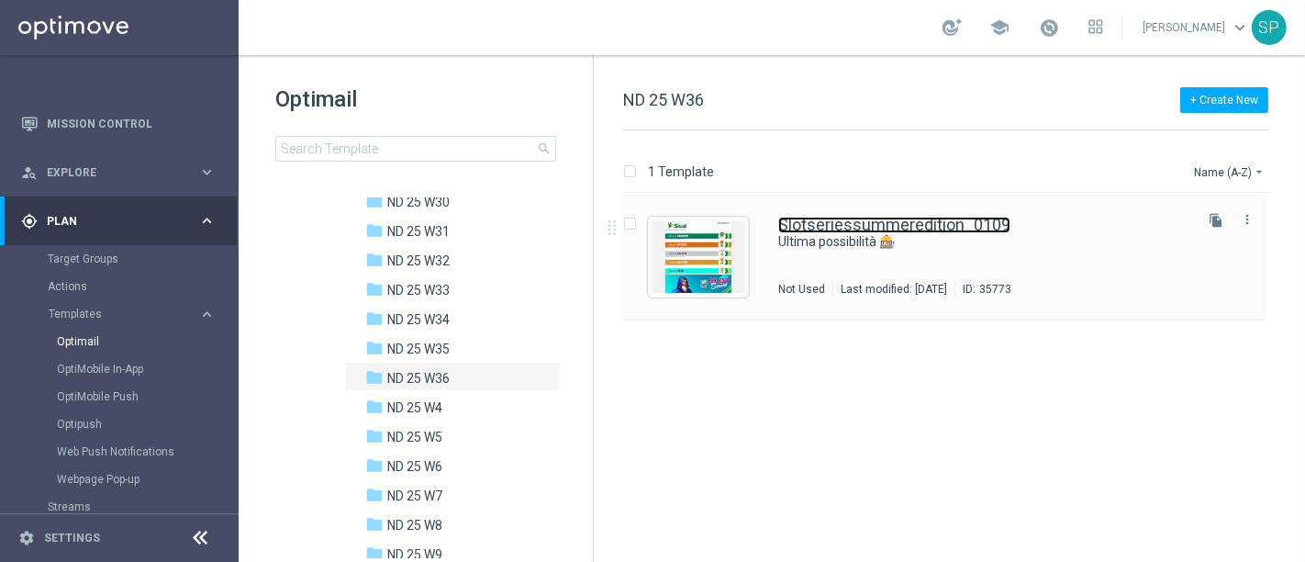
click at [791, 221] on link "Slotseriessummeredition_0109" at bounding box center [894, 225] width 232 height 17
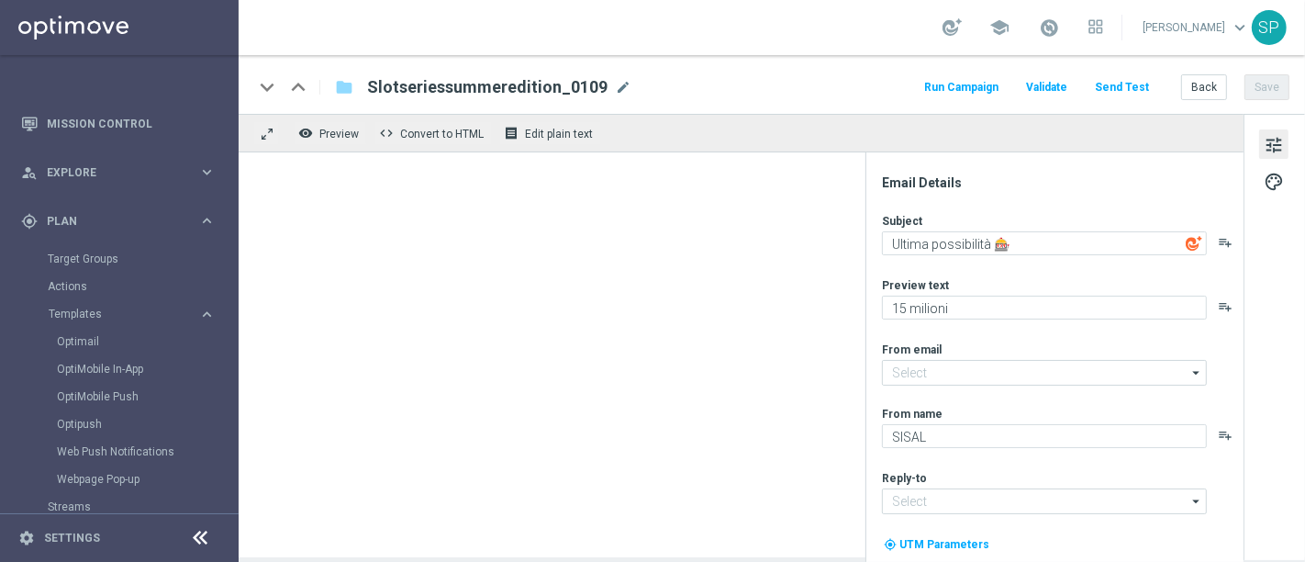
type input "giochidicarte@comunicazioni.sisal.it"
type input "info@sisal.it"
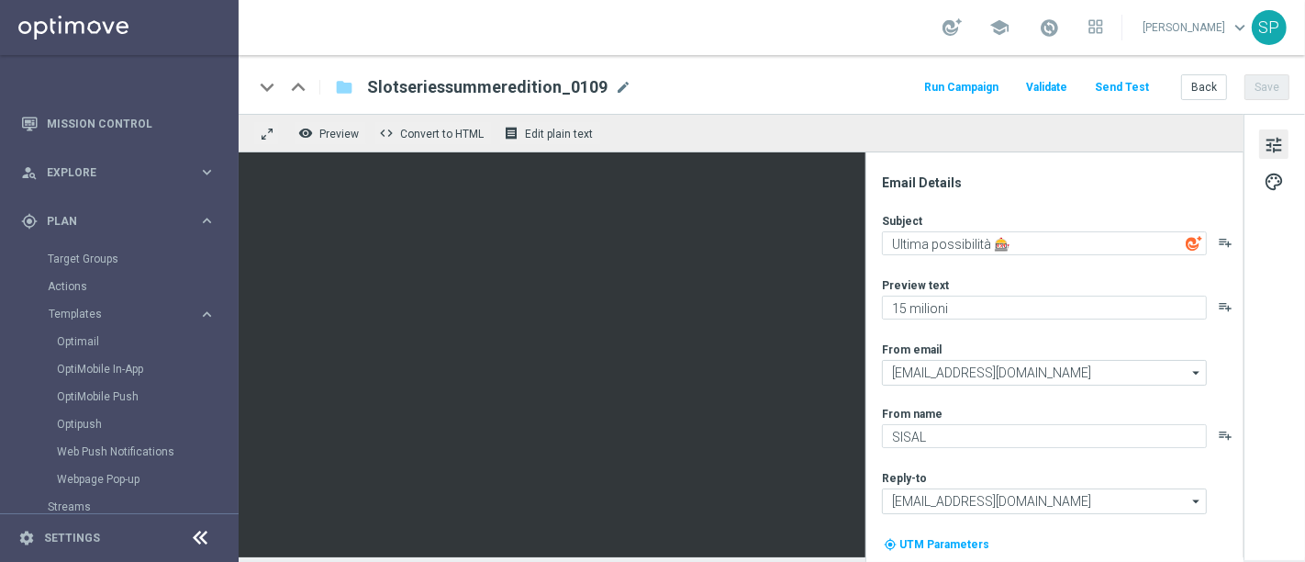
drag, startPoint x: 369, startPoint y: 84, endPoint x: 587, endPoint y: 90, distance: 218.5
click at [587, 90] on span "Slotseriessummeredition_0109" at bounding box center [487, 87] width 240 height 22
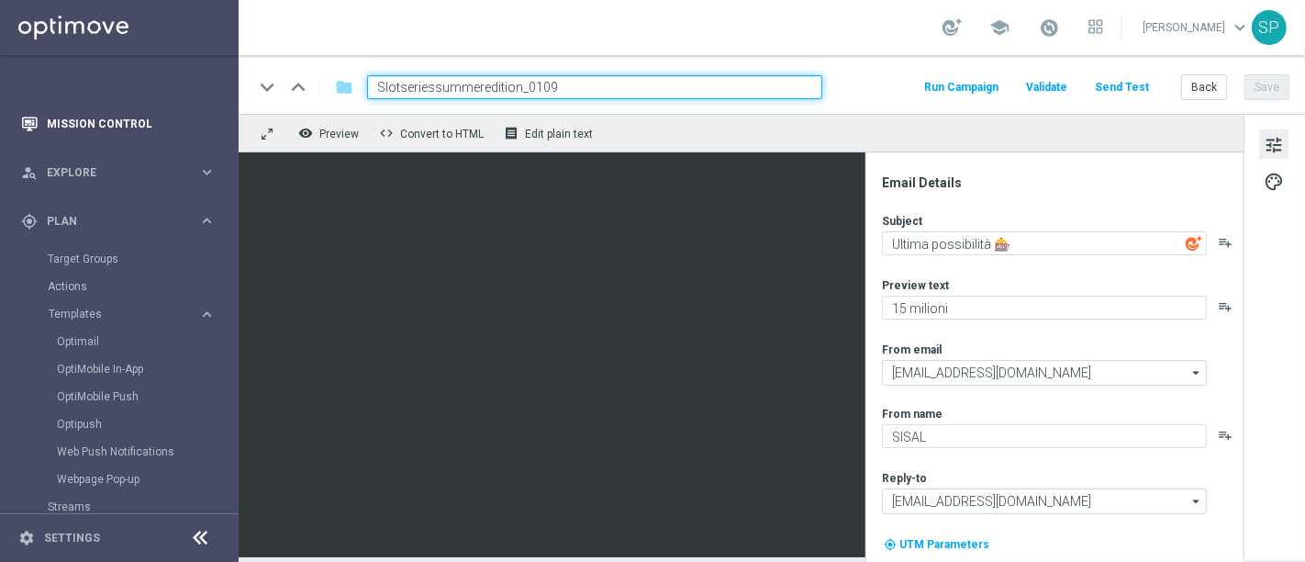
drag, startPoint x: 587, startPoint y: 90, endPoint x: 190, endPoint y: 111, distance: 398.0
click at [190, 111] on main "equalizer Dashboard Mission Control" at bounding box center [652, 281] width 1305 height 562
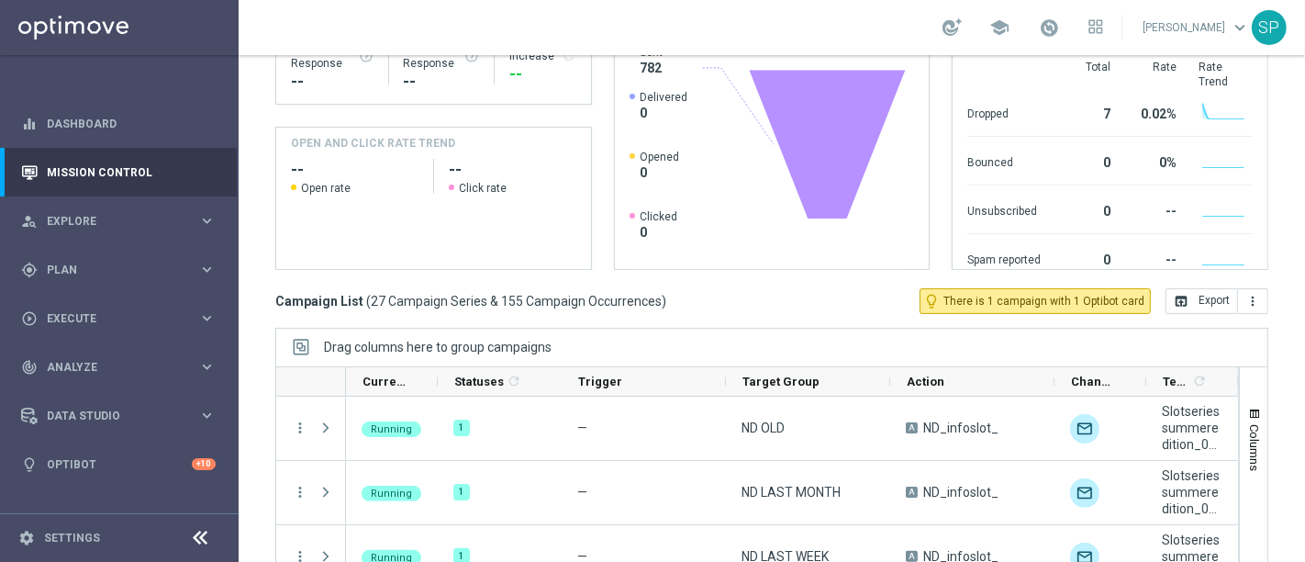
scroll to position [391, 0]
